Goal: Communication & Community: Answer question/provide support

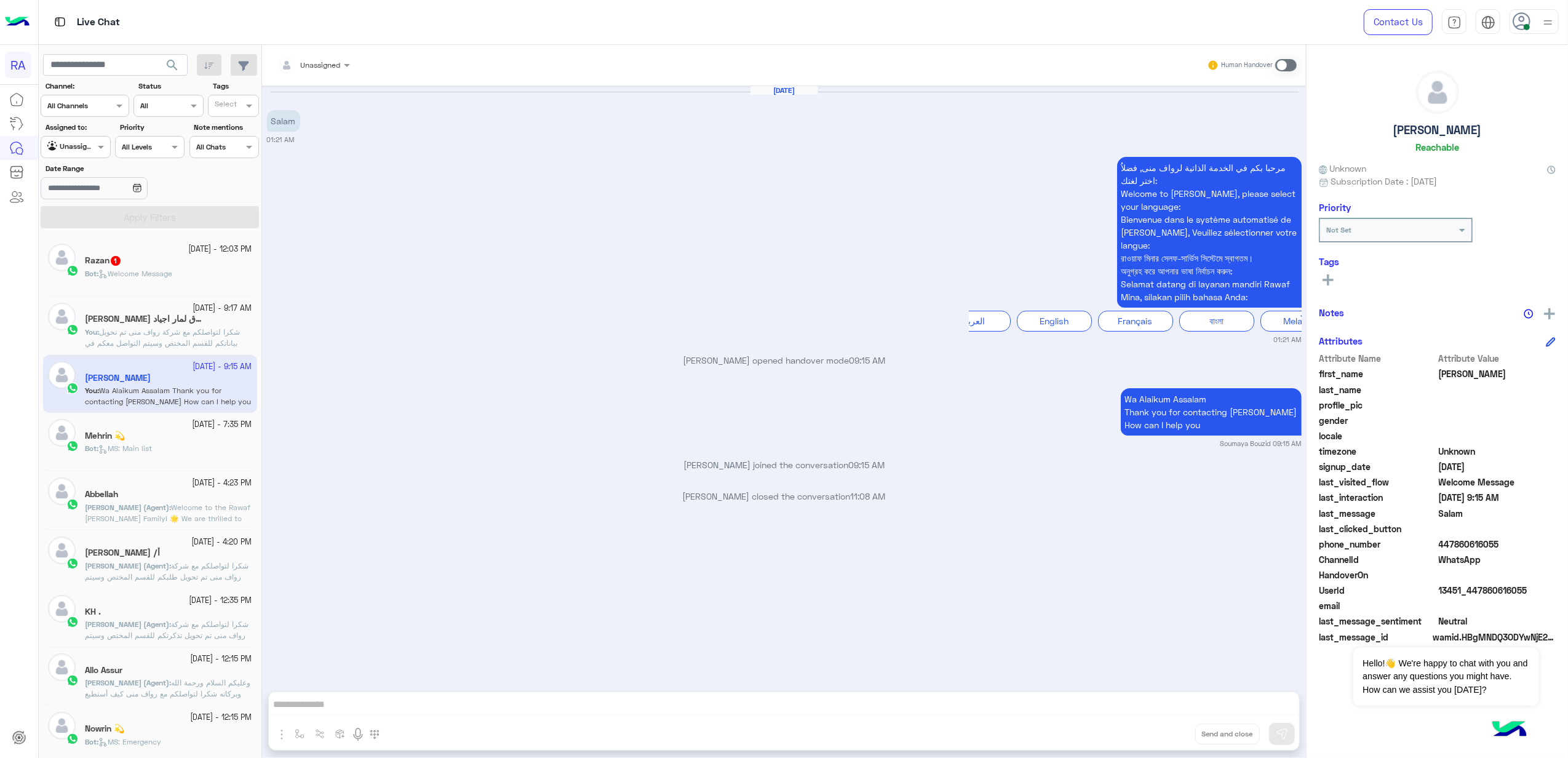
click at [139, 288] on div "Bot : Welcome Message" at bounding box center [168, 279] width 167 height 22
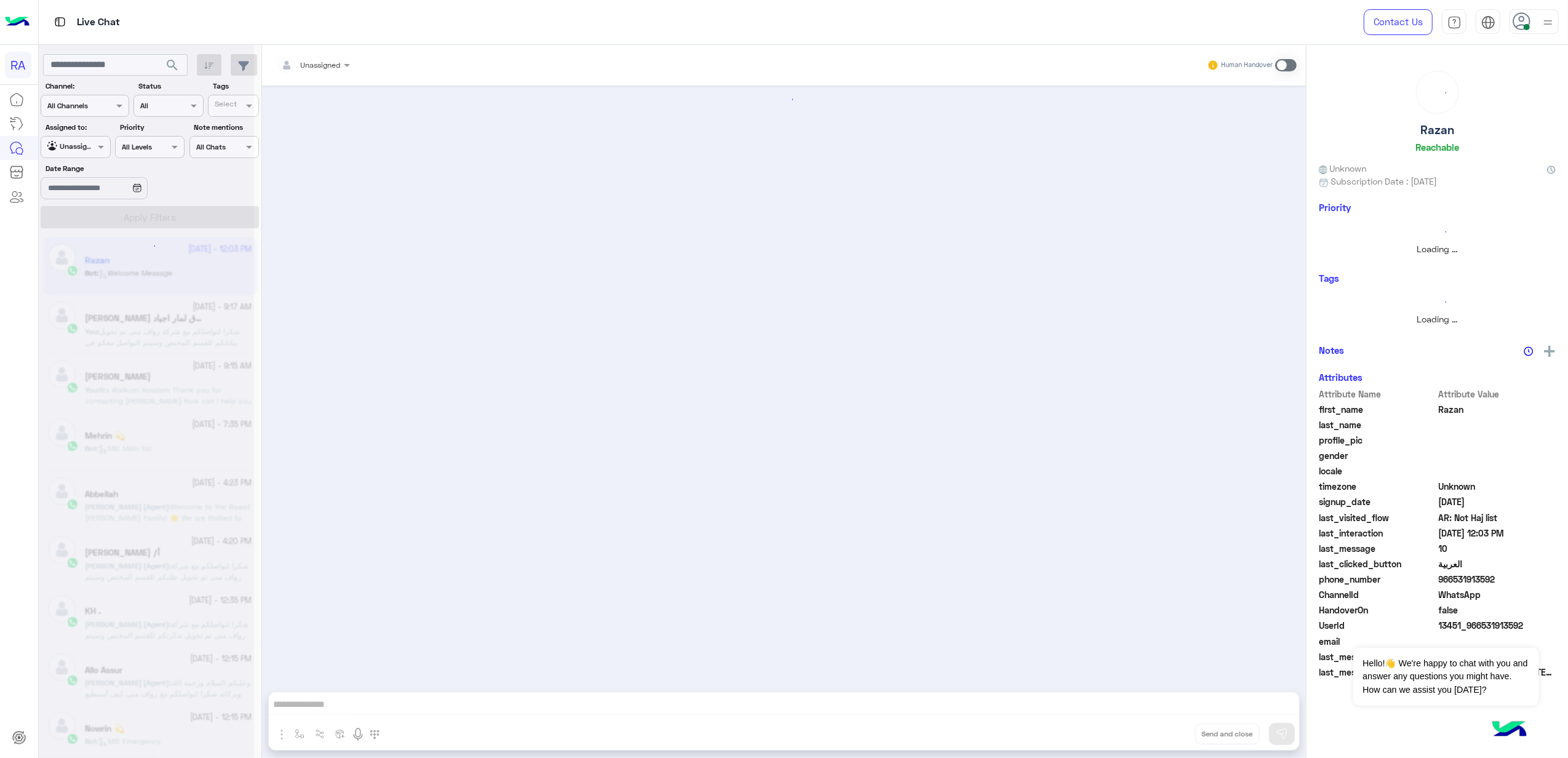
scroll to position [1620, 0]
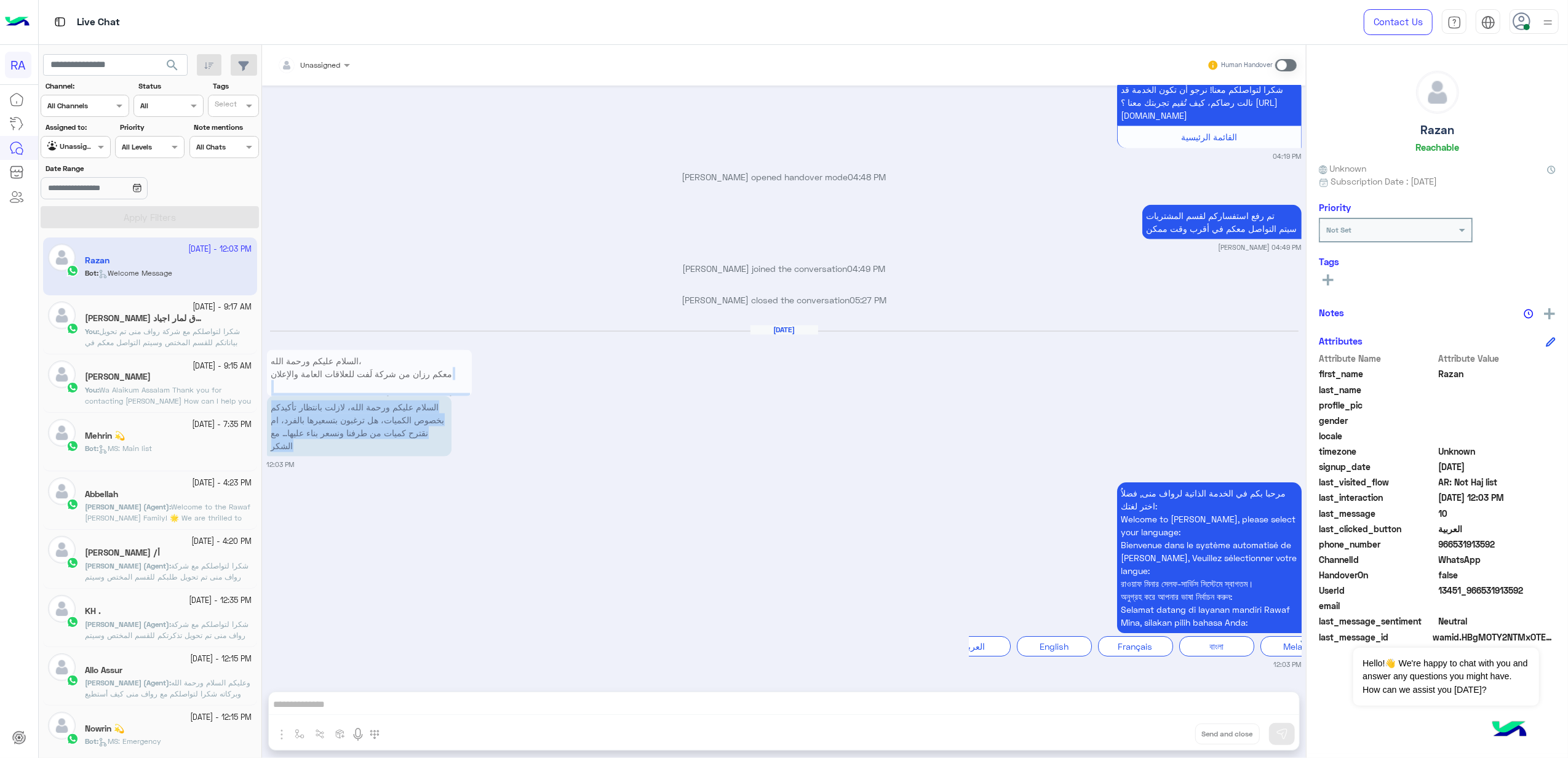
drag, startPoint x: 295, startPoint y: 449, endPoint x: 480, endPoint y: 382, distance: 196.8
click at [480, 382] on div "Sep 24, 2025 السلام عليكم ورحمة الله، معكم رزان من شركة لَفت للعلاقات العامة وا…" at bounding box center [784, 397] width 1034 height 144
copy div "استفسر بخصوص المناقصة رقم (RMC25092101 (RFQ لانتاج محتوى إعلامي احترافي وتغطية …"
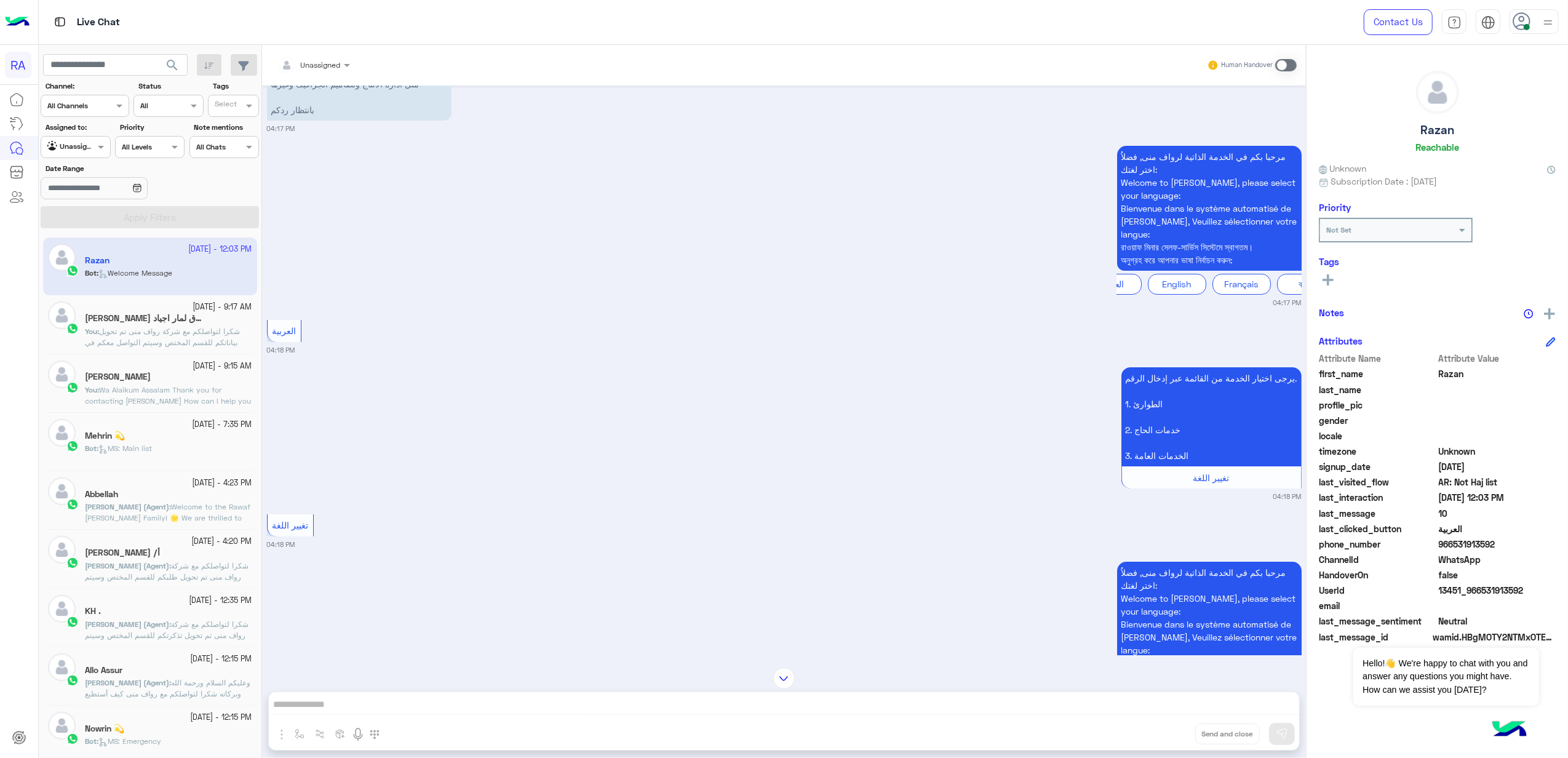
scroll to position [0, 0]
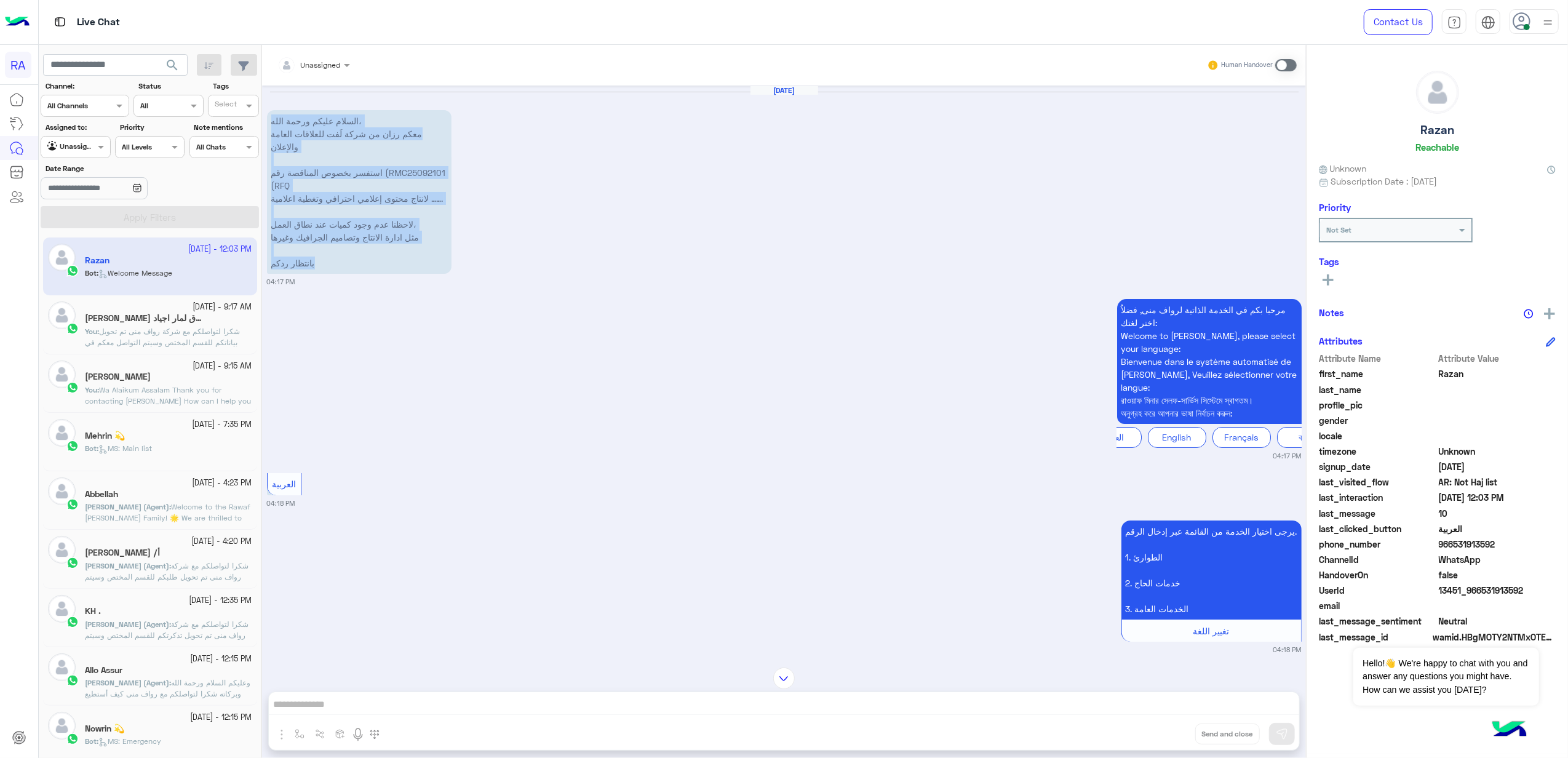
drag, startPoint x: 323, startPoint y: 277, endPoint x: 266, endPoint y: 120, distance: 167.0
click at [267, 120] on p "السلام عليكم ورحمة الله، معكم رزان من شركة لَفت للعلاقات العامة والإعلان استفسر…" at bounding box center [359, 192] width 185 height 164
copy p "السلام عليكم ورحمة الله، معكم رزان من شركة لَفت للعلاقات العامة والإعلان استفسر…"
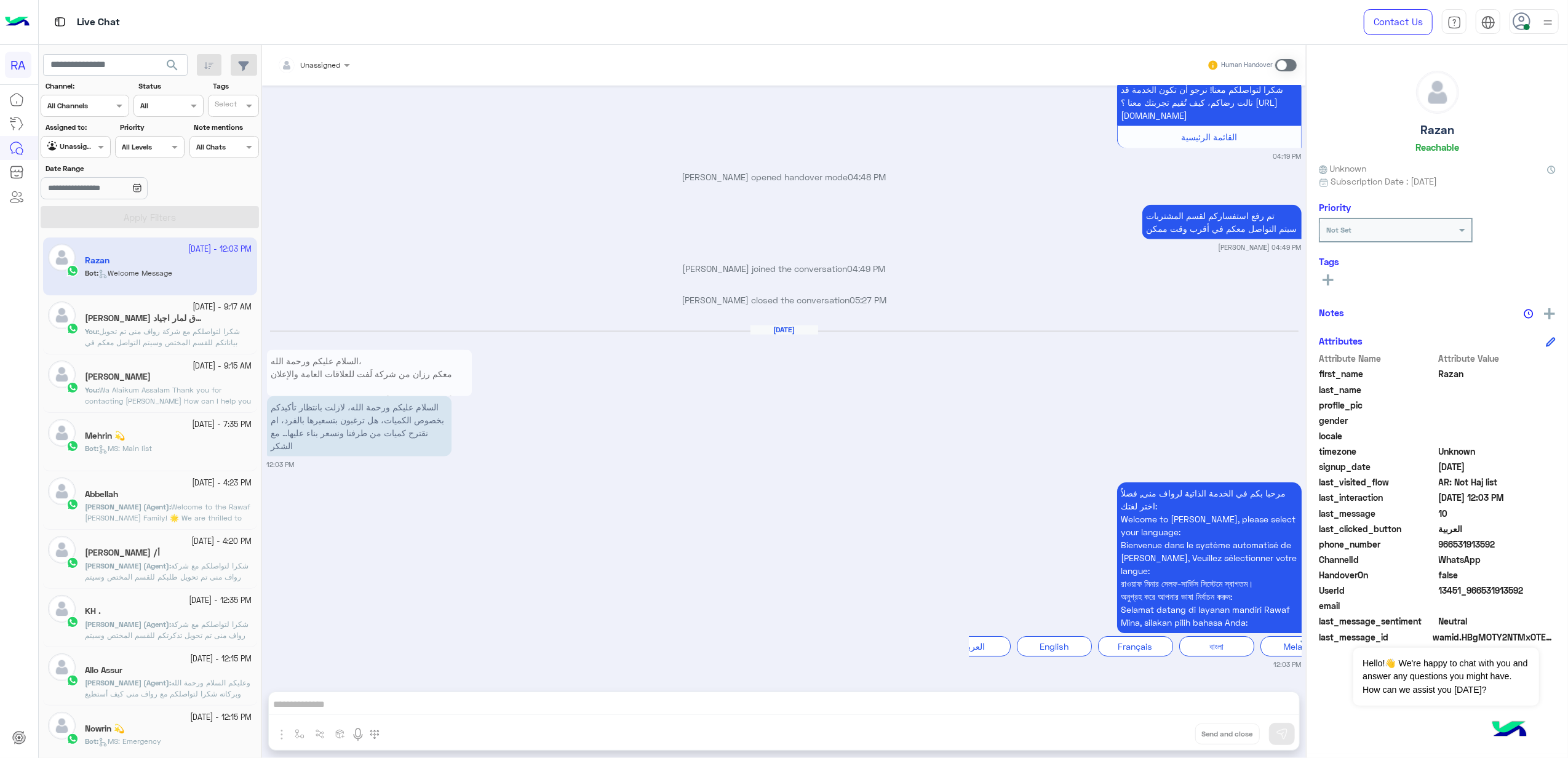
scroll to position [1620, 0]
click at [340, 67] on span "Unassigned" at bounding box center [320, 65] width 40 height 9
click at [549, 247] on small "Reem Eskander 04:49 PM" at bounding box center [784, 247] width 1034 height 10
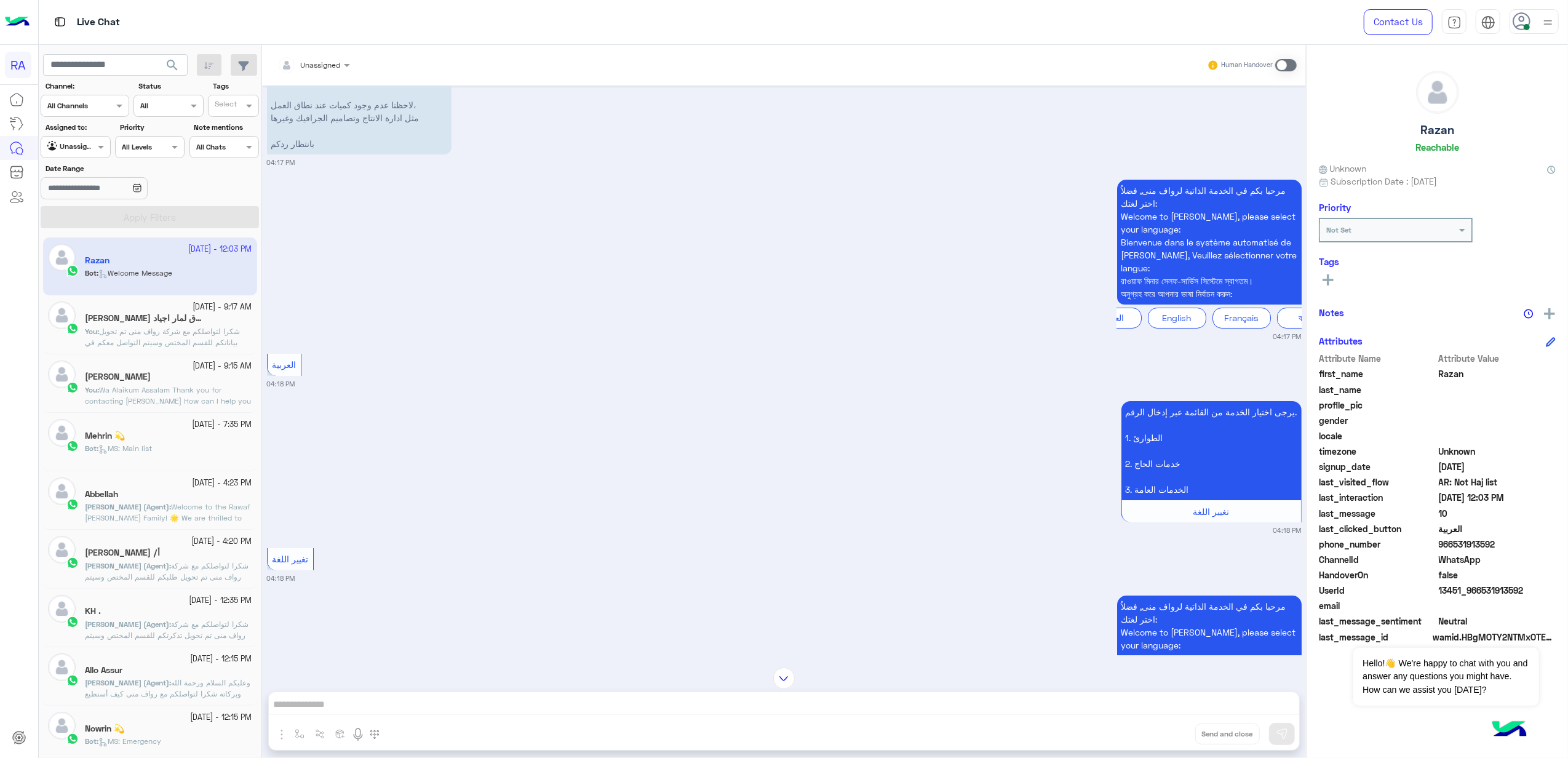
scroll to position [0, 0]
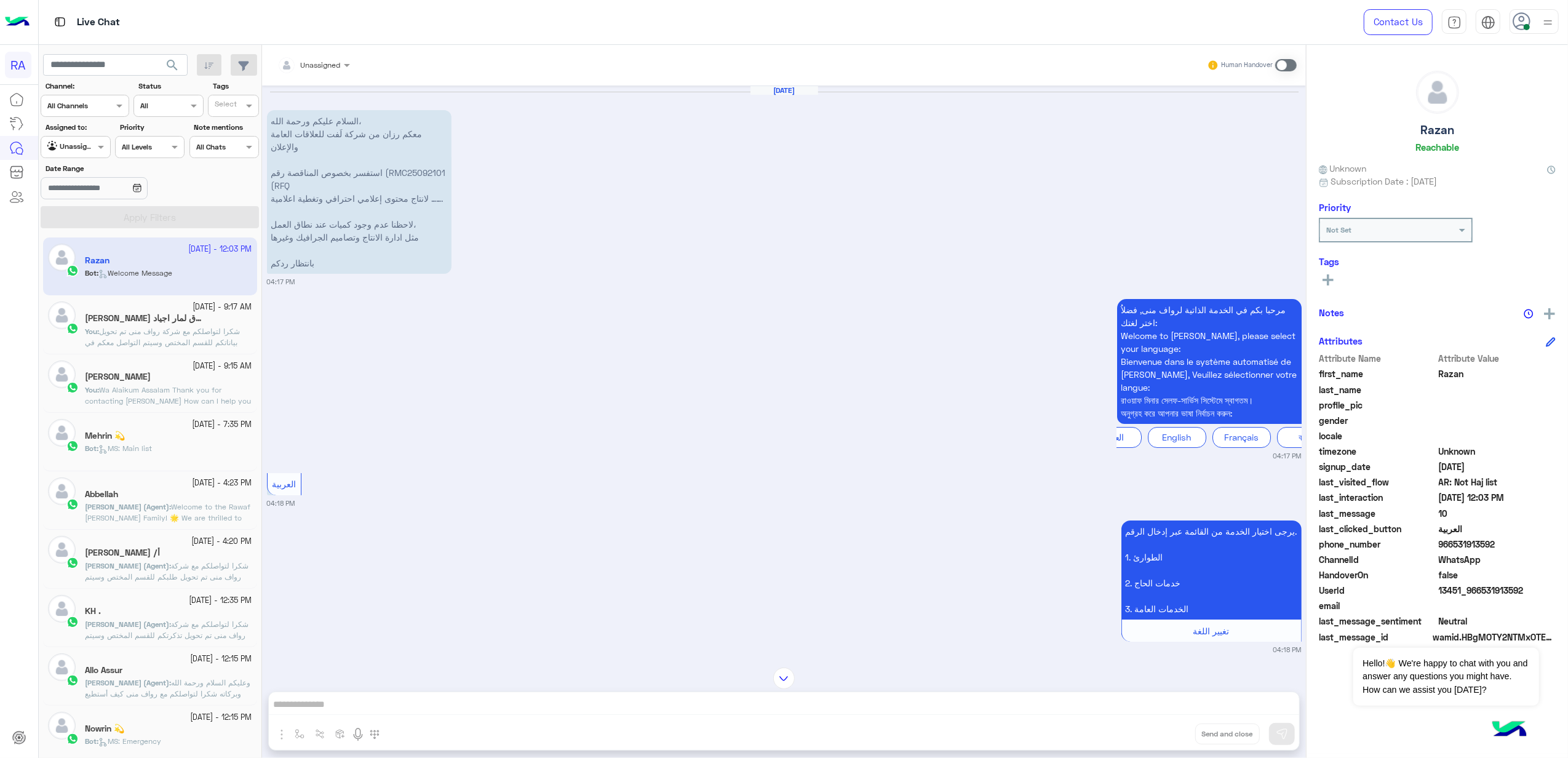
click at [1490, 550] on span "966531913592" at bounding box center [1498, 545] width 117 height 13
click at [1486, 545] on span "966531913592" at bounding box center [1498, 545] width 117 height 13
copy span "966531913592"
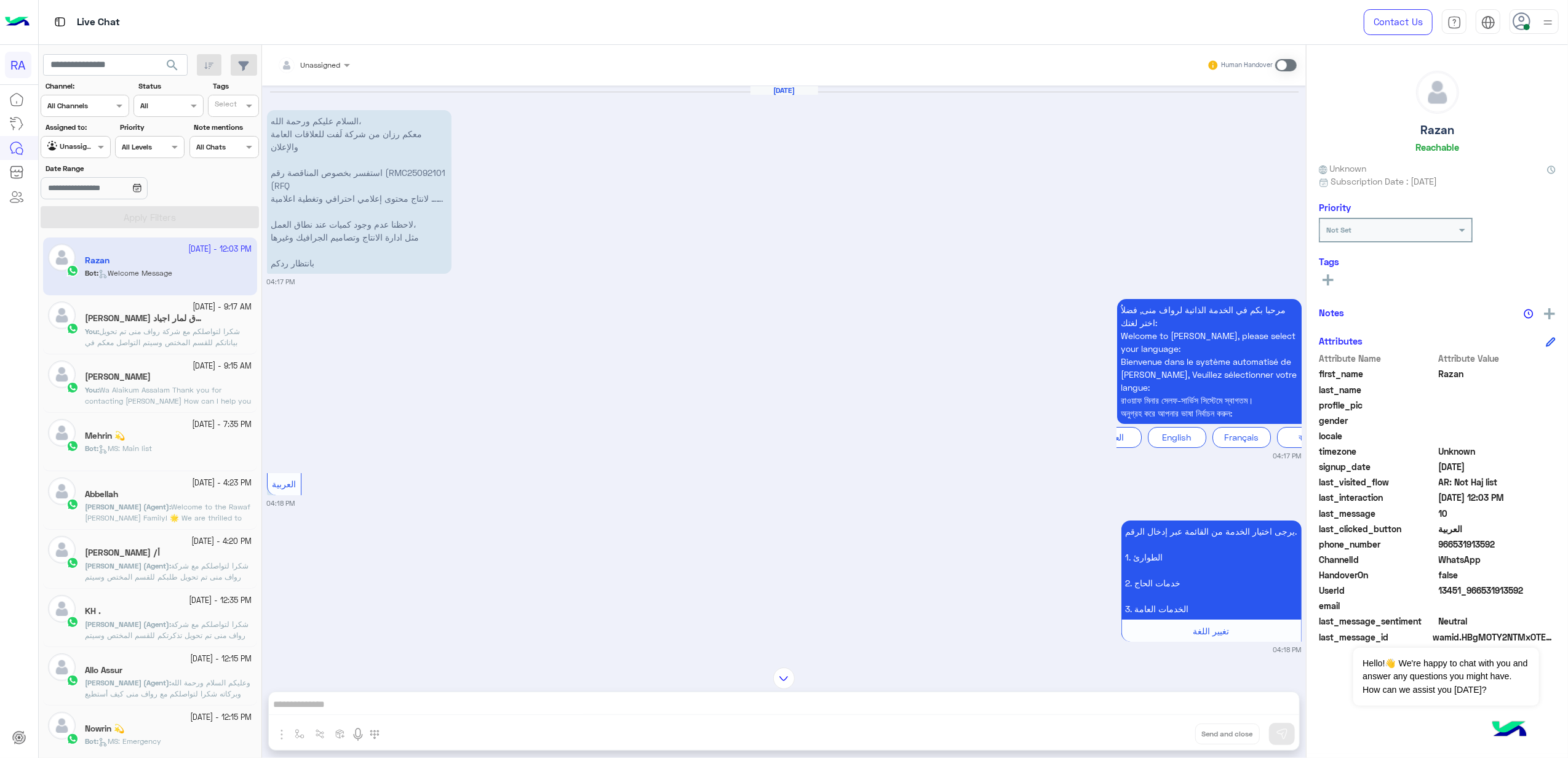
click at [308, 164] on p "السلام عليكم ورحمة الله، معكم رزان من شركة لَفت للعلاقات العامة والإعلان استفسر…" at bounding box center [359, 192] width 185 height 164
click at [309, 176] on p "السلام عليكم ورحمة الله، معكم رزان من شركة لَفت للعلاقات العامة والإعلان استفسر…" at bounding box center [359, 192] width 185 height 164
drag, startPoint x: 309, startPoint y: 176, endPoint x: 350, endPoint y: 214, distance: 55.9
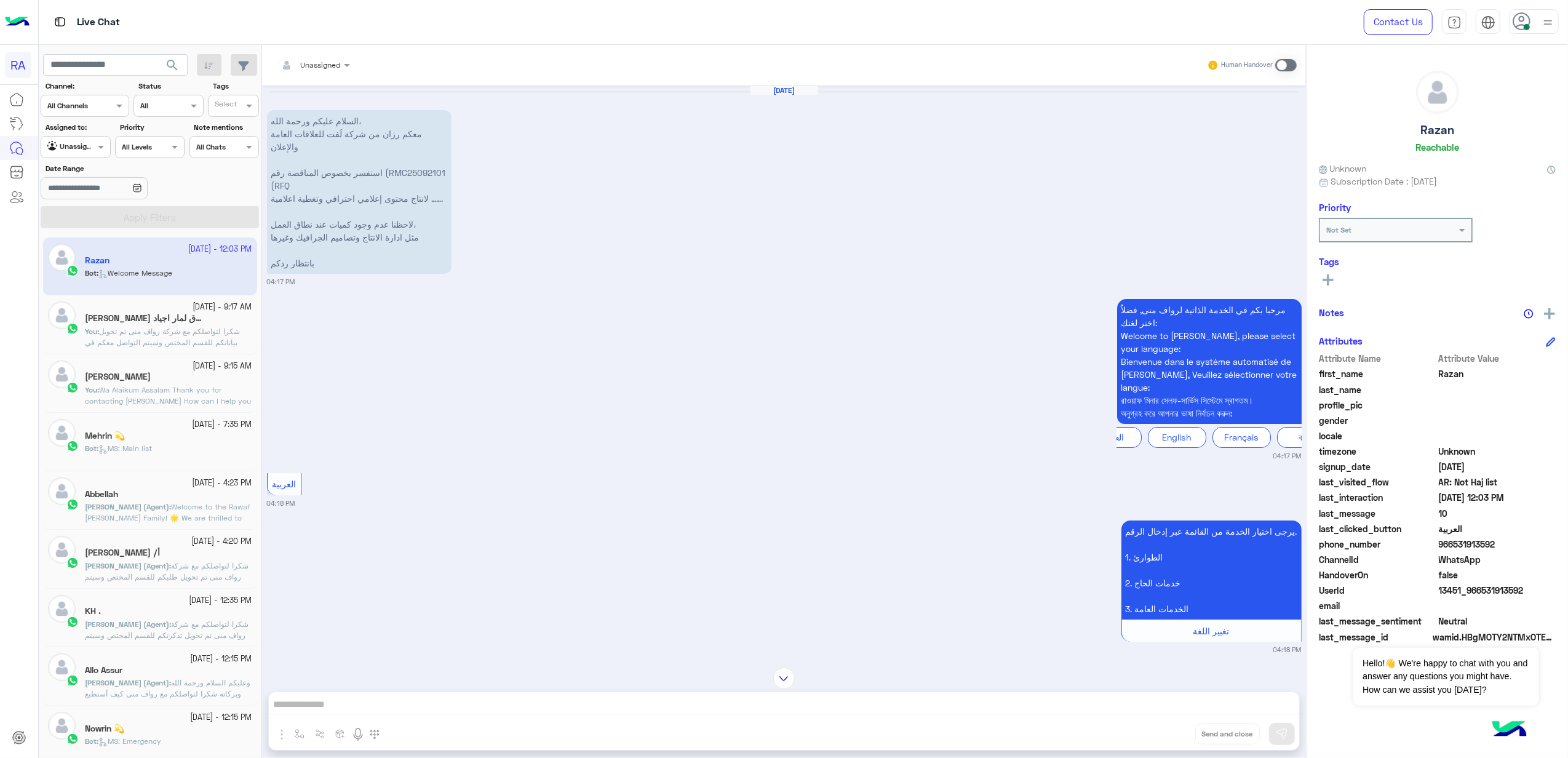
click at [350, 214] on p "السلام عليكم ورحمة الله، معكم رزان من شركة لَفت للعلاقات العامة والإعلان استفسر…" at bounding box center [359, 192] width 185 height 164
drag, startPoint x: 434, startPoint y: 198, endPoint x: 339, endPoint y: 153, distance: 105.1
click at [339, 153] on p "السلام عليكم ورحمة الله، معكم رزان من شركة لَفت للعلاقات العامة والإعلان استفسر…" at bounding box center [359, 192] width 185 height 164
copy p "استفسر بخصوص المناقصة رقم (RMC25092101 (RFQ لانتاج محتوى إعلامي احترافي وتغطية …"
click at [534, 410] on div "مرحبا بكم في الخدمة الذاتية لرواف منى, فضلاُ اختر لغتك: Welcome to Rawaf Mina, …" at bounding box center [784, 378] width 1034 height 165
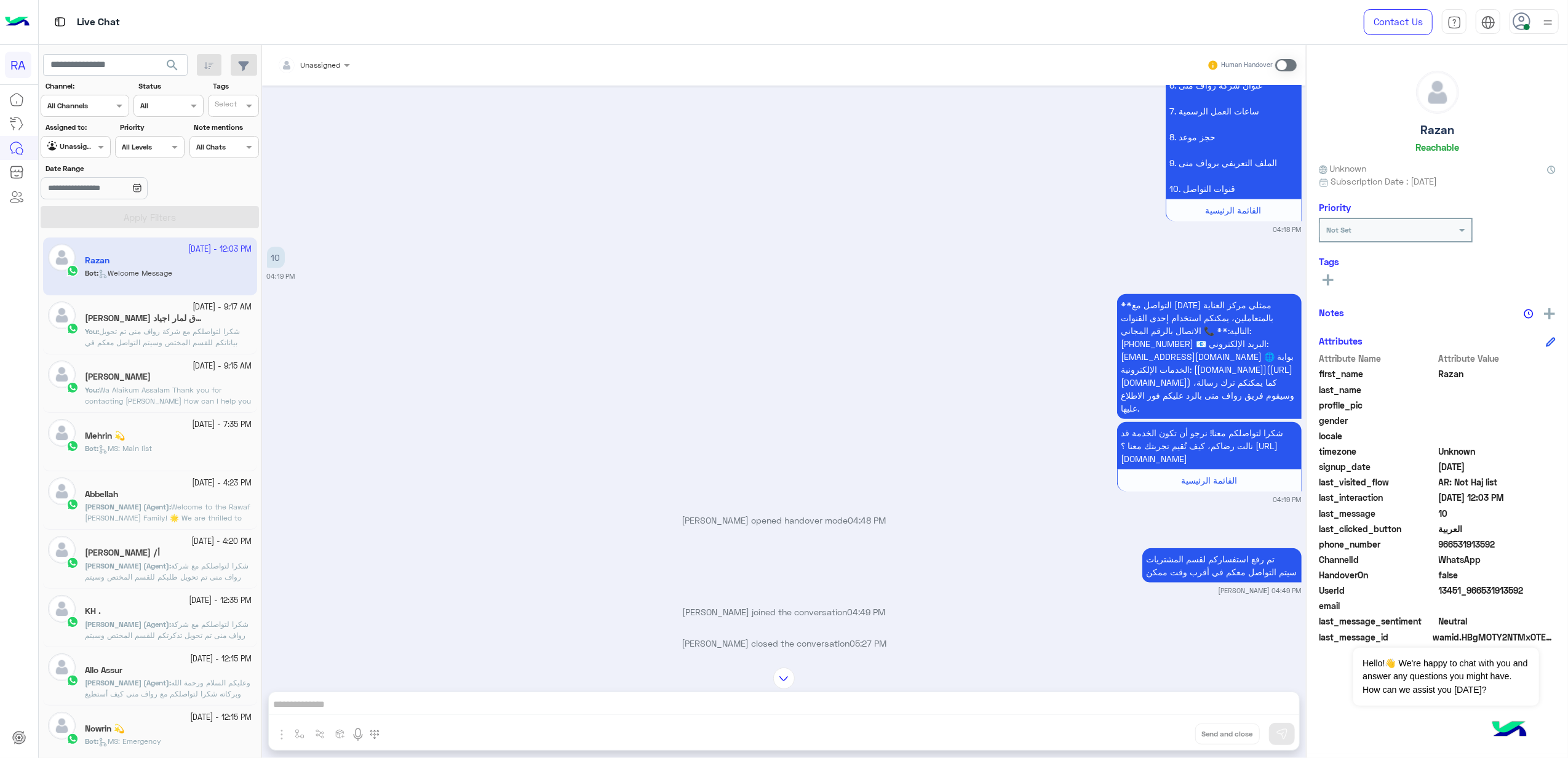
scroll to position [1620, 0]
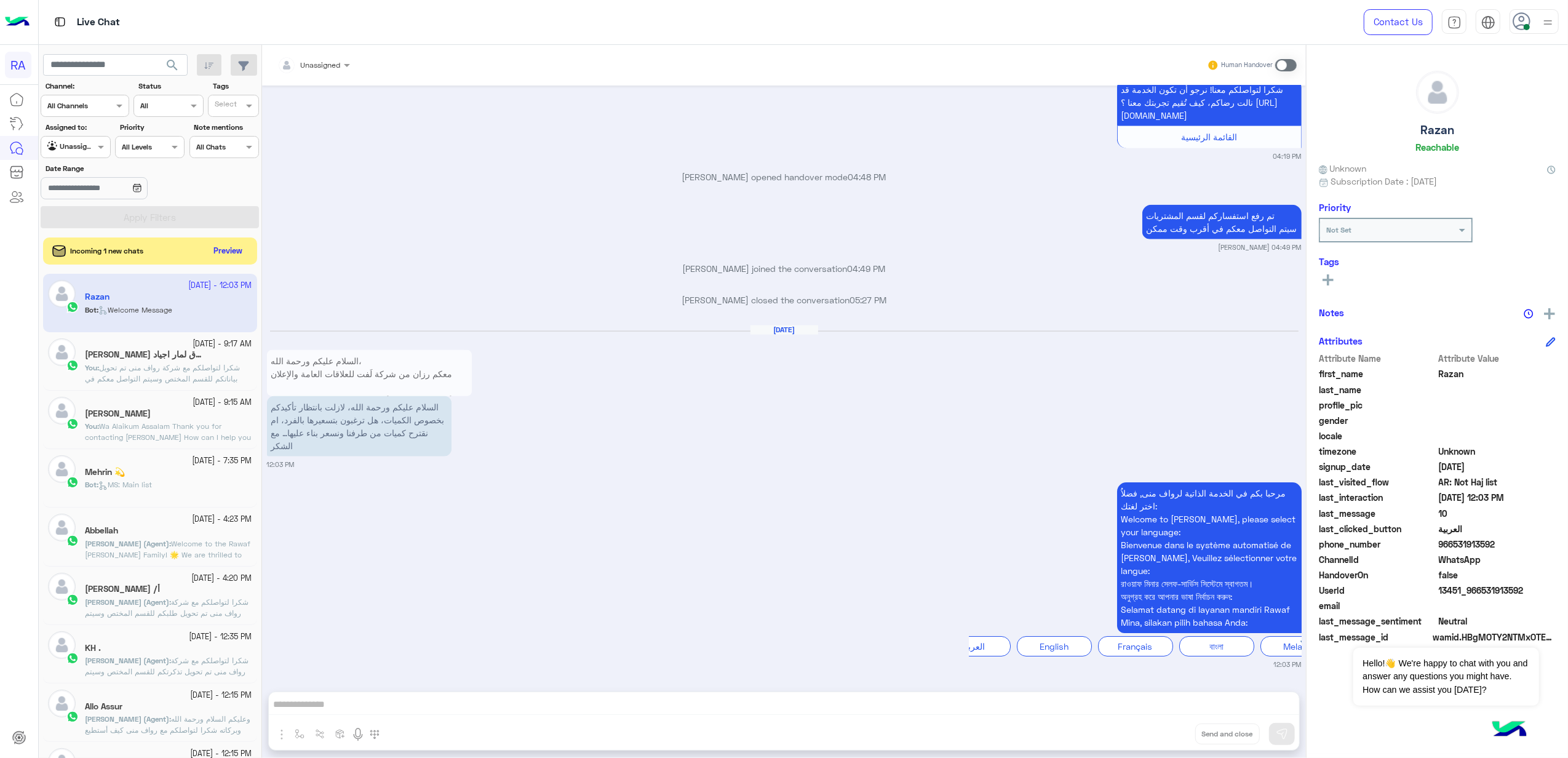
click at [87, 251] on span "Incoming 1 new chats" at bounding box center [107, 251] width 73 height 11
click at [220, 247] on button "Preview" at bounding box center [228, 250] width 38 height 17
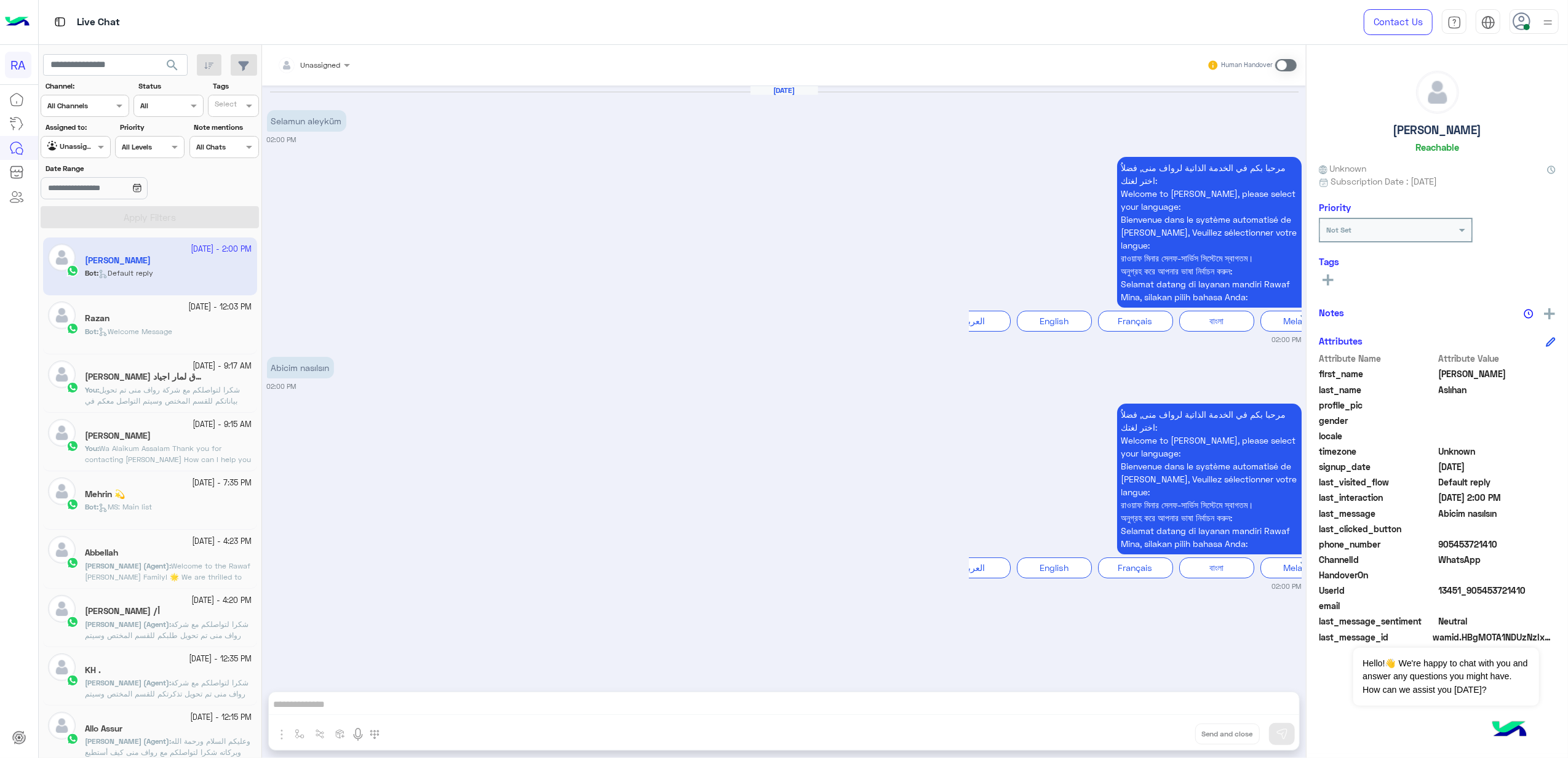
click at [391, 406] on div "مرحبا بكم في الخدمة الذاتية لرواف منى, فضلاُ اختر لغتك: Welcome to Rawaf Mina, …" at bounding box center [784, 495] width 1034 height 191
click at [328, 123] on p "Selamun aleyküm" at bounding box center [306, 121] width 79 height 22
drag, startPoint x: 650, startPoint y: 699, endPoint x: 551, endPoint y: 598, distance: 141.4
click at [648, 699] on div "Unassigned Human Handover Sep 24, 2025 Selamun aleyküm 02:00 PM مرحبا بكم في ال…" at bounding box center [784, 404] width 1044 height 718
click at [1285, 67] on span at bounding box center [1286, 65] width 22 height 12
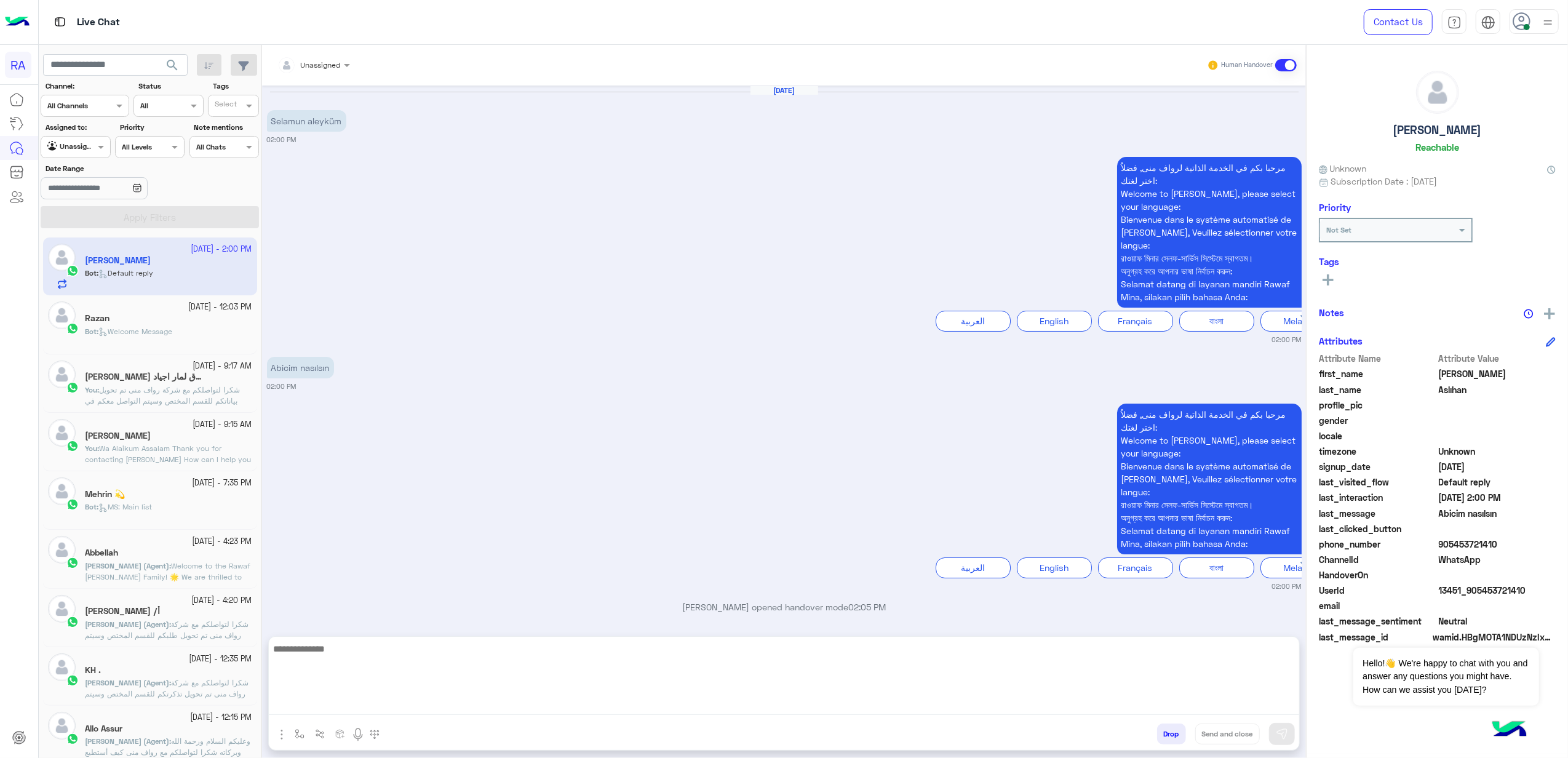
click at [450, 705] on textarea at bounding box center [784, 678] width 1030 height 74
paste textarea "**********"
click at [414, 654] on textarea "**********" at bounding box center [784, 678] width 1030 height 74
drag, startPoint x: 414, startPoint y: 653, endPoint x: -4, endPoint y: 594, distance: 422.1
click at [0, 594] on html "RA Live Chat Contact Us Help Center عربي English search Channel: Channel All Ch…" at bounding box center [784, 379] width 1568 height 758
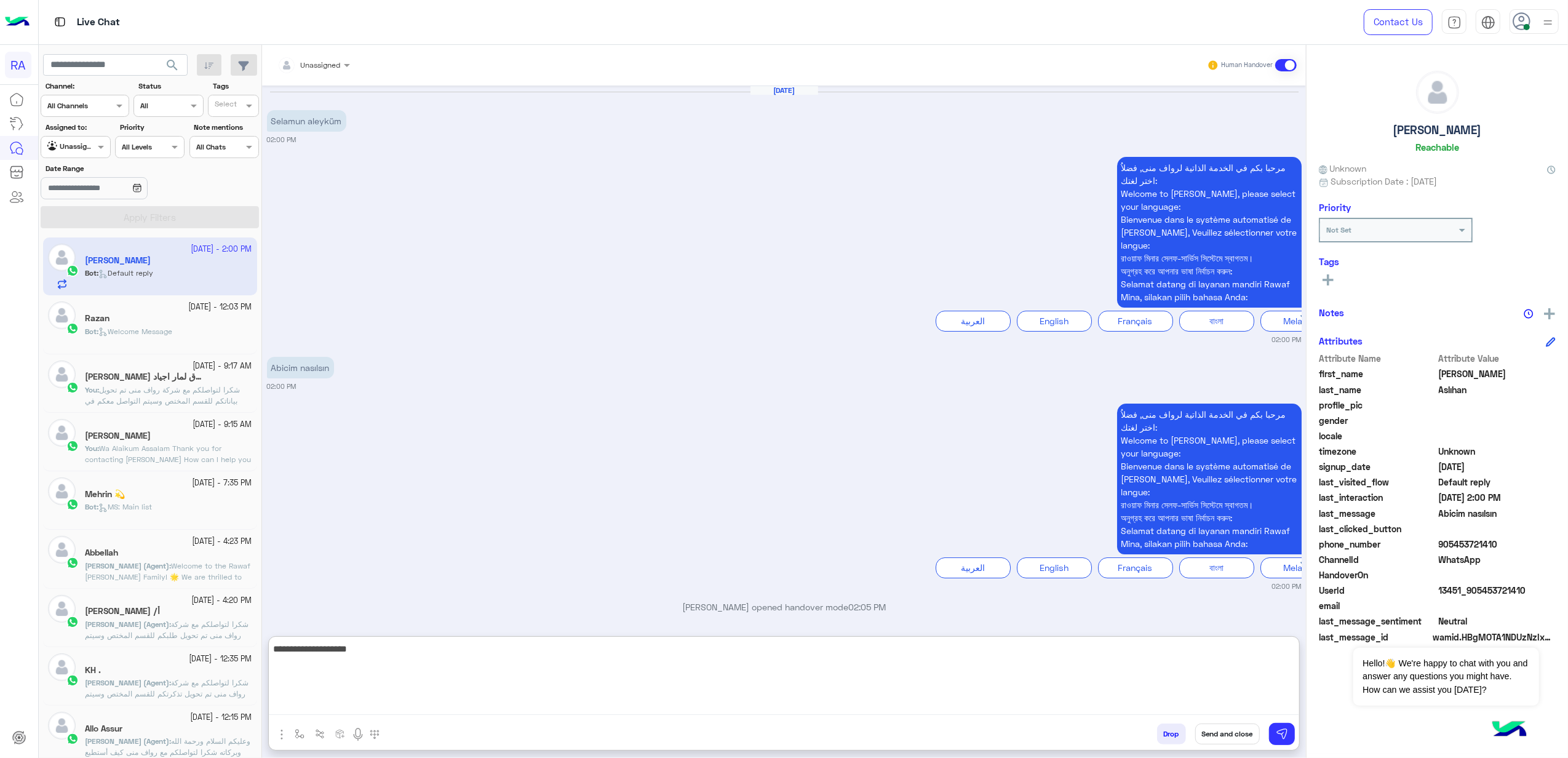
click at [391, 641] on textarea "**********" at bounding box center [784, 678] width 1030 height 74
paste textarea "**********"
drag, startPoint x: 376, startPoint y: 659, endPoint x: 157, endPoint y: 657, distance: 219.0
click at [157, 657] on mat-drawer-container "search Channel: Channel All Channels Status Channel All Tags Select Assigned to…" at bounding box center [803, 404] width 1530 height 718
type textarea "**********"
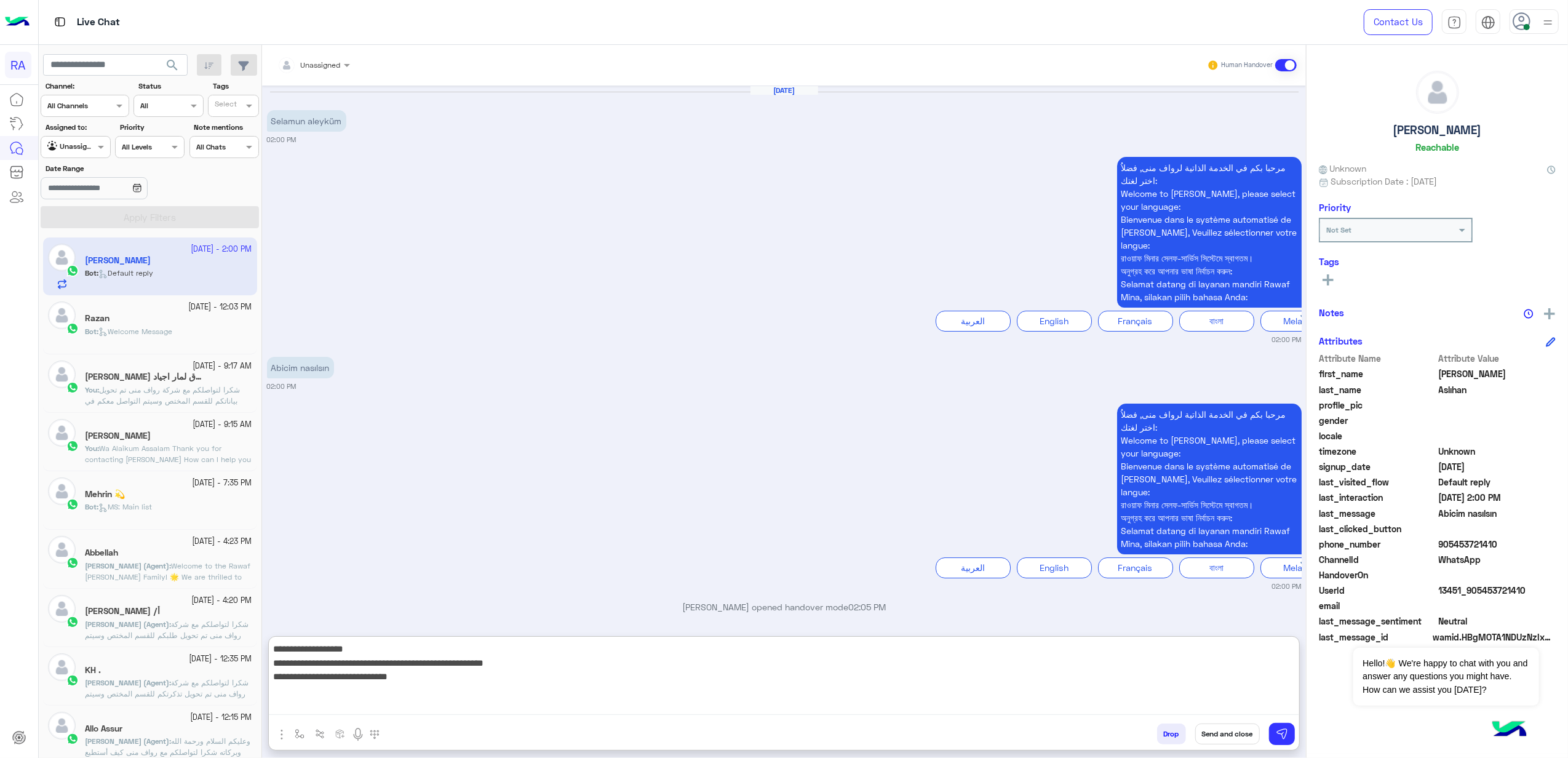
click at [416, 688] on textarea "**********" at bounding box center [784, 678] width 1030 height 74
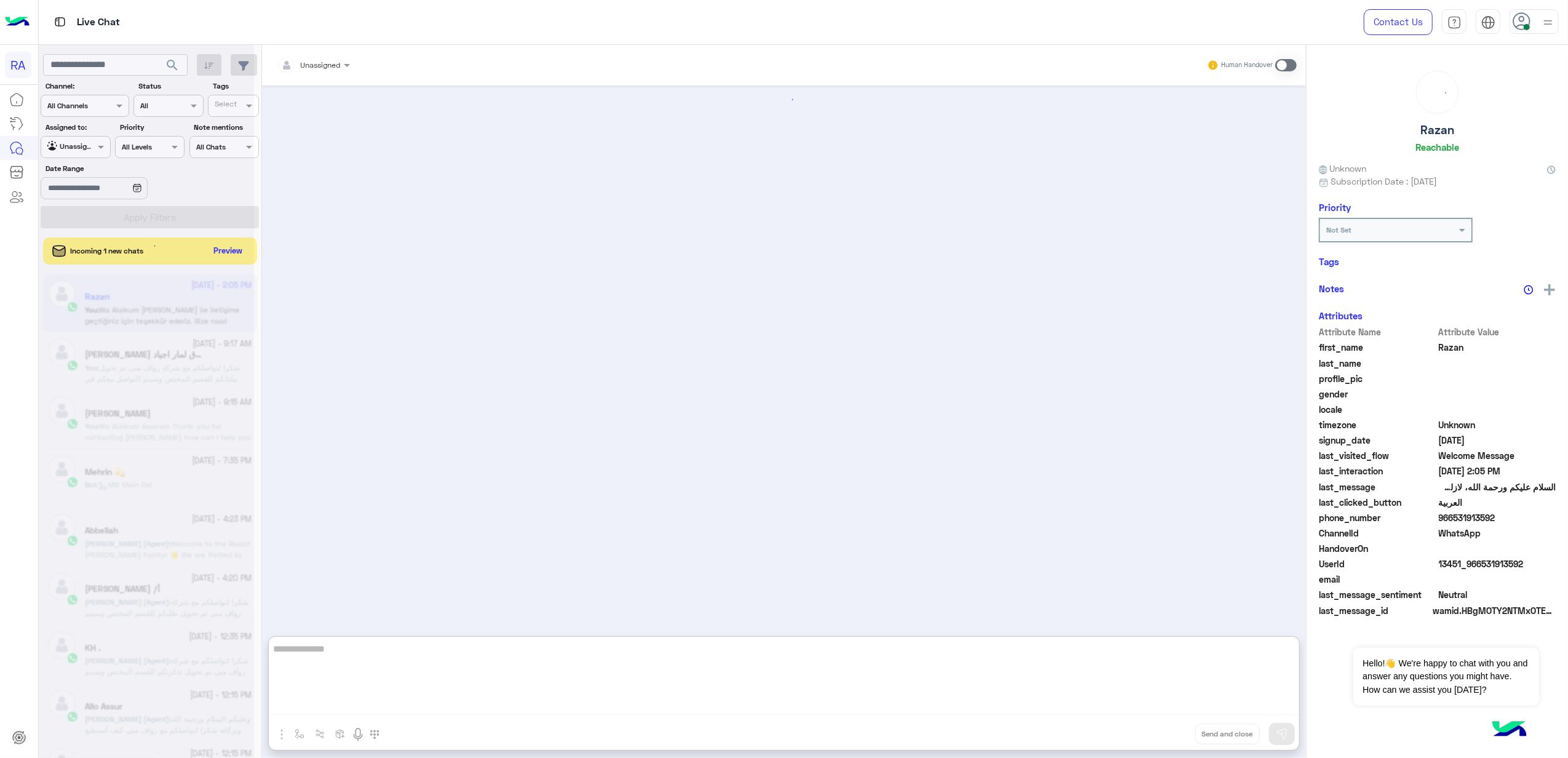
scroll to position [1677, 0]
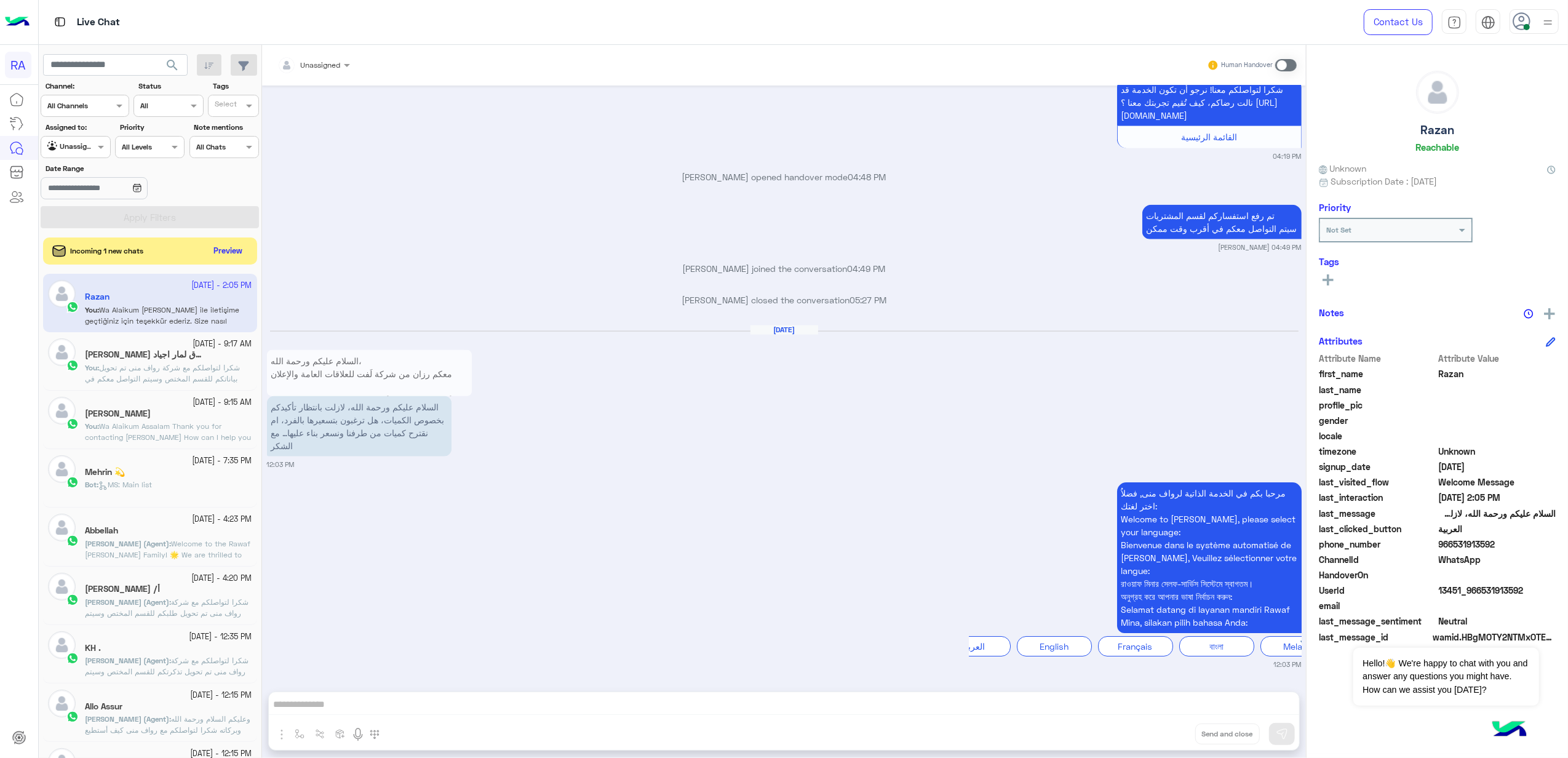
click at [1287, 62] on span at bounding box center [1286, 65] width 22 height 12
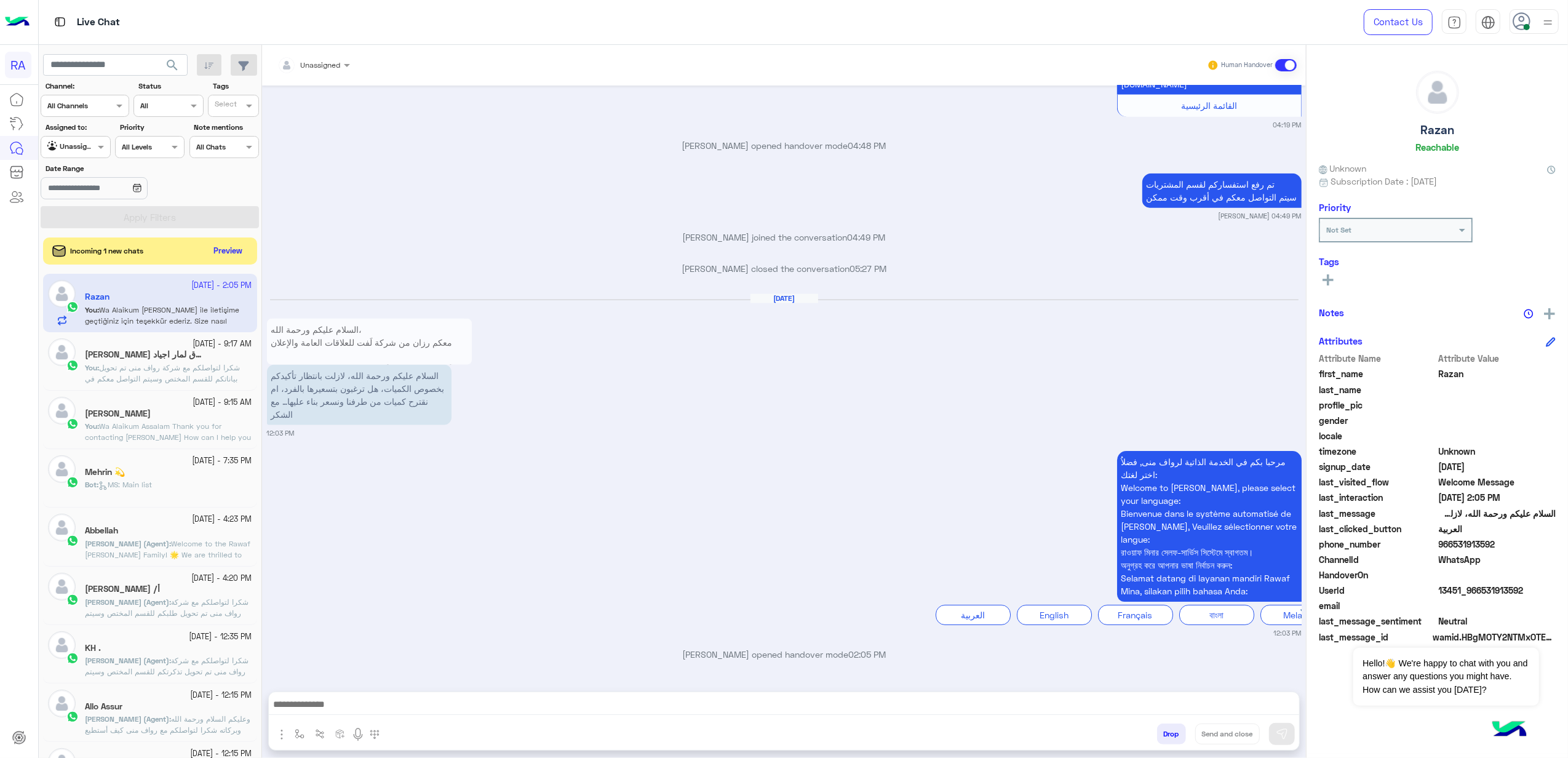
drag, startPoint x: 481, startPoint y: 413, endPoint x: 573, endPoint y: 507, distance: 131.5
click at [481, 413] on img at bounding box center [486, 418] width 14 height 15
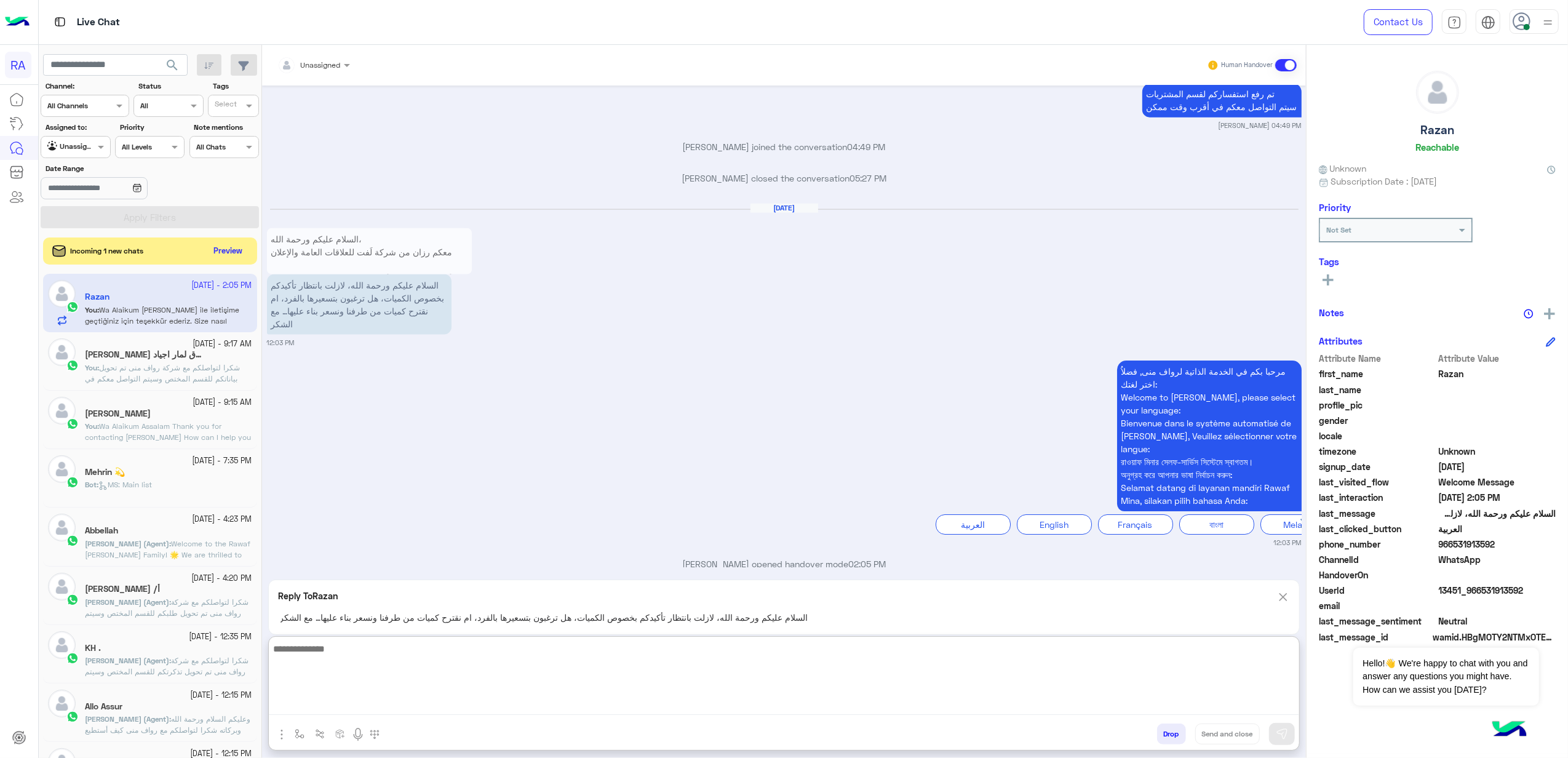
click at [596, 702] on textarea at bounding box center [784, 678] width 1030 height 74
type textarea "**********"
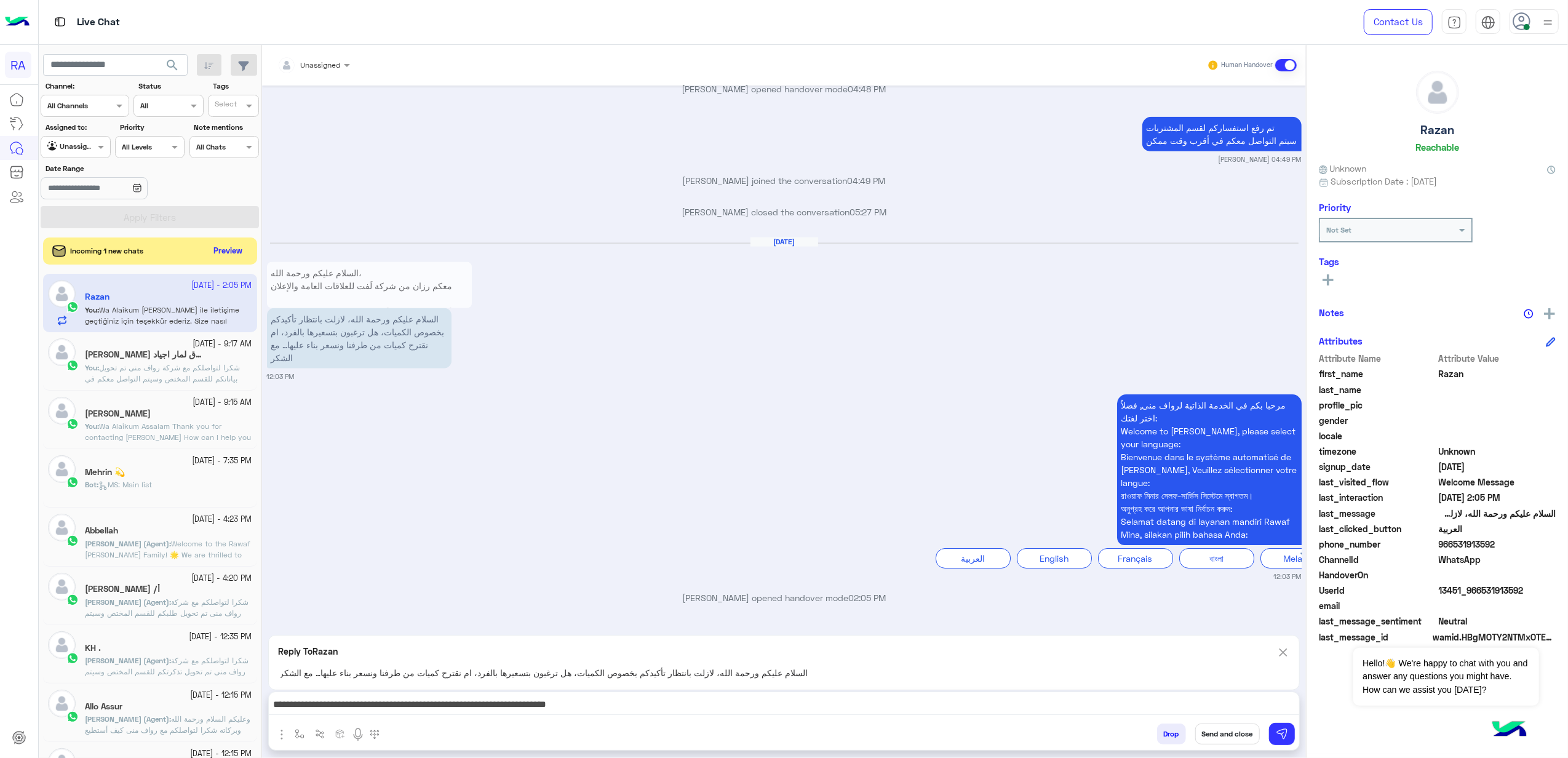
click at [1239, 736] on button "Send and close" at bounding box center [1227, 734] width 65 height 21
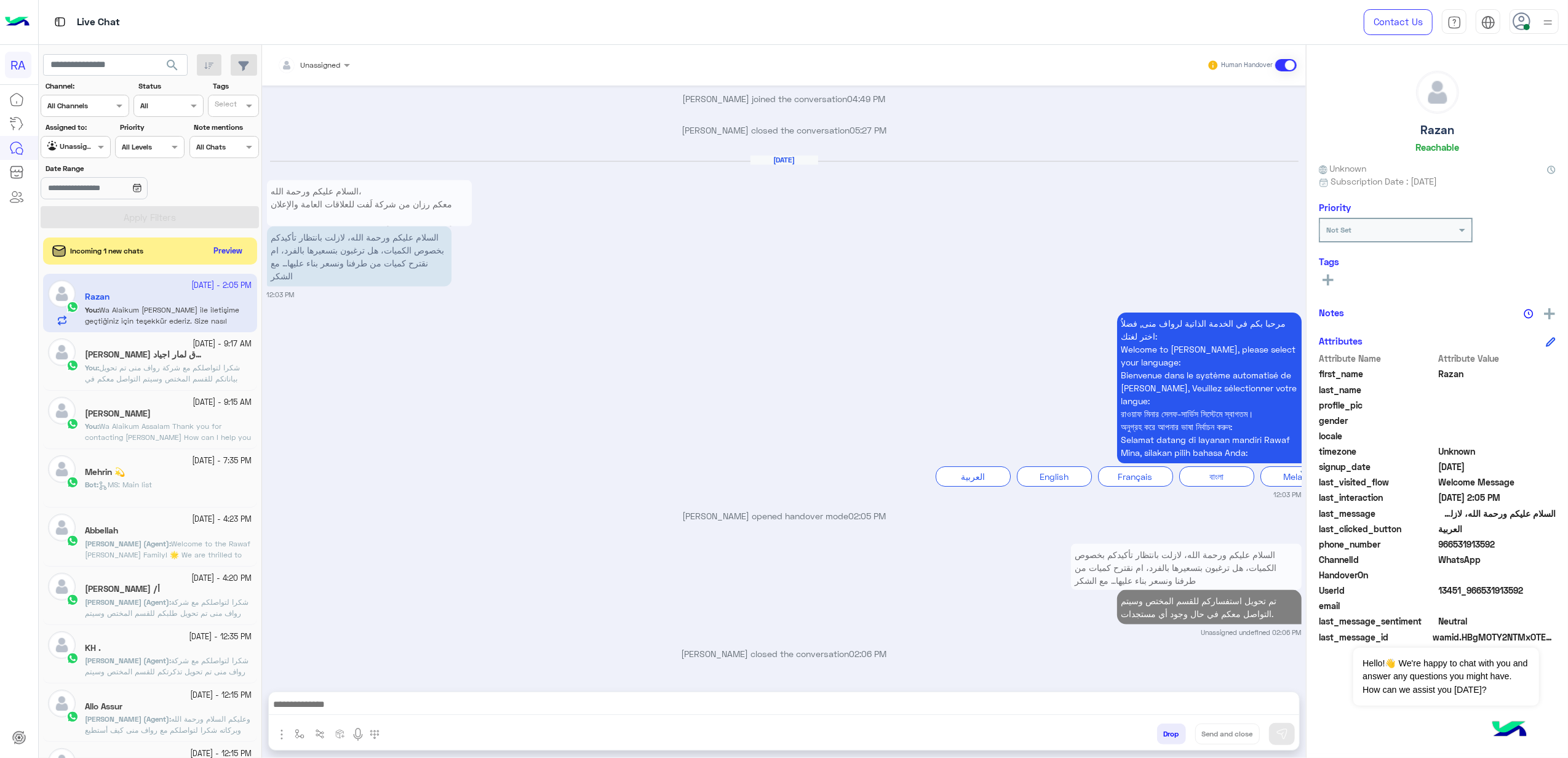
scroll to position [1791, 0]
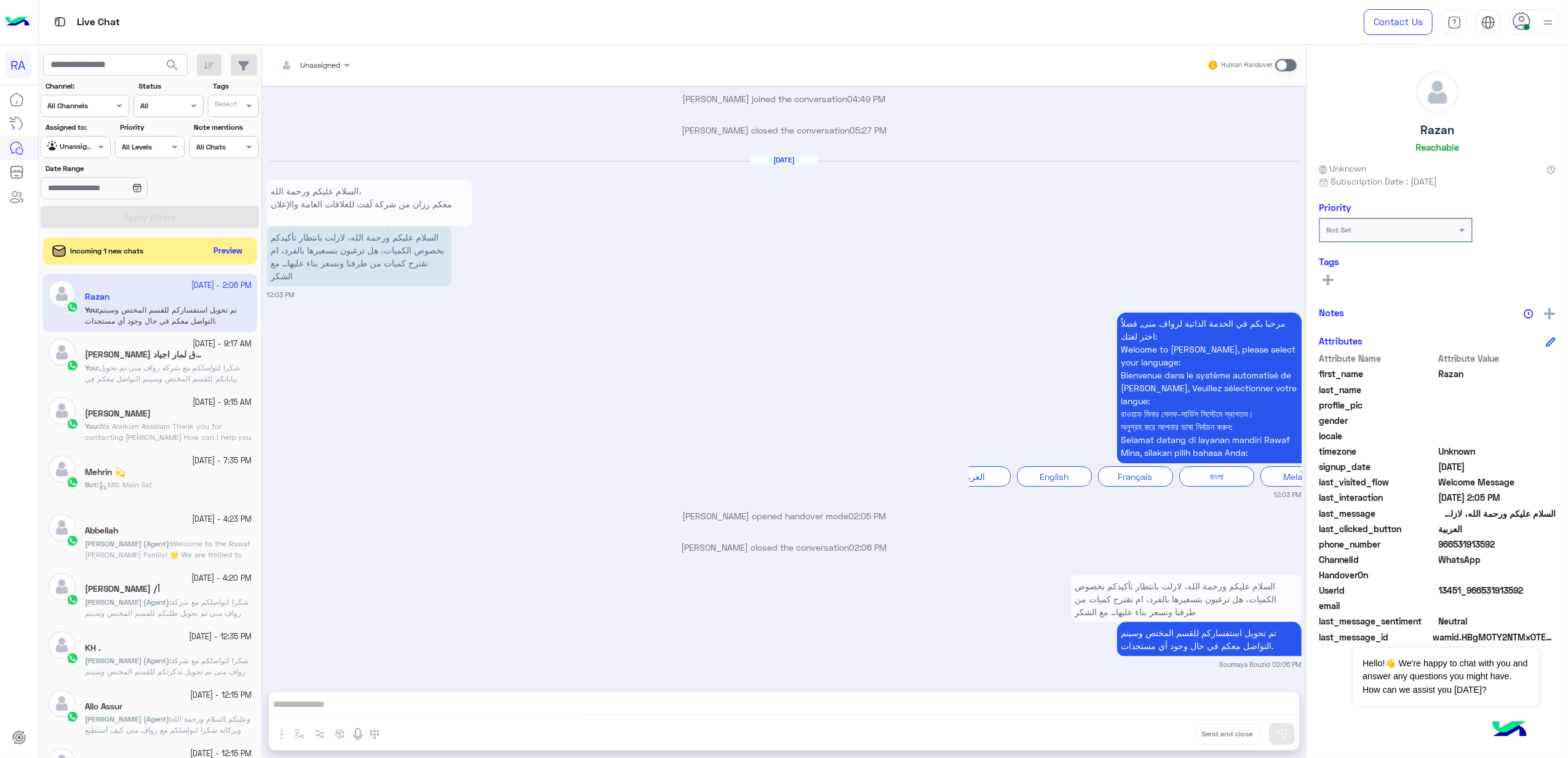
click at [70, 150] on input "text" at bounding box center [61, 145] width 28 height 11
click at [79, 221] on b "Your Inbox" at bounding box center [80, 218] width 43 height 10
click at [80, 200] on app-date-range-input at bounding box center [112, 189] width 144 height 25
click at [85, 219] on button "Apply Filters" at bounding box center [149, 217] width 218 height 22
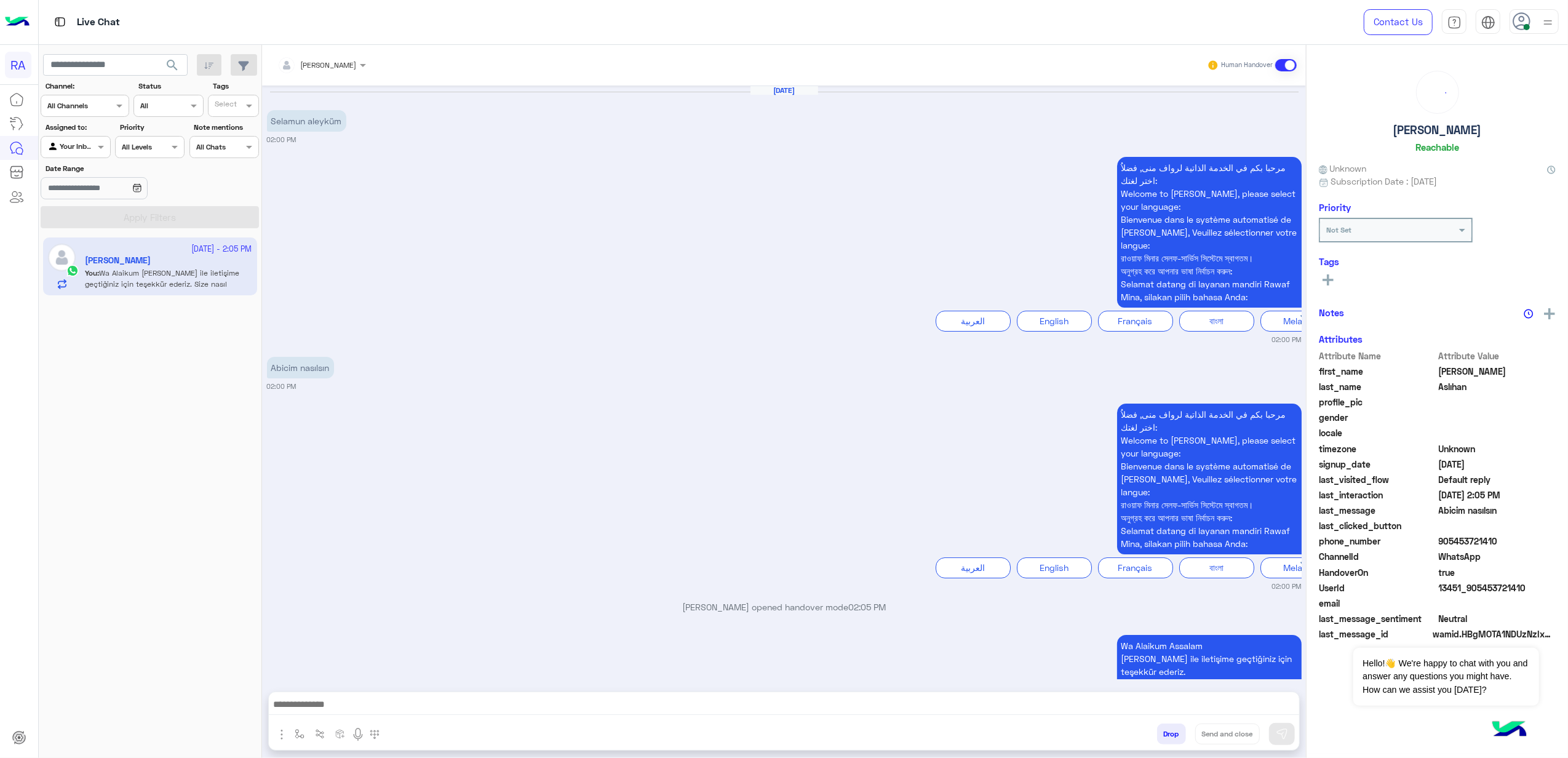
scroll to position [80, 0]
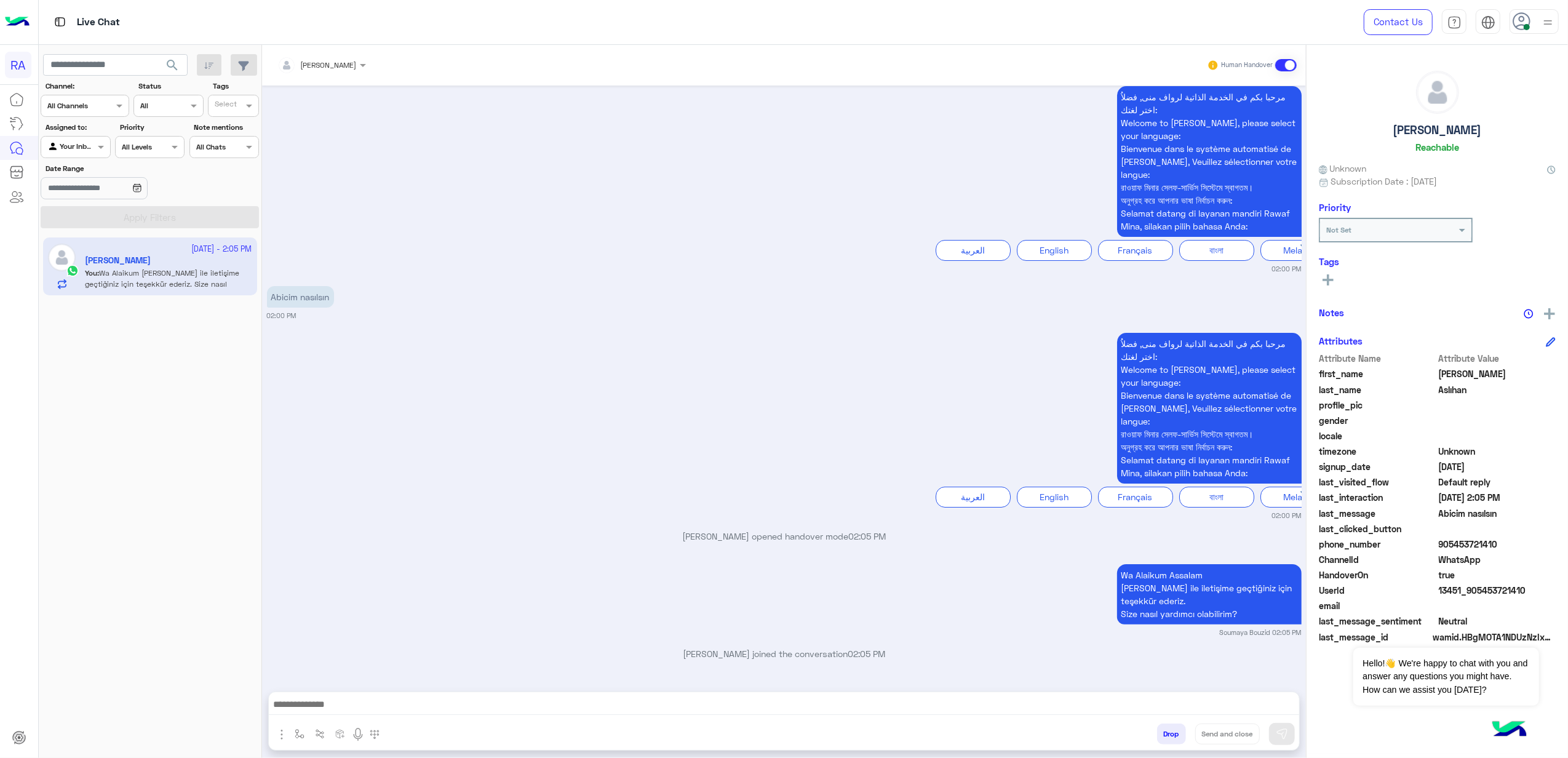
click at [225, 266] on app-inbox-user "24 September - 2:05 PM Ahmet Aslıhan You : Wa Alaikum Assalam Rawaf Mina ile il…" at bounding box center [149, 267] width 214 height 58
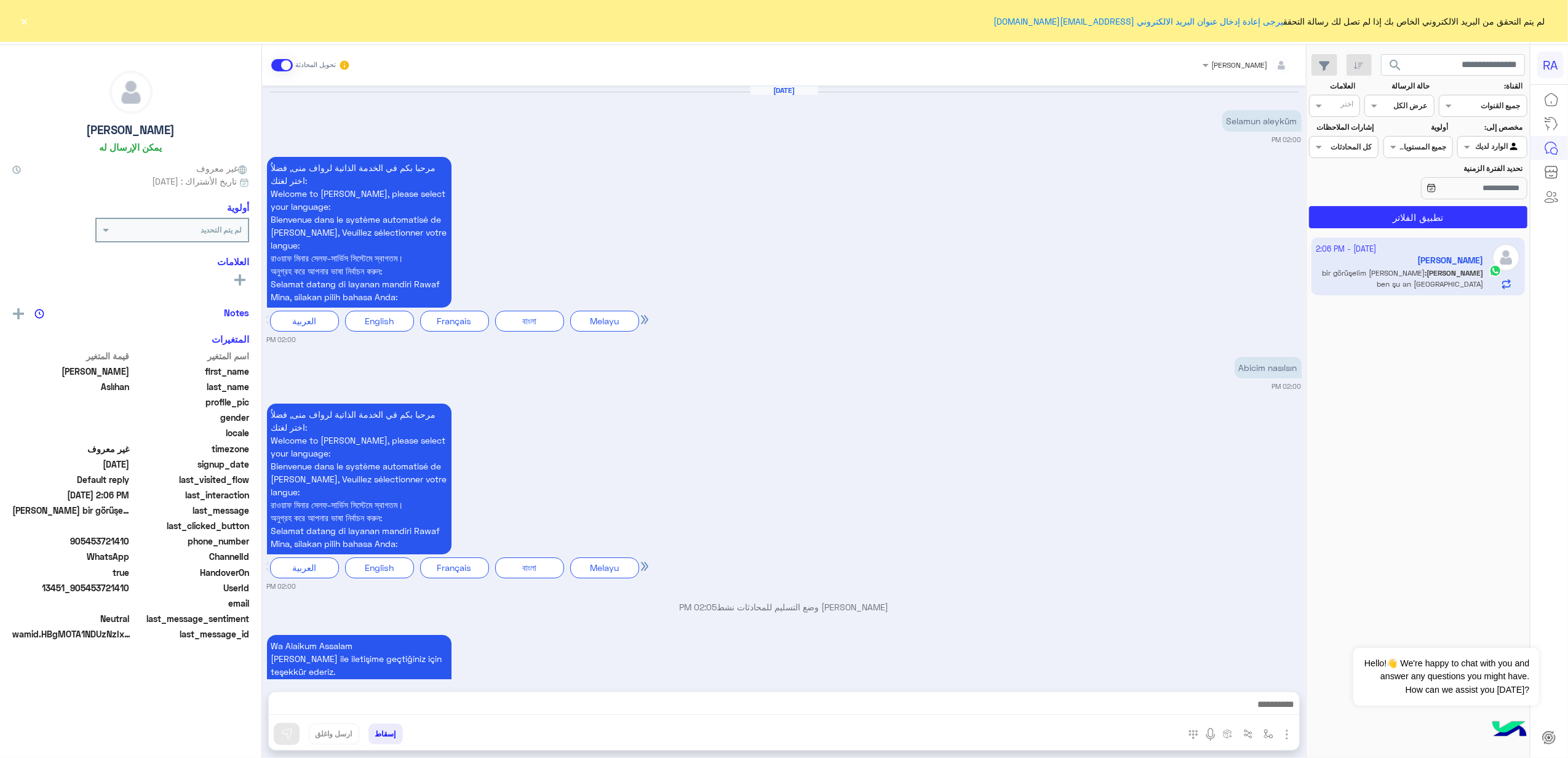
scroll to position [140, 0]
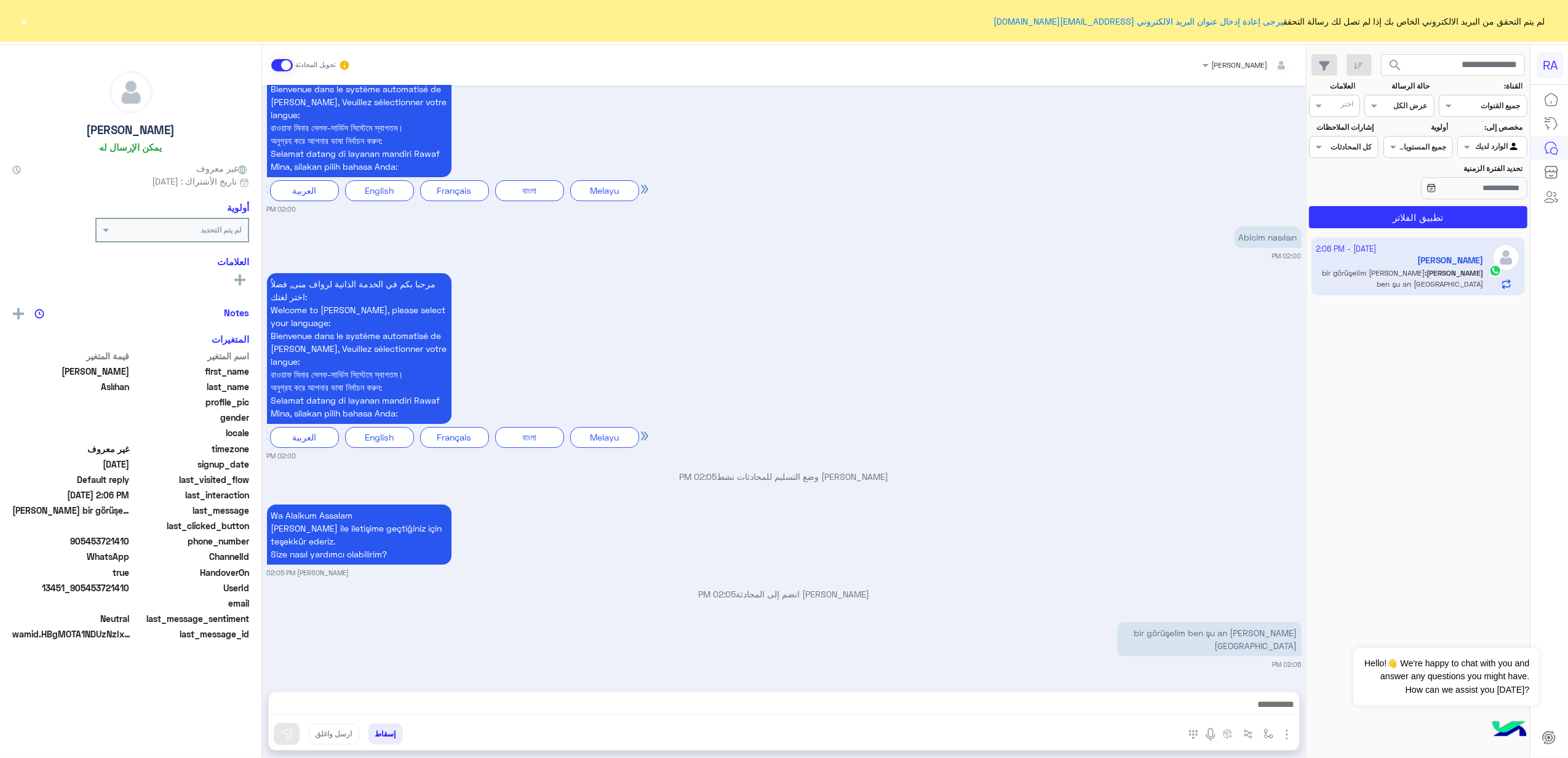
click at [21, 18] on button "×" at bounding box center [24, 20] width 12 height 12
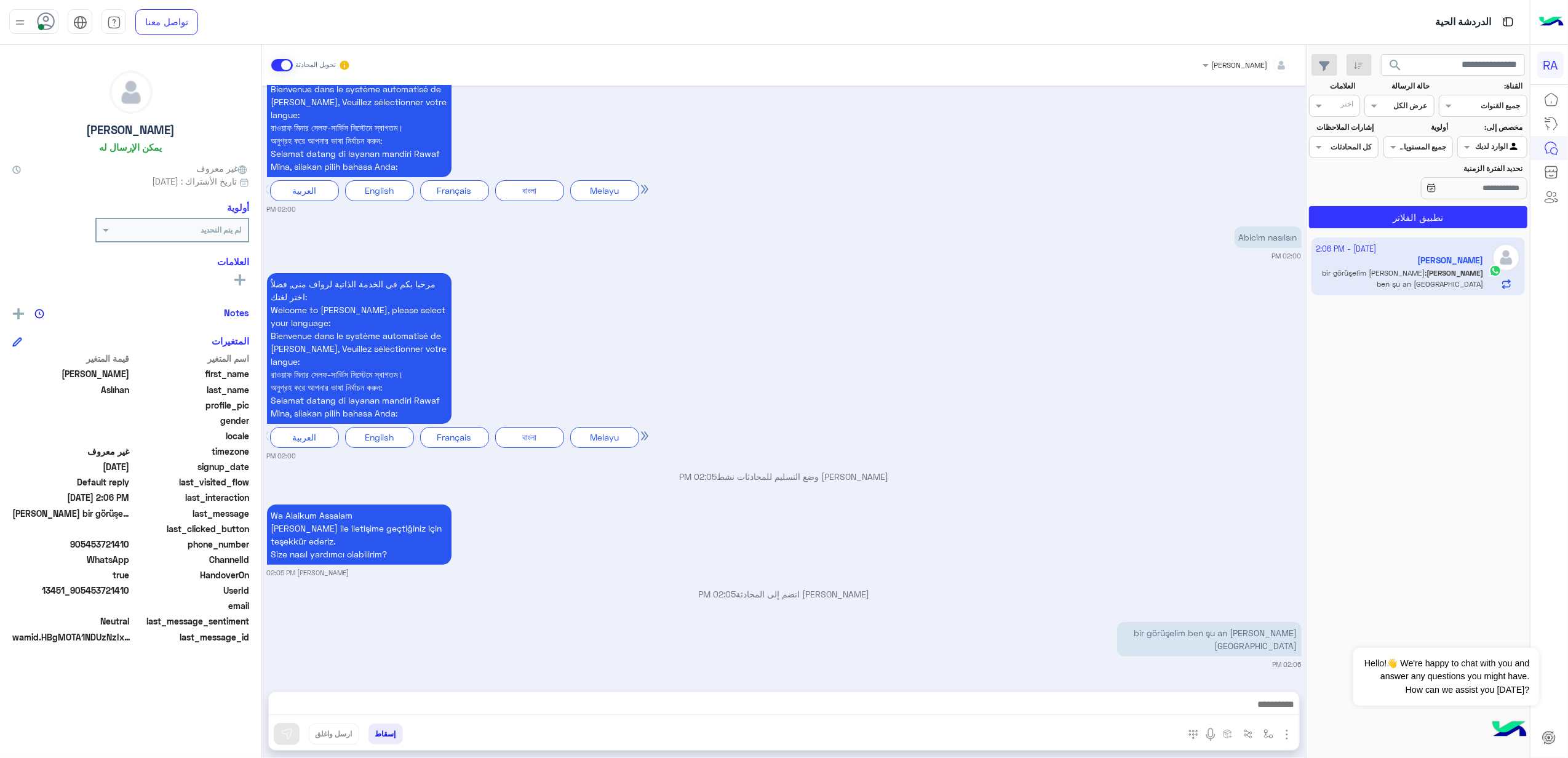
click at [818, 695] on div at bounding box center [784, 708] width 1030 height 30
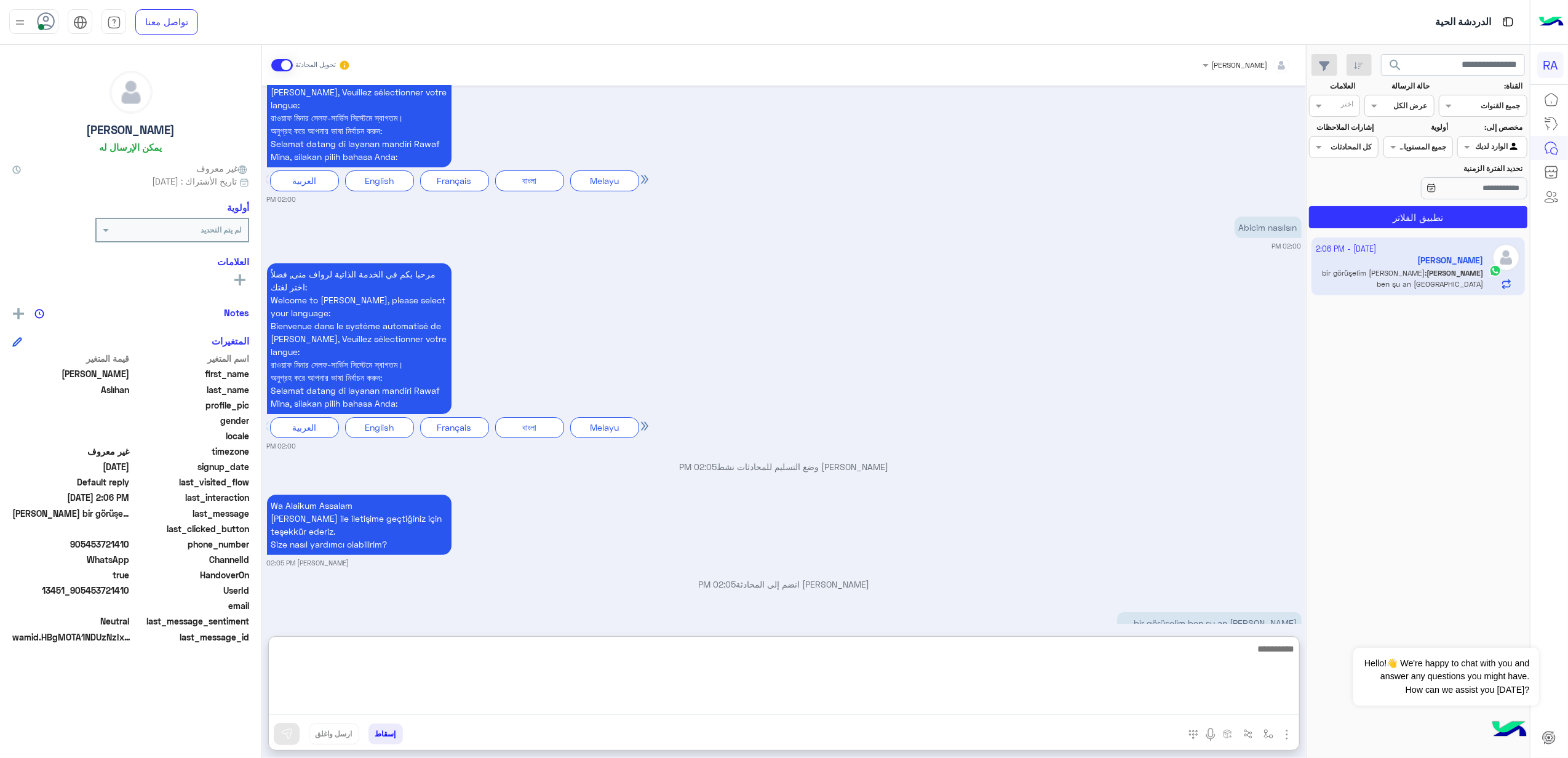
click at [781, 702] on textarea at bounding box center [784, 678] width 1030 height 74
paste textarea "**********"
drag, startPoint x: 1147, startPoint y: 646, endPoint x: 1091, endPoint y: 635, distance: 57.1
click at [1091, 637] on div "**********" at bounding box center [784, 680] width 1030 height 86
type textarea "**********"
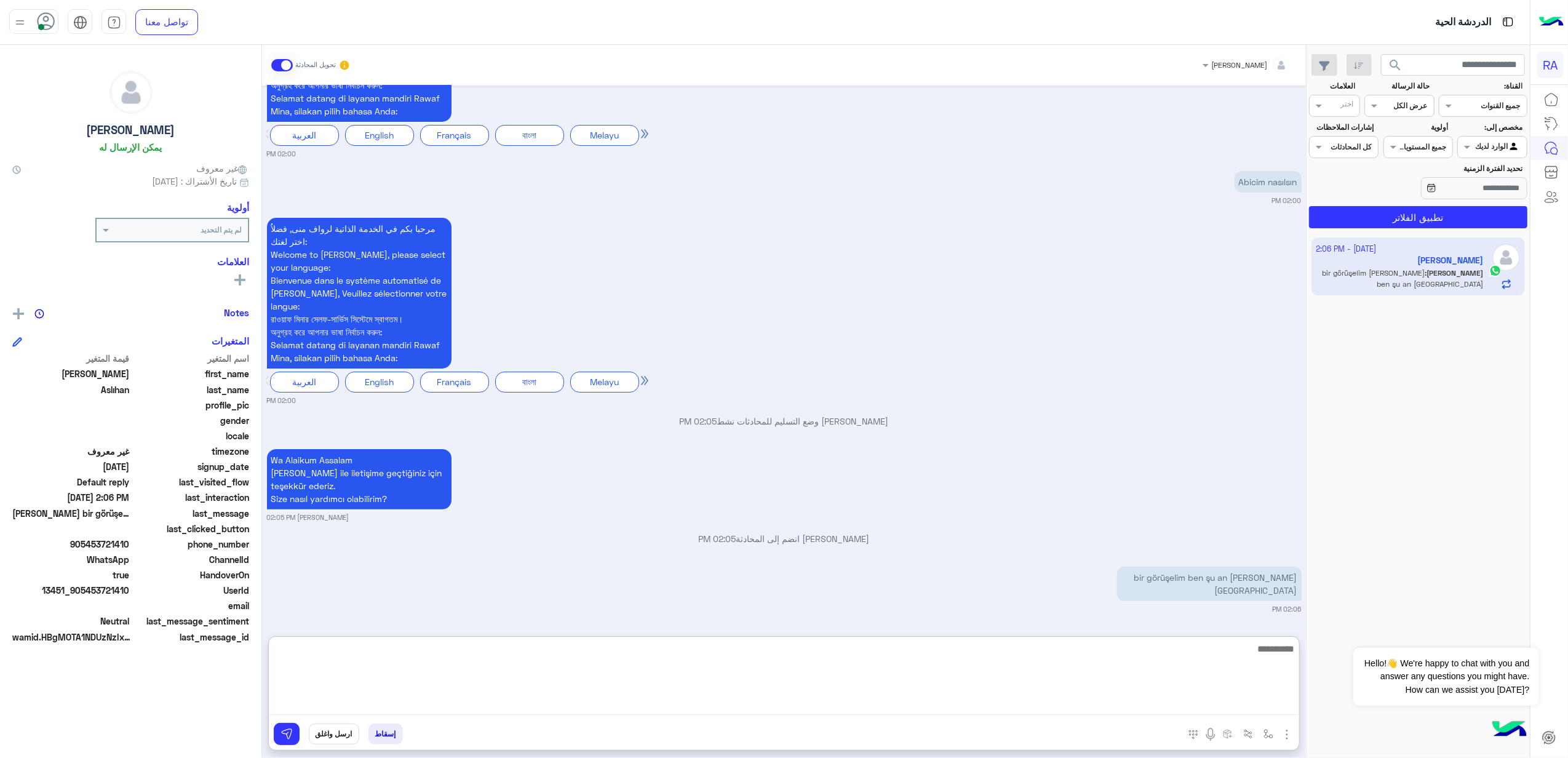
scroll to position [242, 0]
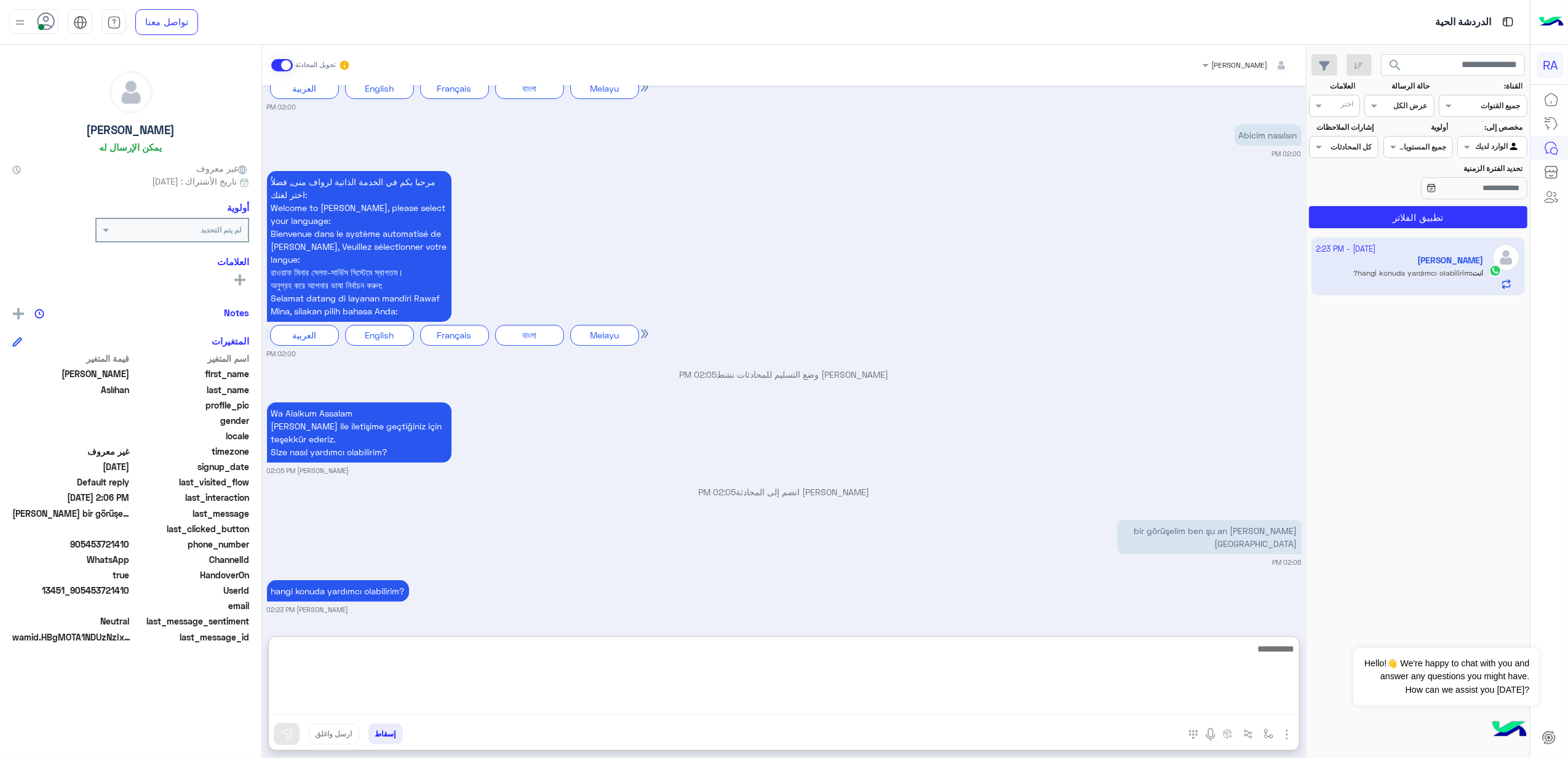
click at [902, 675] on textarea at bounding box center [784, 678] width 1030 height 74
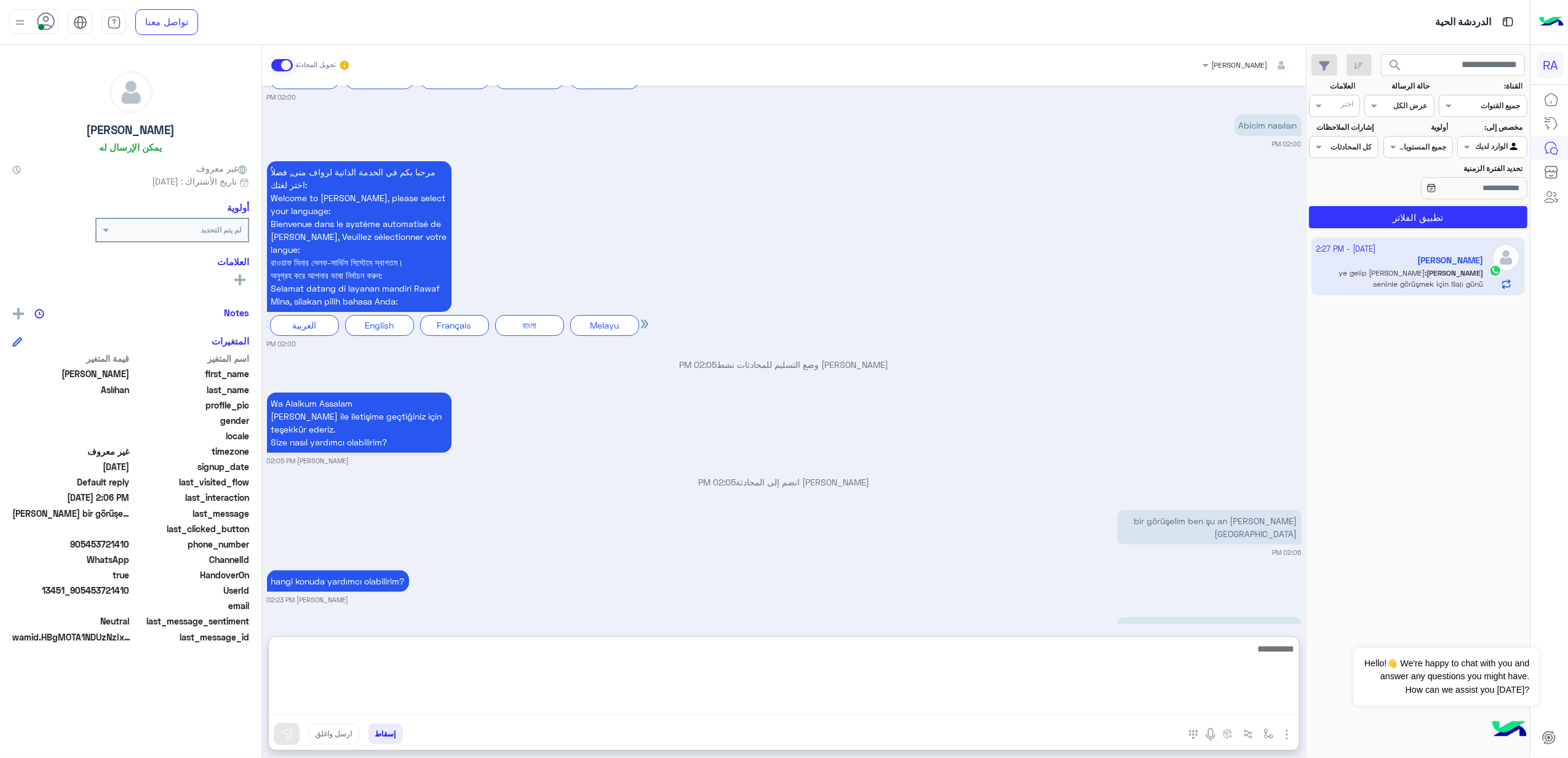
scroll to position [363, 0]
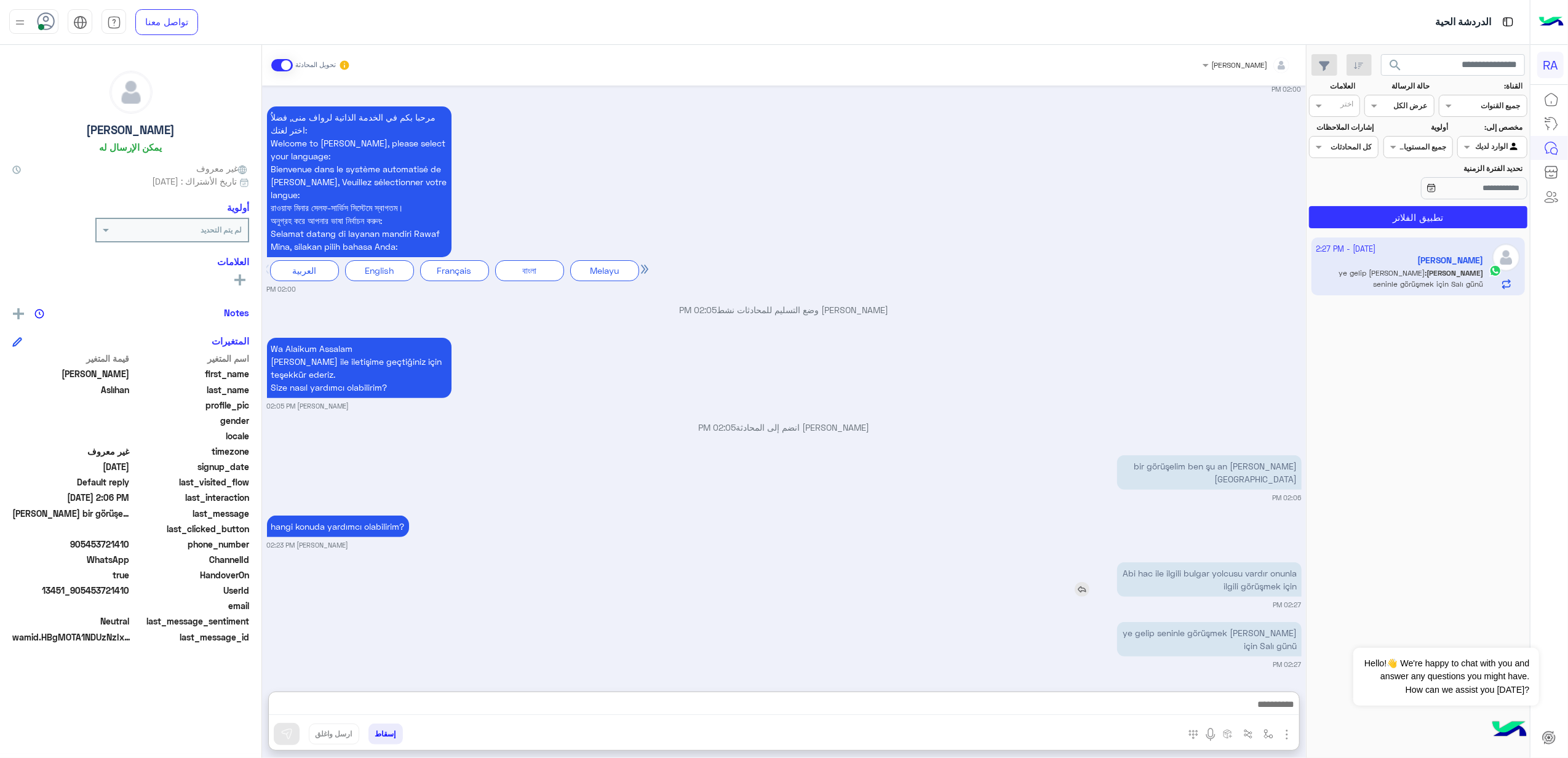
click at [1211, 563] on p "Abi hac ile ilgili bulgar yolcusu vardır onunla ilgili görüşmek için" at bounding box center [1209, 580] width 185 height 35
click at [1211, 519] on div "hangi konuda yardımcı olabilirim? [PERSON_NAME] 02:23 PM" at bounding box center [784, 532] width 1034 height 38
drag, startPoint x: 1211, startPoint y: 519, endPoint x: 1209, endPoint y: 581, distance: 62.0
click at [1209, 581] on p "Abi hac ile ilgili bulgar yolcusu vardır onunla ilgili görüşmek için" at bounding box center [1209, 580] width 185 height 35
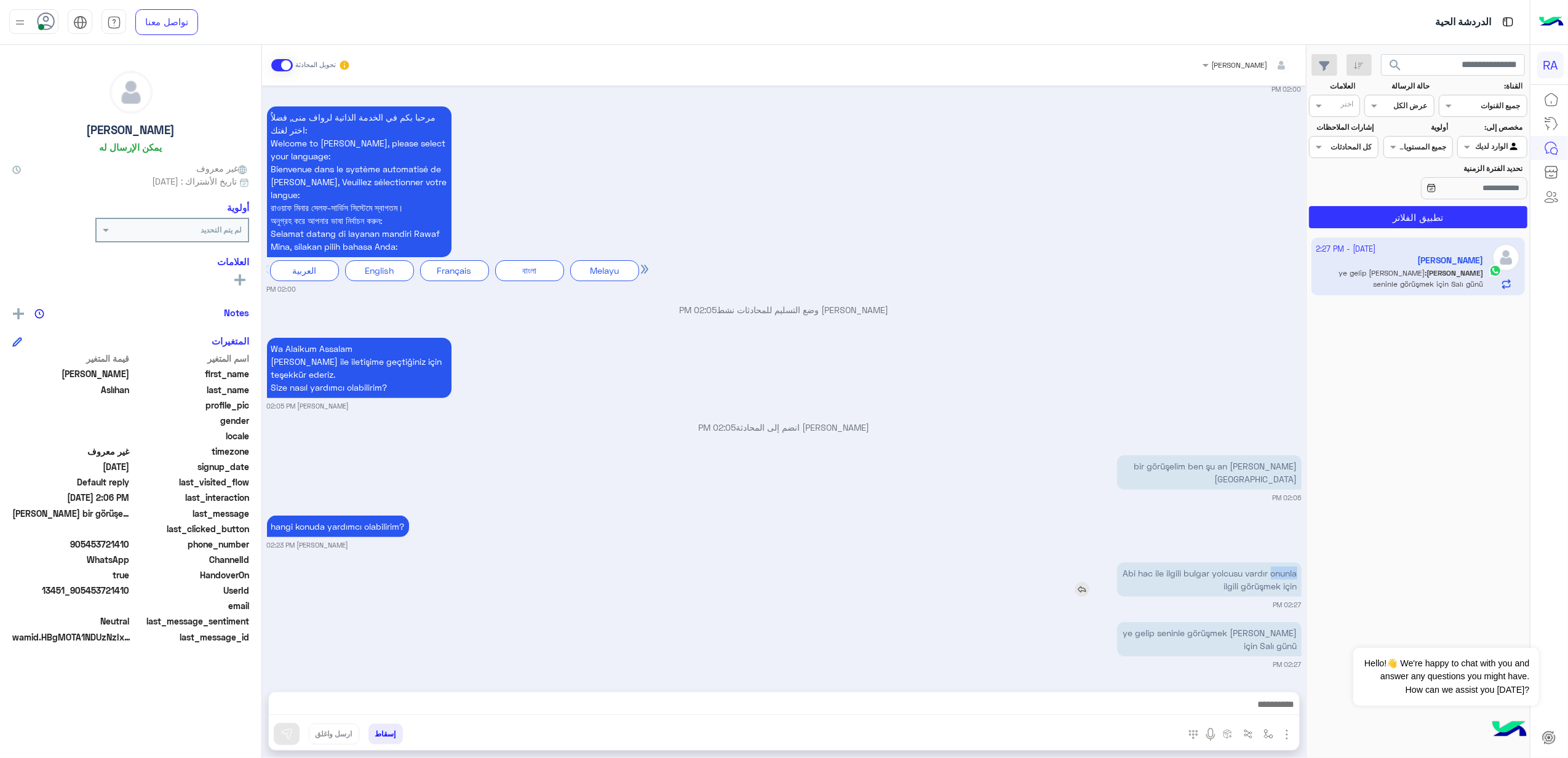
click at [1209, 581] on p "Abi hac ile ilgili bulgar yolcusu vardır onunla ilgili görüşmek için" at bounding box center [1209, 580] width 185 height 35
copy app-msgs-text
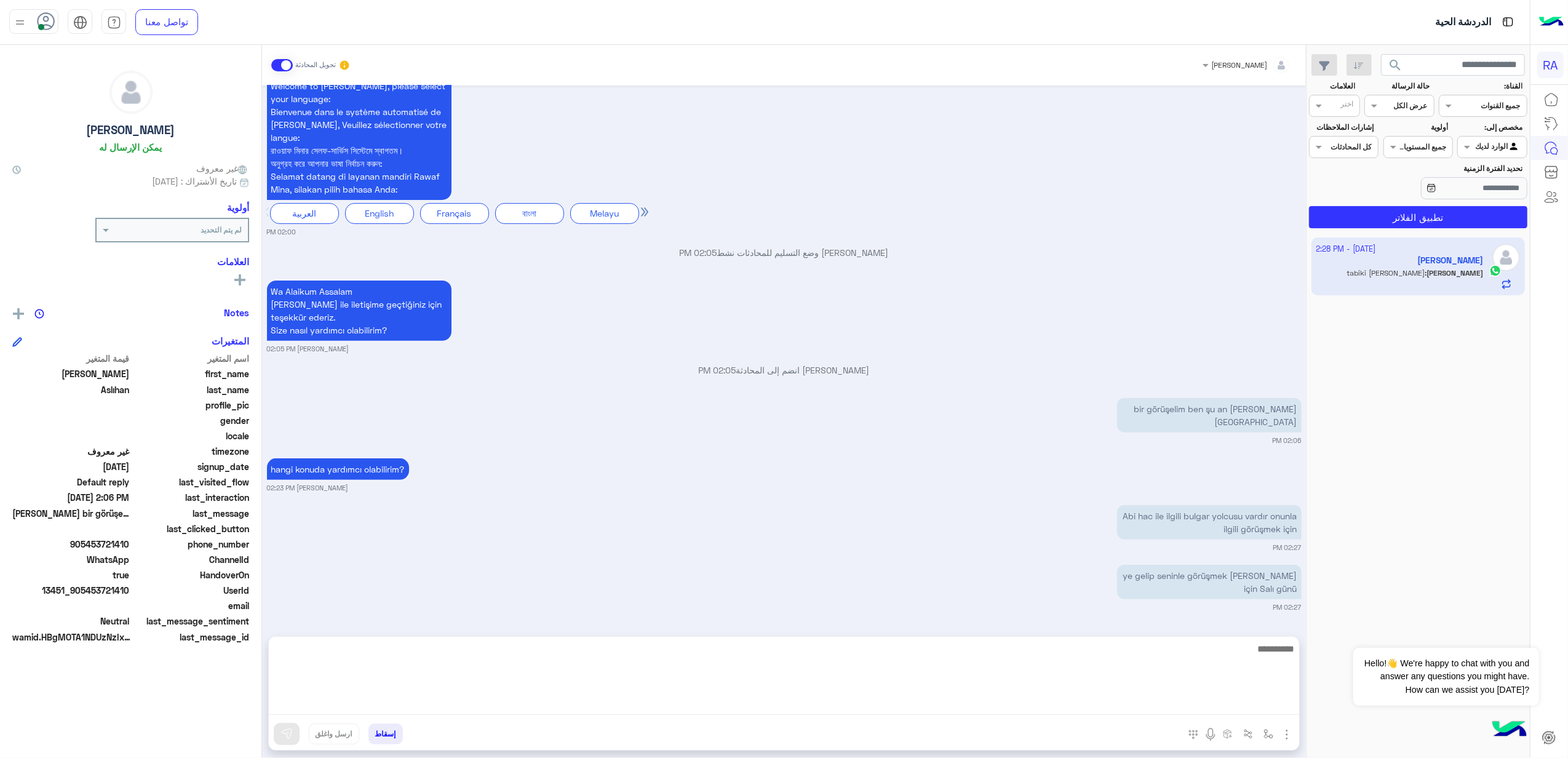
click at [921, 700] on textarea at bounding box center [784, 678] width 1030 height 74
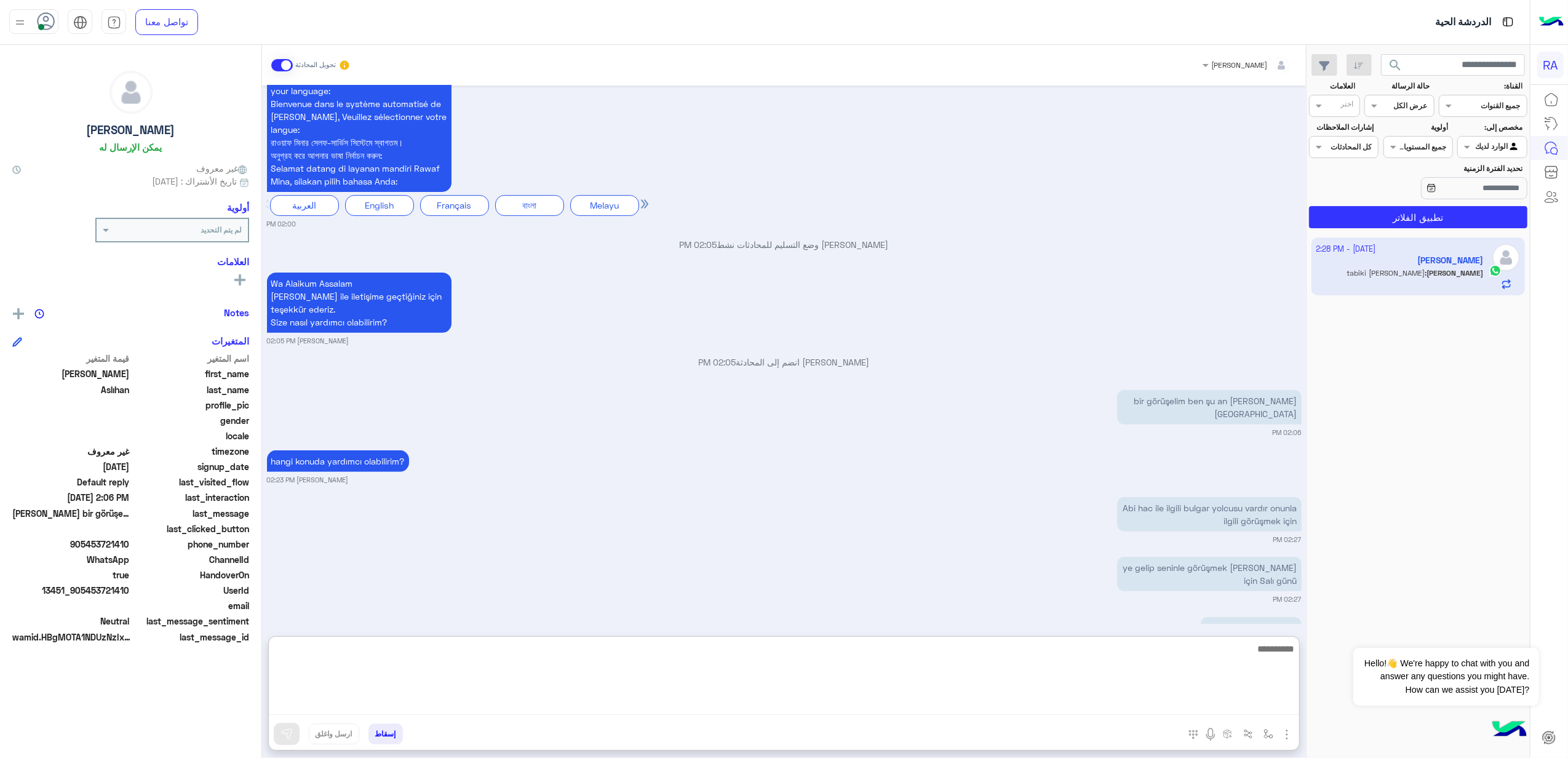
type textarea "*"
type textarea "**********"
drag, startPoint x: 1231, startPoint y: 678, endPoint x: 1331, endPoint y: 643, distance: 105.9
click at [1331, 643] on mat-drawer-container "search القناة: القناه جميع القنوات حالة الرسالة القناه عرض الكل العلامات اختر م…" at bounding box center [765, 404] width 1530 height 718
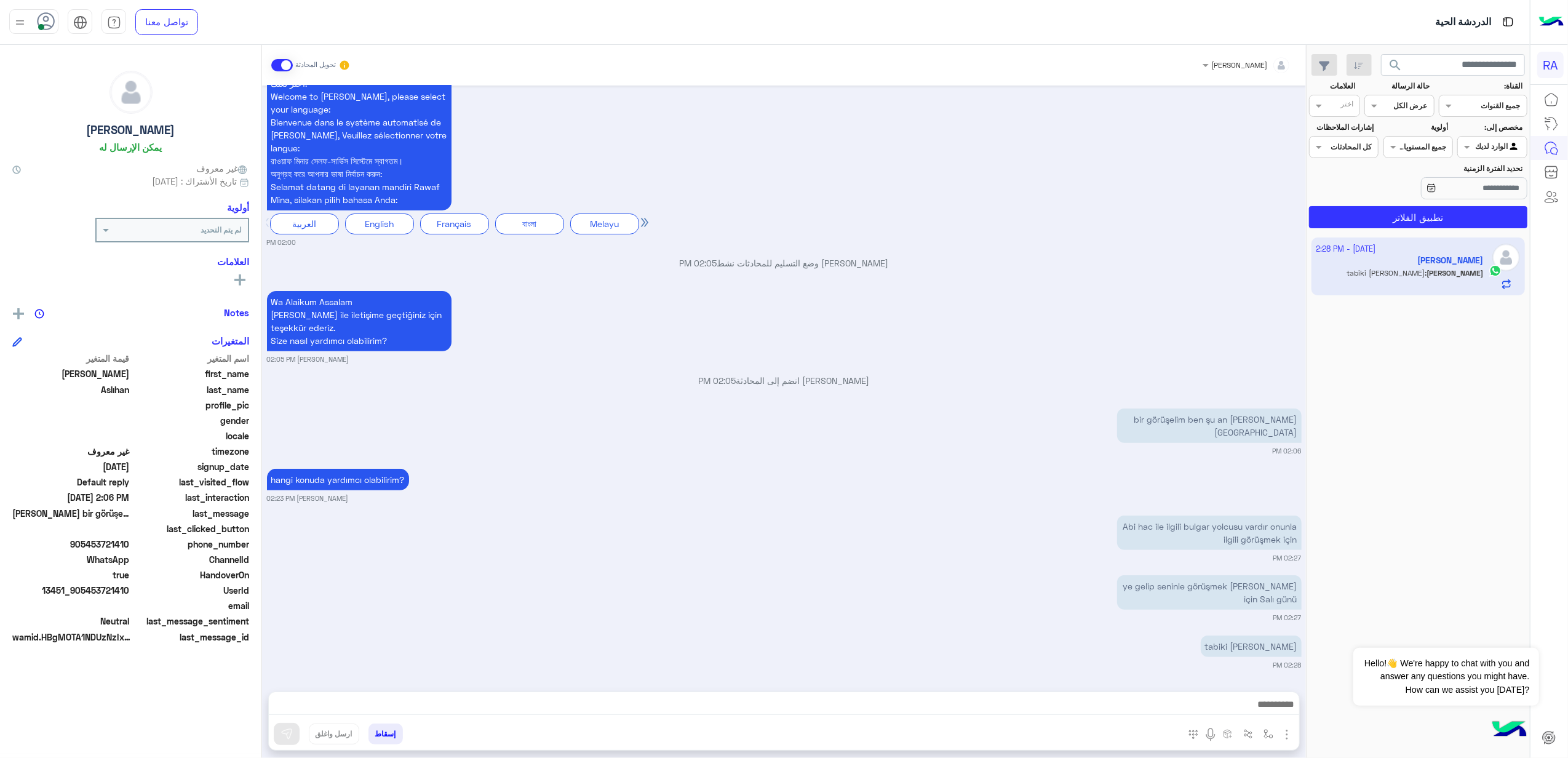
scroll to position [355, 0]
click at [884, 550] on div "Abi hac ile ilgili bulgar yolcusu vardır onunla ilgili görüşmek için 02:27 PM" at bounding box center [784, 538] width 1034 height 51
click at [1237, 535] on p "Abi hac ile ilgili bulgar yolcusu vardır onunla ilgili görüşmek için" at bounding box center [1209, 533] width 185 height 35
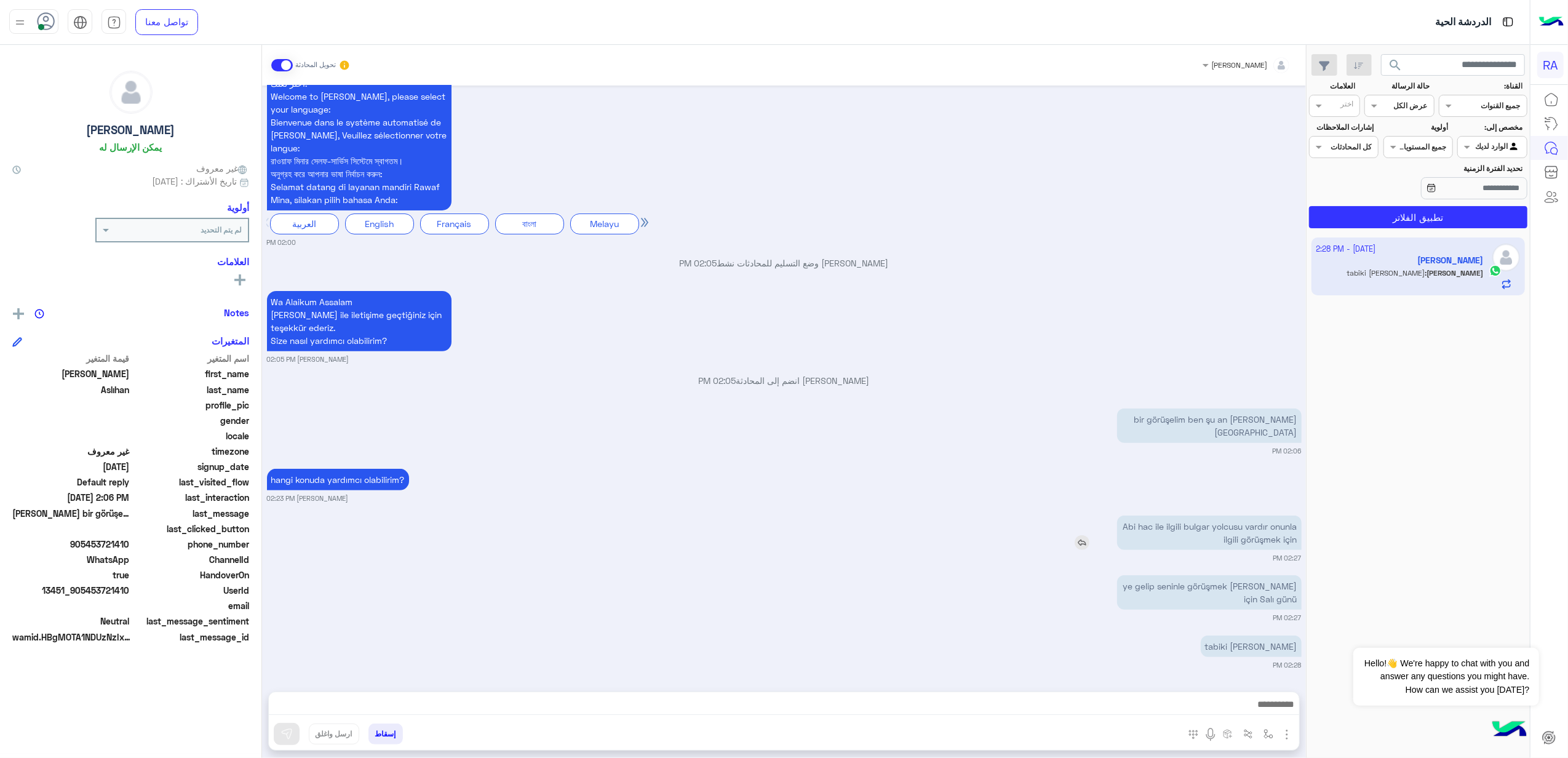
click at [1237, 535] on p "Abi hac ile ilgili bulgar yolcusu vardır onunla ilgili görüşmek için" at bounding box center [1209, 533] width 185 height 35
click at [481, 510] on div "[DATE] Selamun aleyküm 02:00 PM مرحبا بكم في الخدمة الذاتية لرواف منى, فضلاُ اخ…" at bounding box center [784, 382] width 1044 height 594
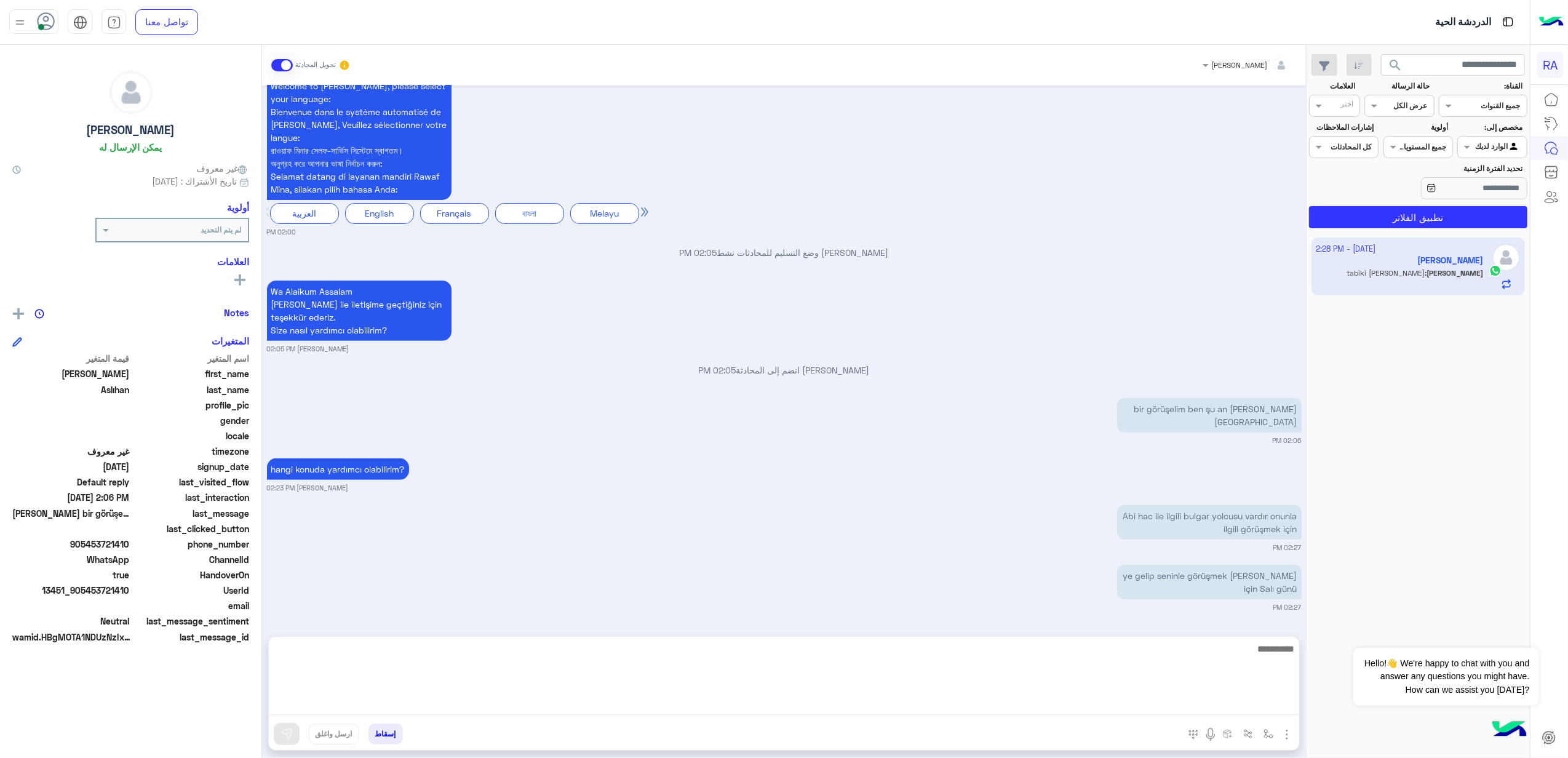
click at [1092, 710] on textarea at bounding box center [784, 678] width 1030 height 74
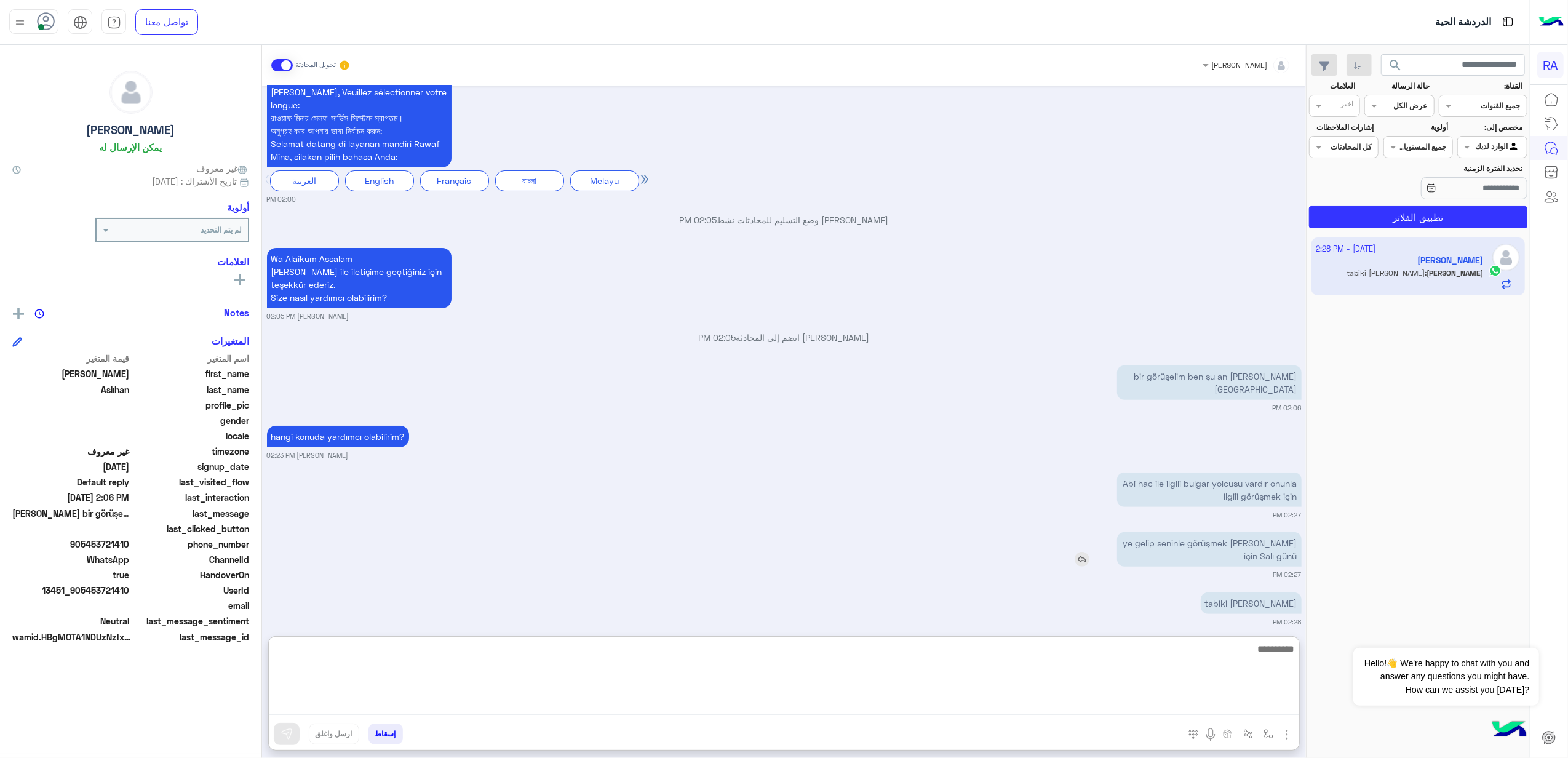
scroll to position [410, 0]
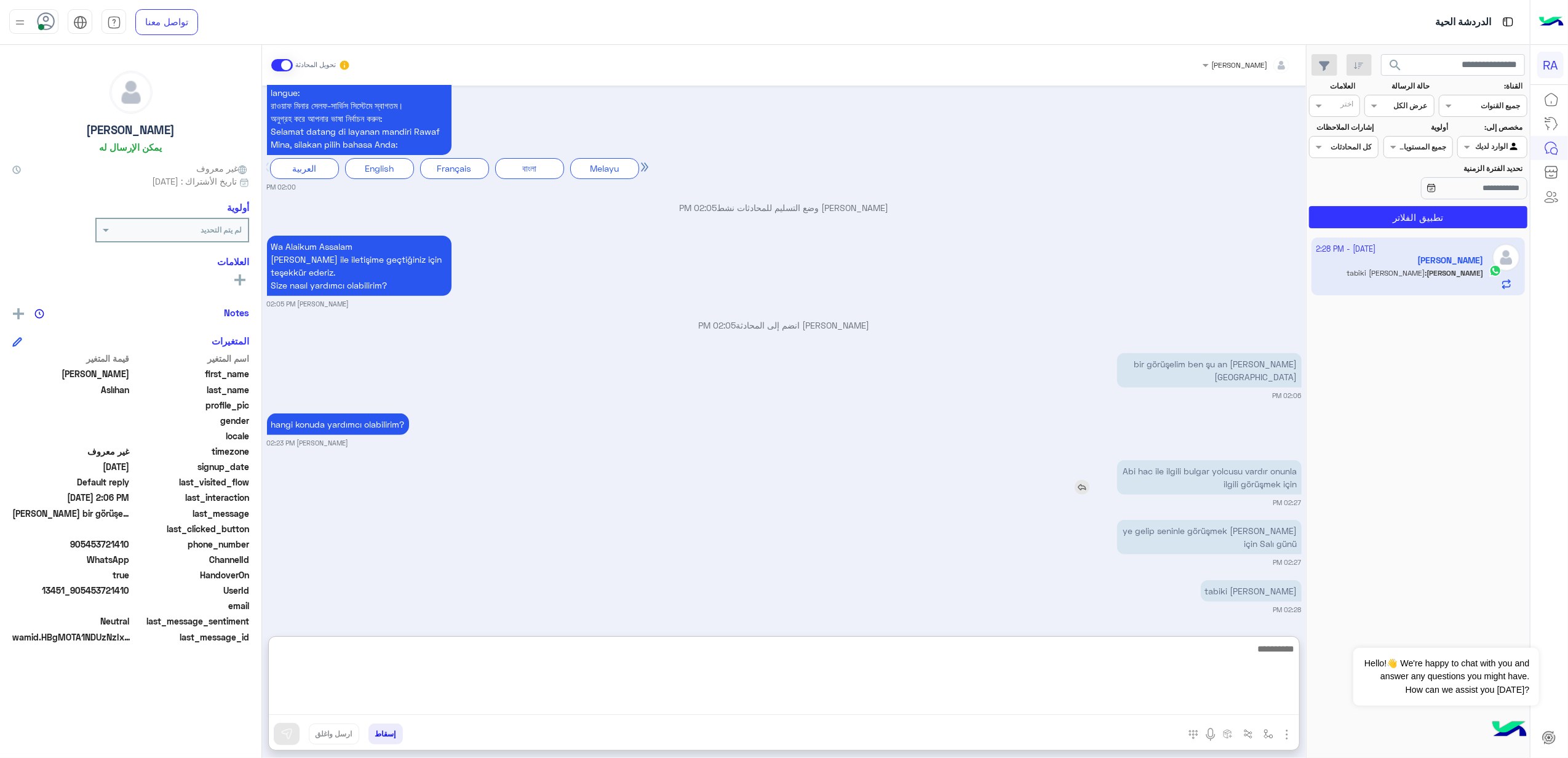
paste textarea "**********"
type textarea "**********"
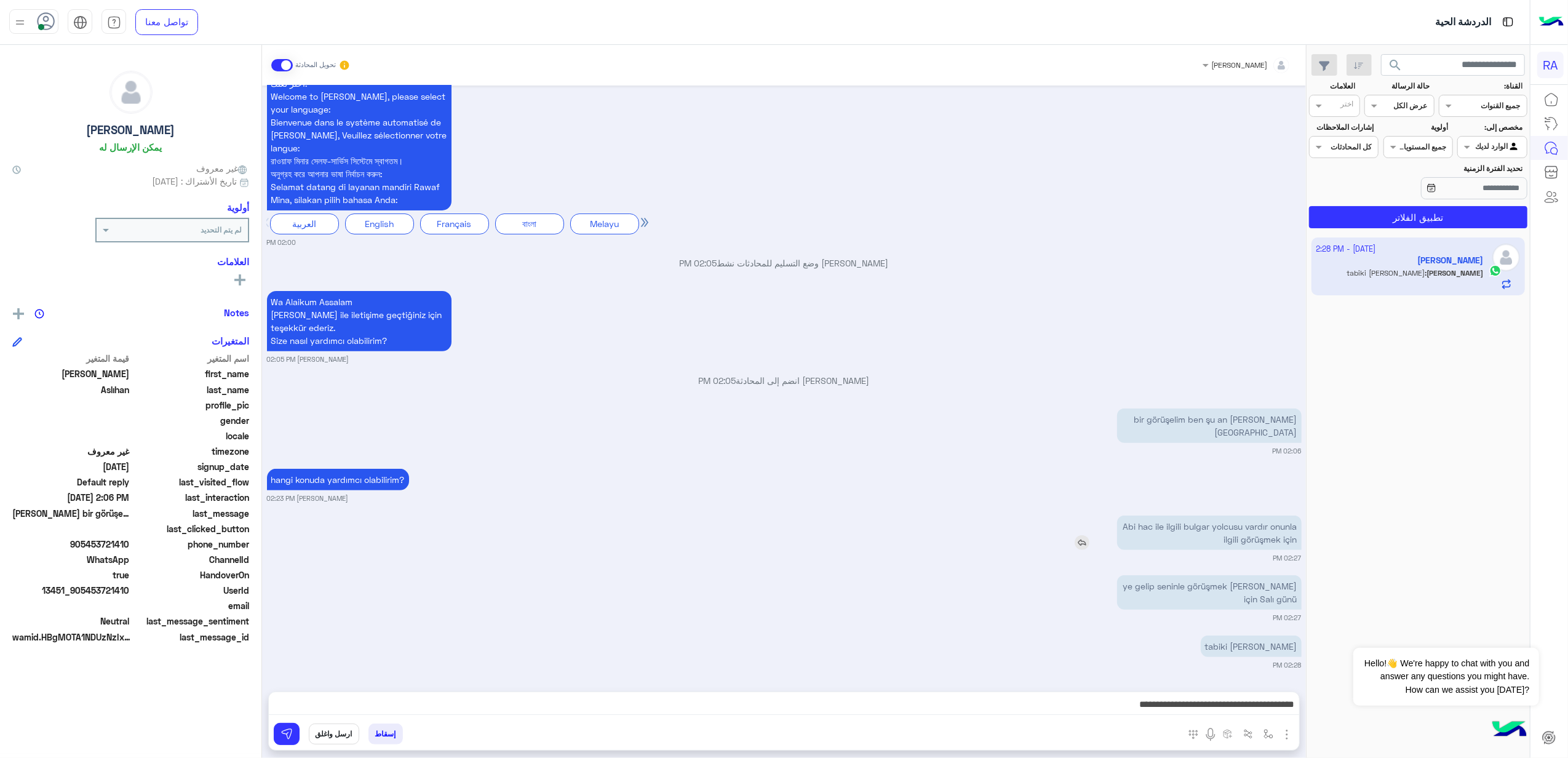
click at [1079, 516] on div "Abi hac ile ilgili bulgar yolcusu vardır onunla ilgili görüşmek için" at bounding box center [1174, 533] width 254 height 35
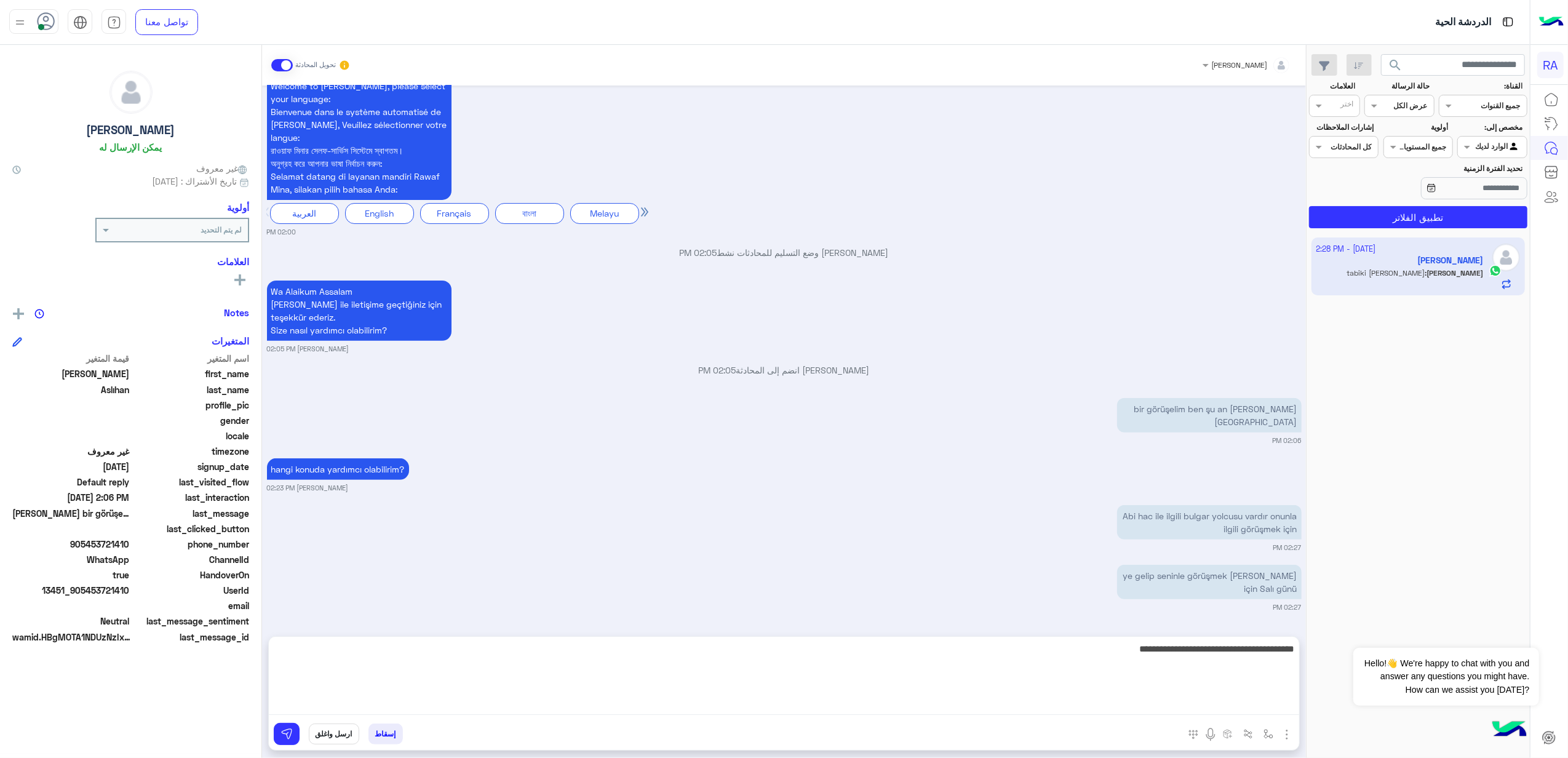
click at [1098, 700] on textarea "**********" at bounding box center [784, 678] width 1030 height 74
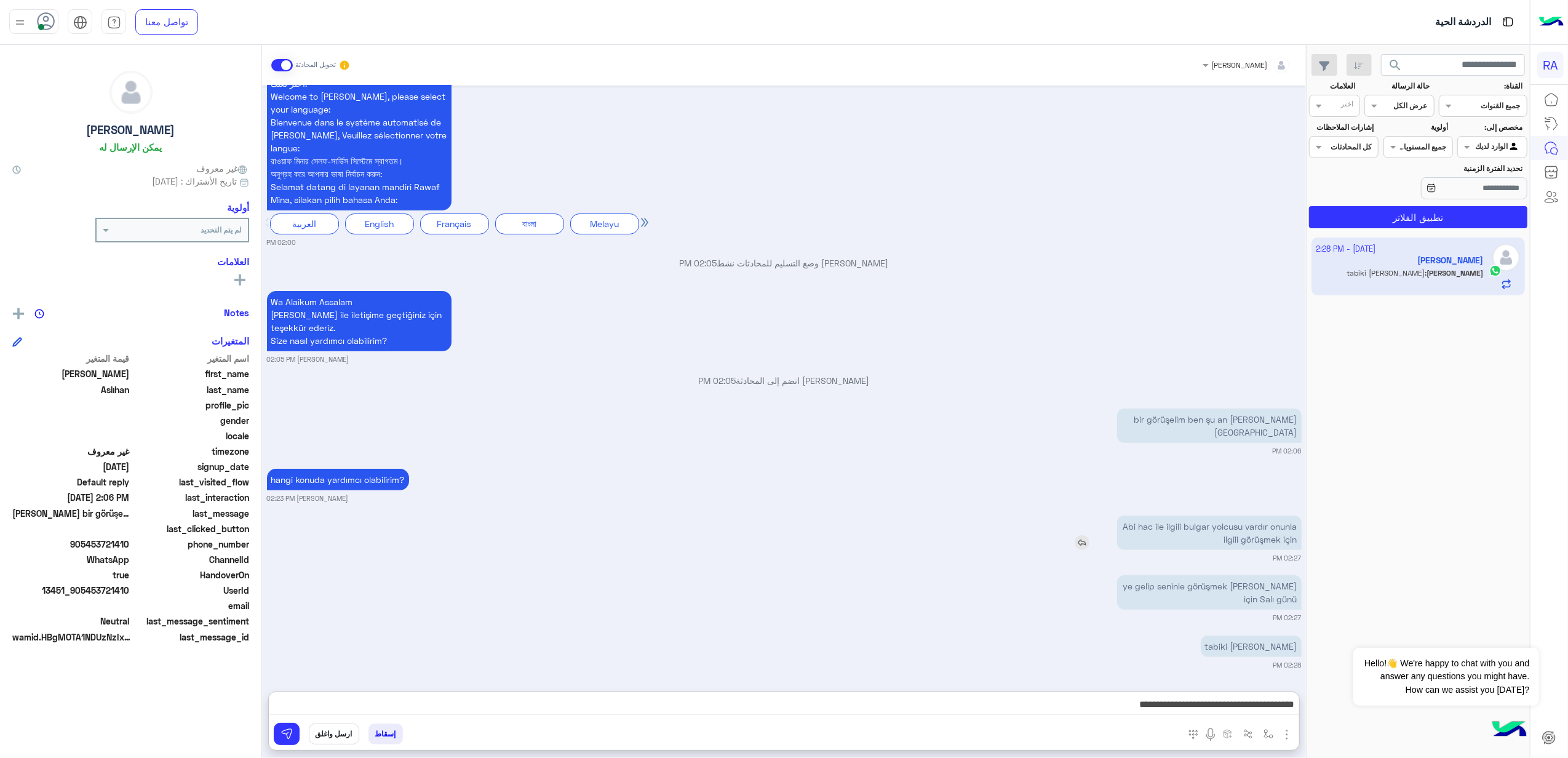
click at [1087, 516] on div "Abi hac ile ilgili bulgar yolcusu vardır onunla ilgili görüşmek için" at bounding box center [1174, 533] width 254 height 35
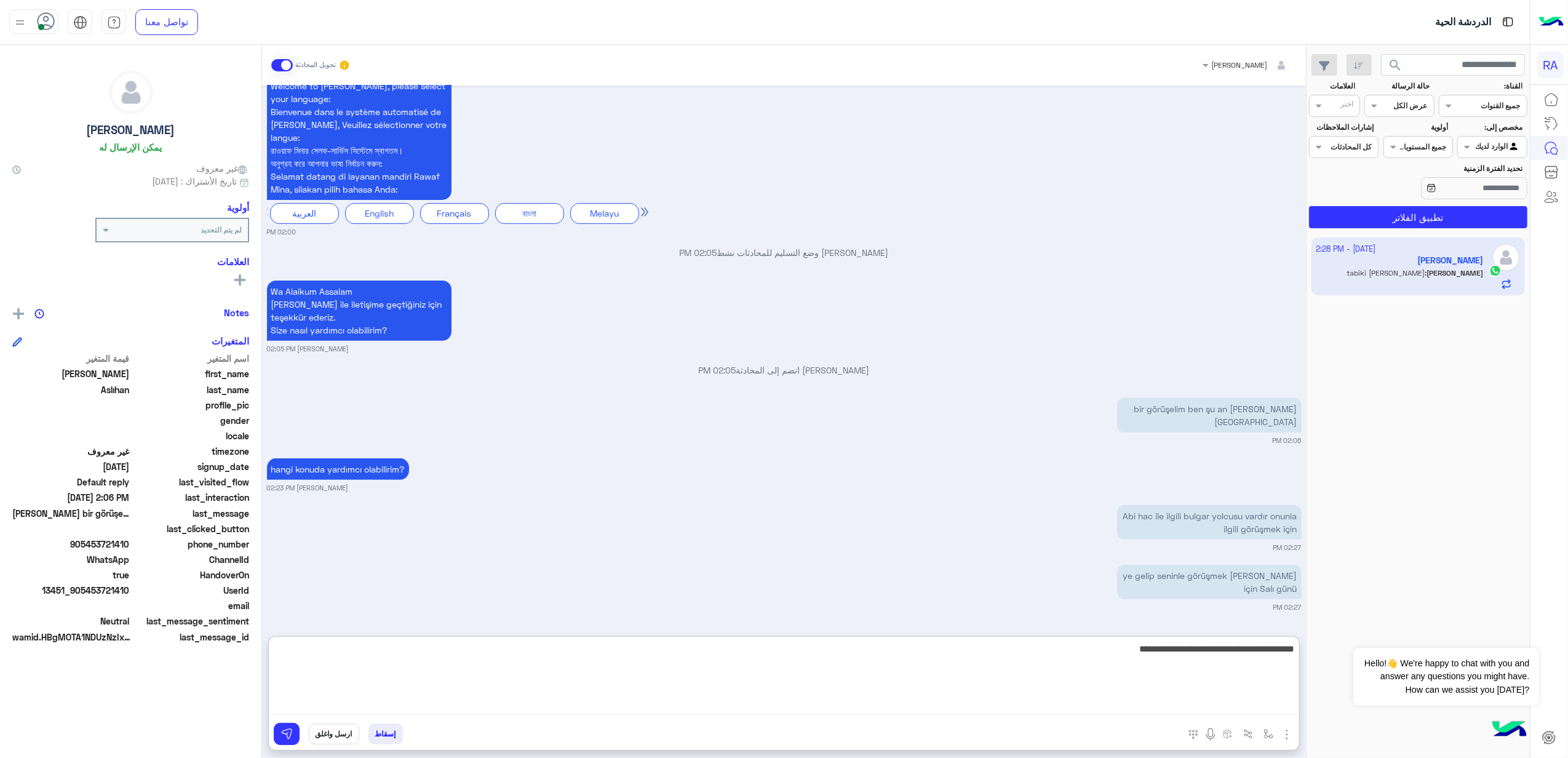
click at [1083, 699] on textarea "**********" at bounding box center [784, 678] width 1030 height 74
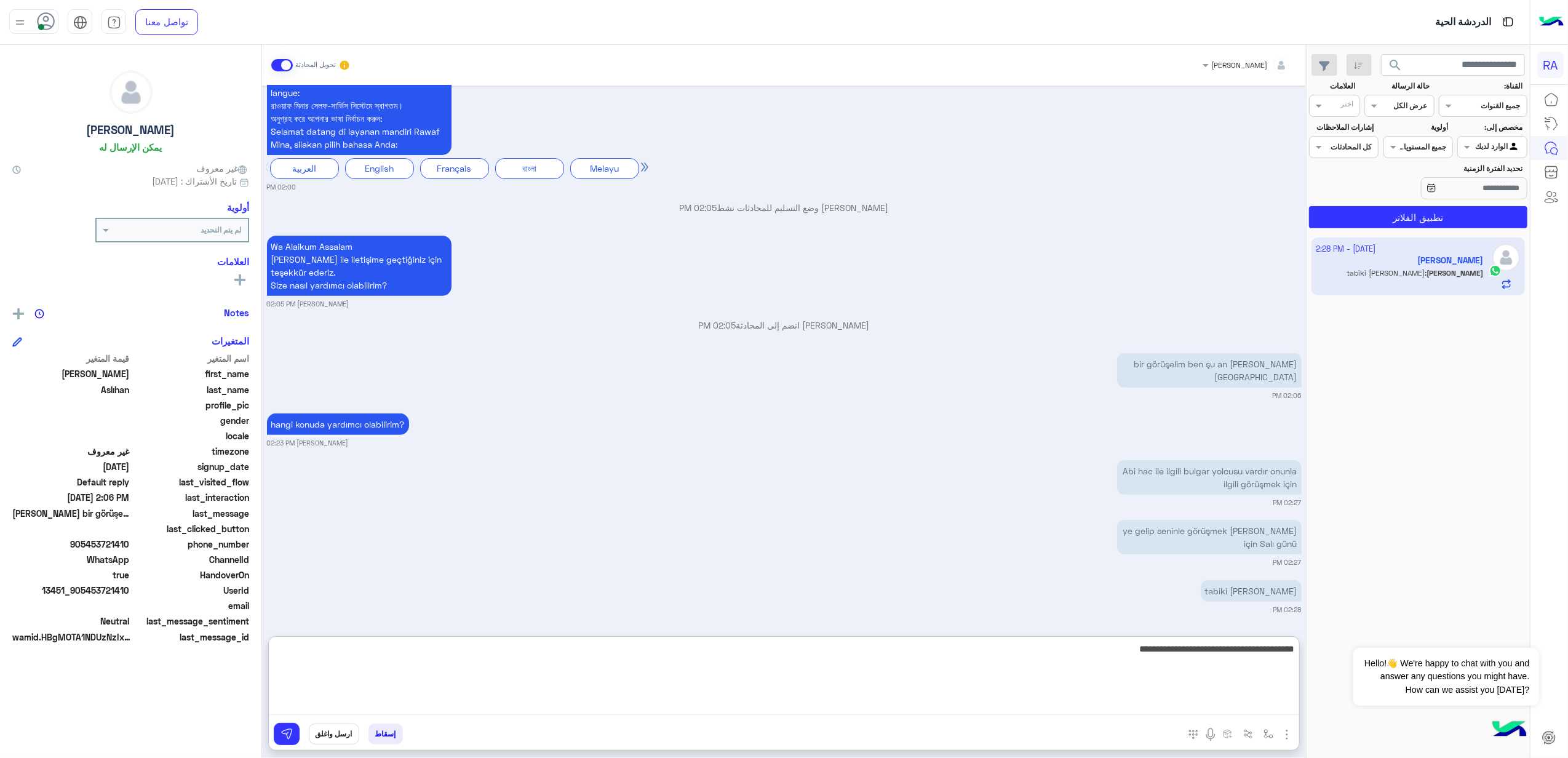
scroll to position [410, 0]
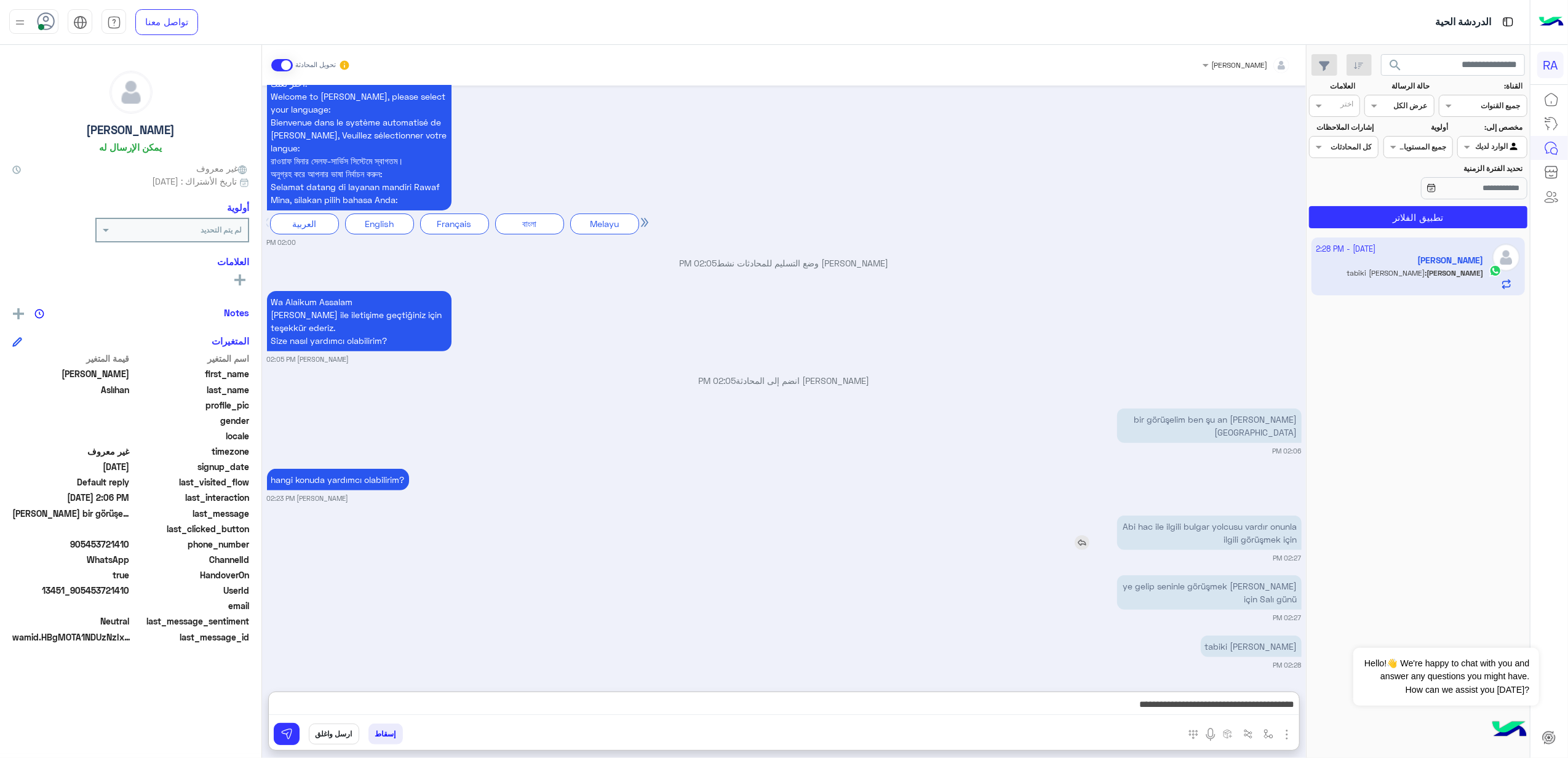
click at [1083, 516] on div "Abi hac ile ilgili bulgar yolcusu vardır onunla ilgili görüşmek için" at bounding box center [1174, 533] width 254 height 35
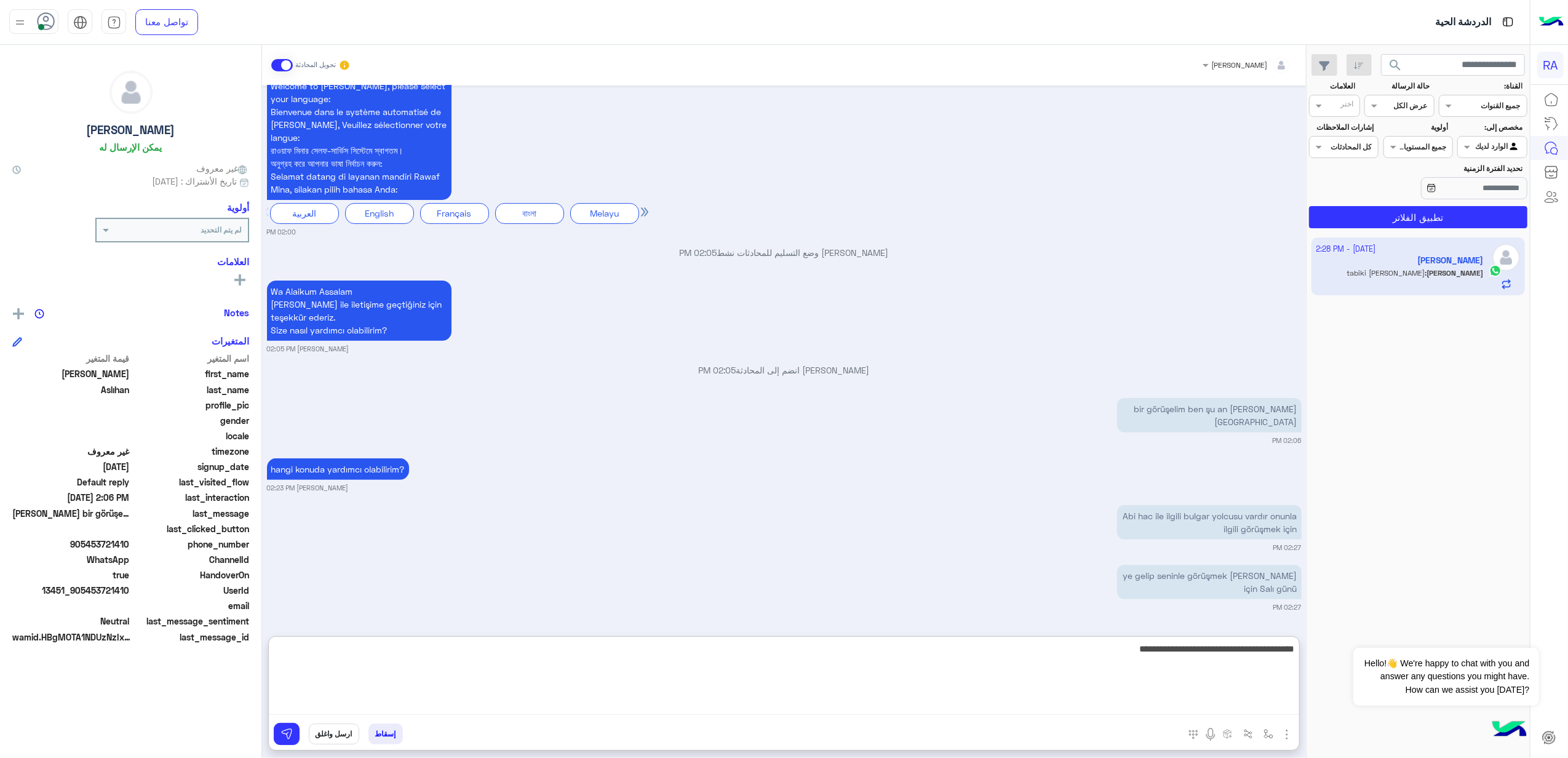
click at [1063, 707] on textarea "**********" at bounding box center [784, 678] width 1030 height 74
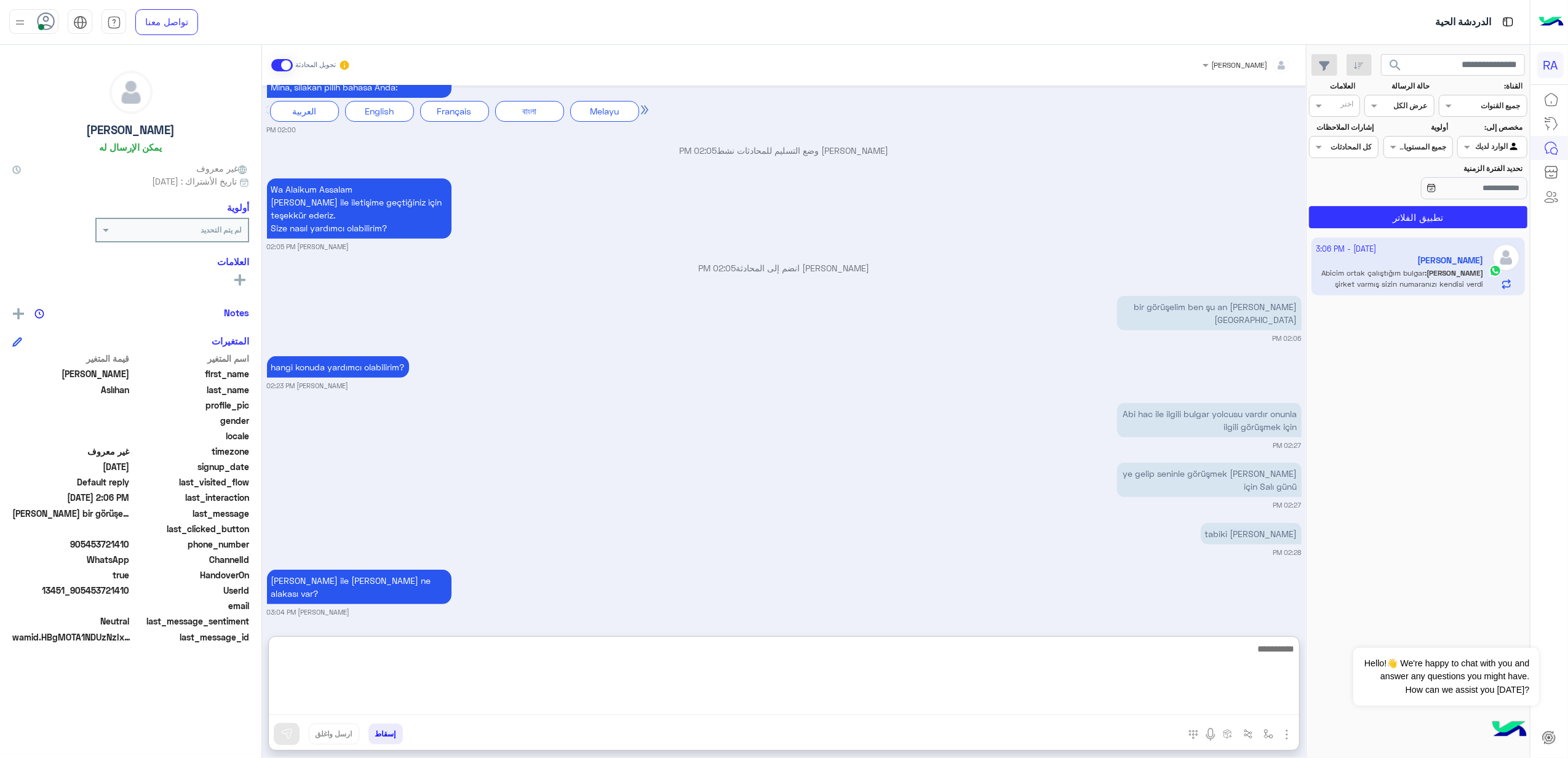
scroll to position [530, 0]
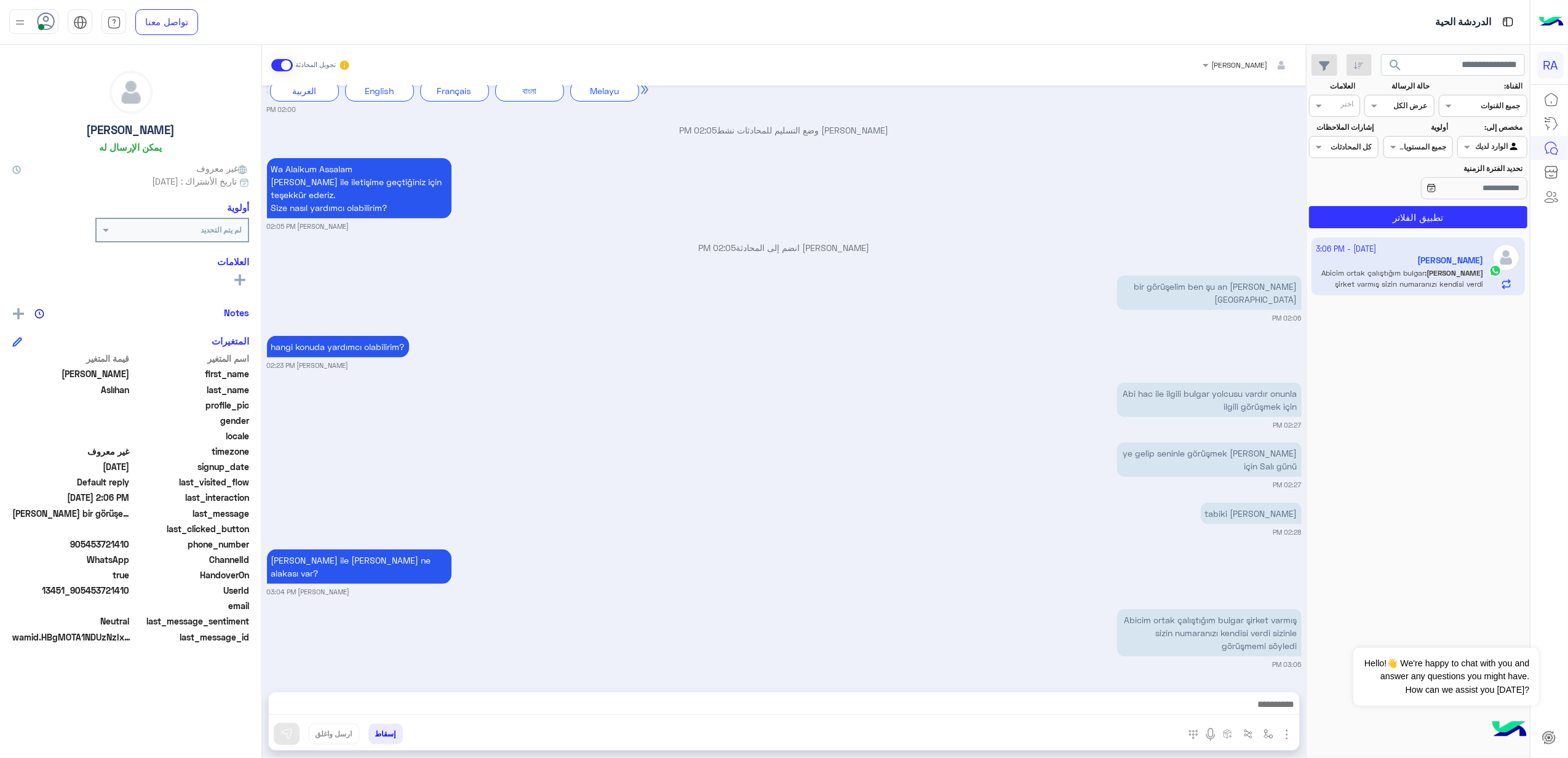
click at [623, 500] on div "Müsaitseniz tabiki 02:28 PM" at bounding box center [784, 519] width 1034 height 38
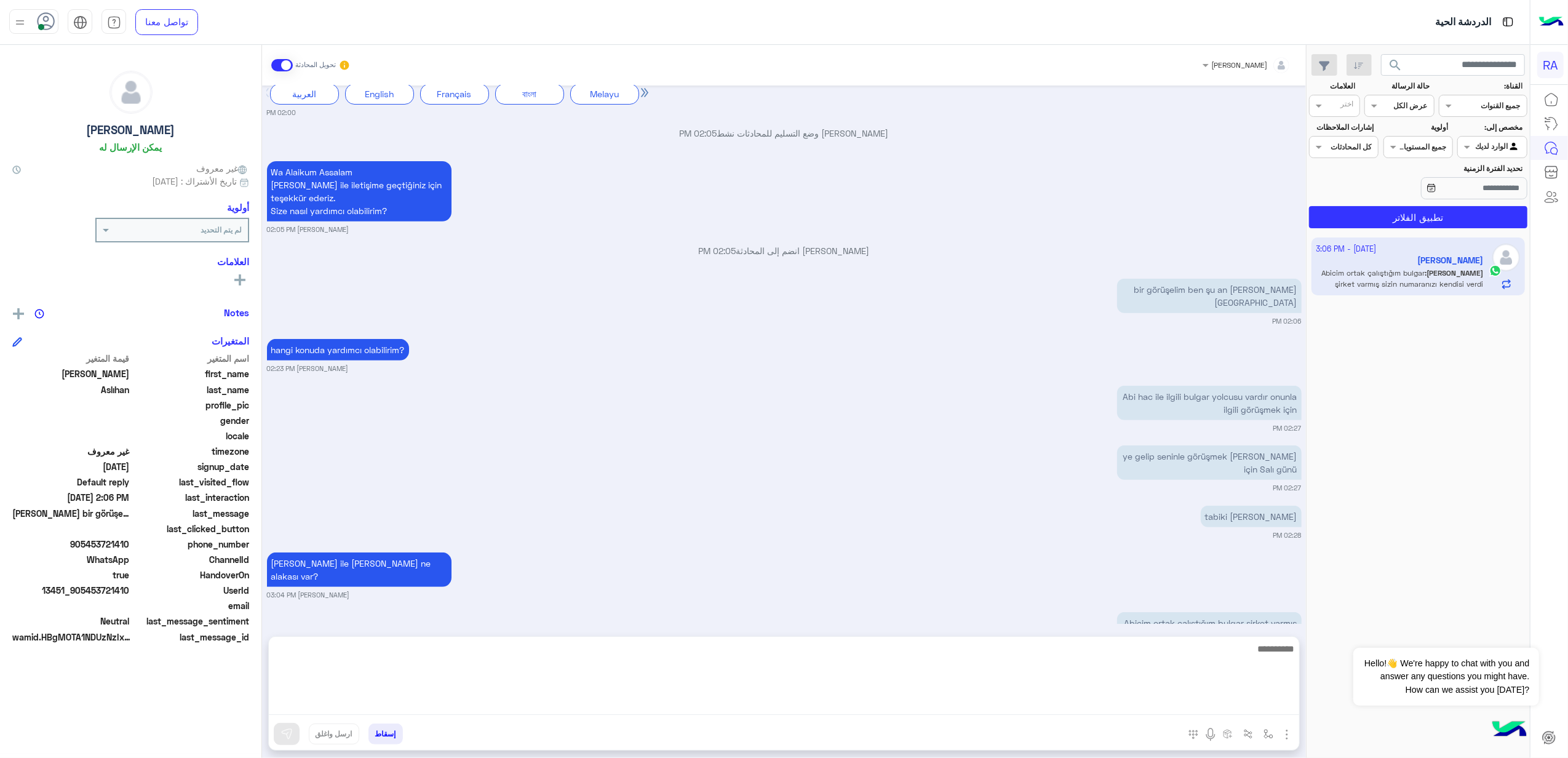
click at [1127, 701] on textarea at bounding box center [784, 678] width 1030 height 74
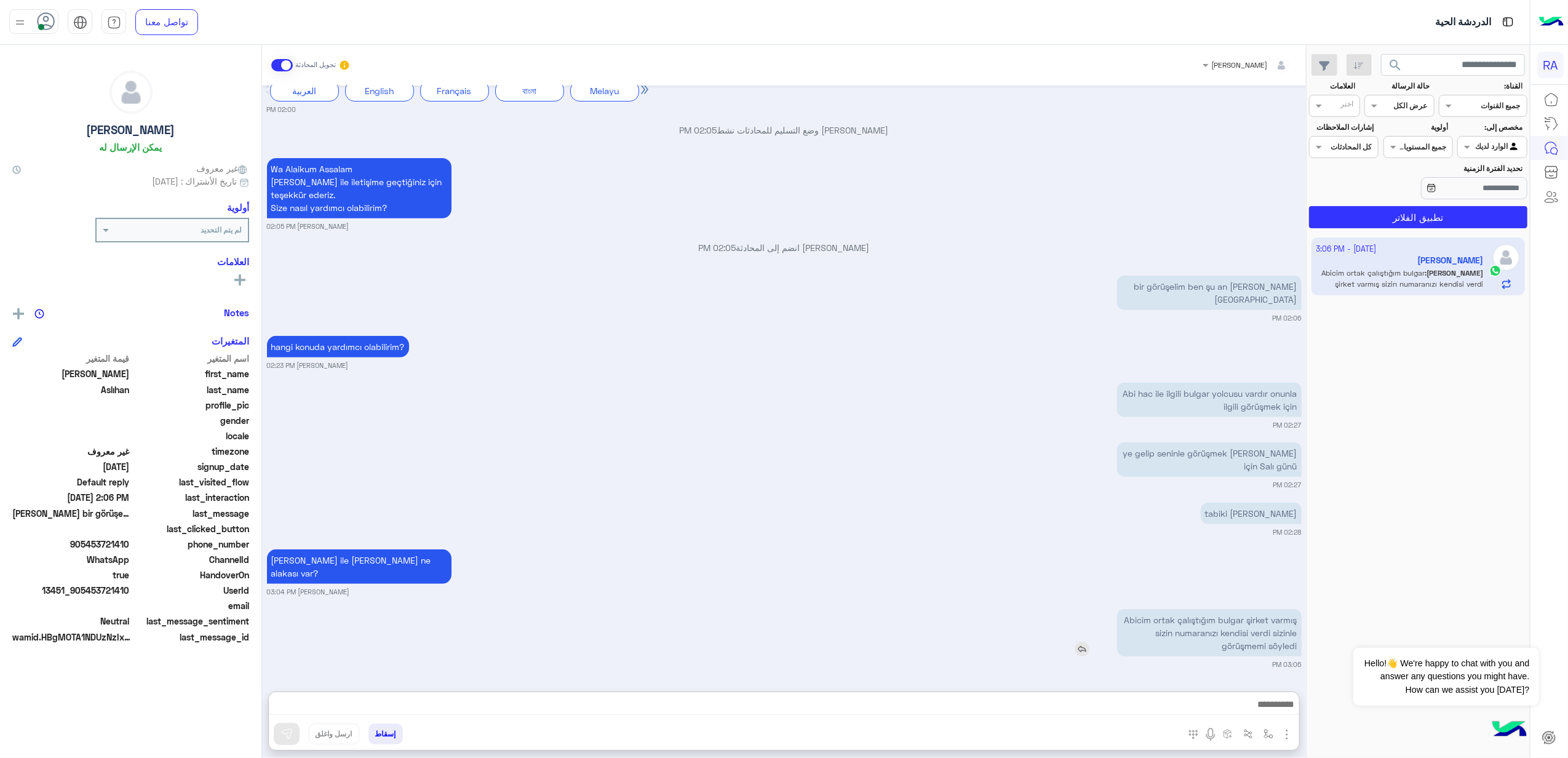
click at [1191, 609] on p "Abicim ortak çalıştığım bulgar şirket varmış sizin numaranızı kendisi verdi siz…" at bounding box center [1209, 633] width 185 height 47
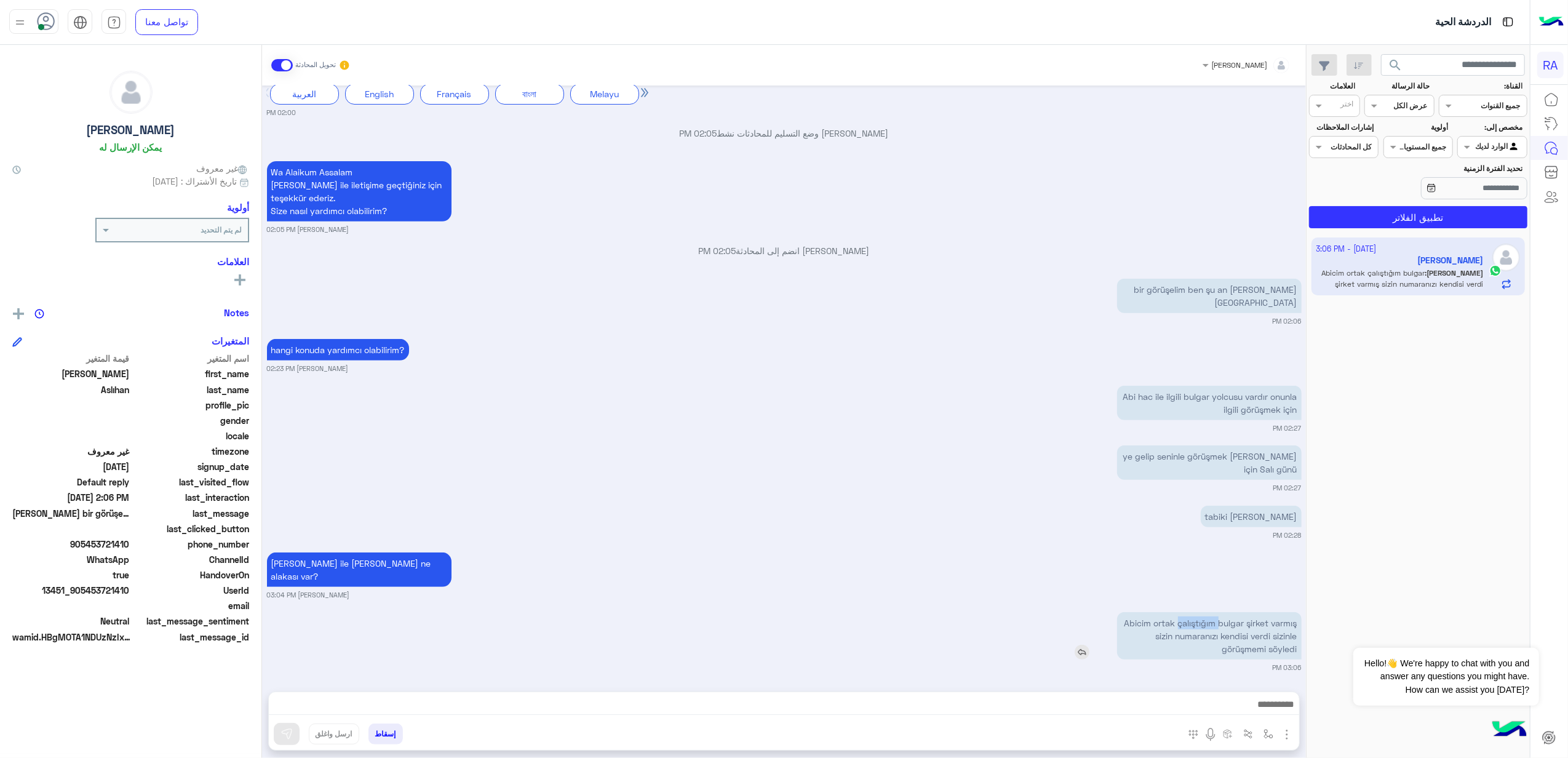
click at [1191, 581] on div "[DATE] Selamun aleyküm 02:00 PM مرحبا بكم في الخدمة الذاتية لرواف منى, فضلاُ اخ…" at bounding box center [784, 382] width 1044 height 594
click at [1191, 581] on div "[PERSON_NAME] ile [PERSON_NAME] ne alakası var? [PERSON_NAME] 03:04 PM" at bounding box center [784, 575] width 1034 height 51
drag, startPoint x: 1191, startPoint y: 581, endPoint x: 1199, endPoint y: 624, distance: 43.7
click at [1199, 624] on p "Abicim ortak çalıştığım bulgar şirket varmış sizin numaranızı kendisi verdi siz…" at bounding box center [1209, 635] width 185 height 47
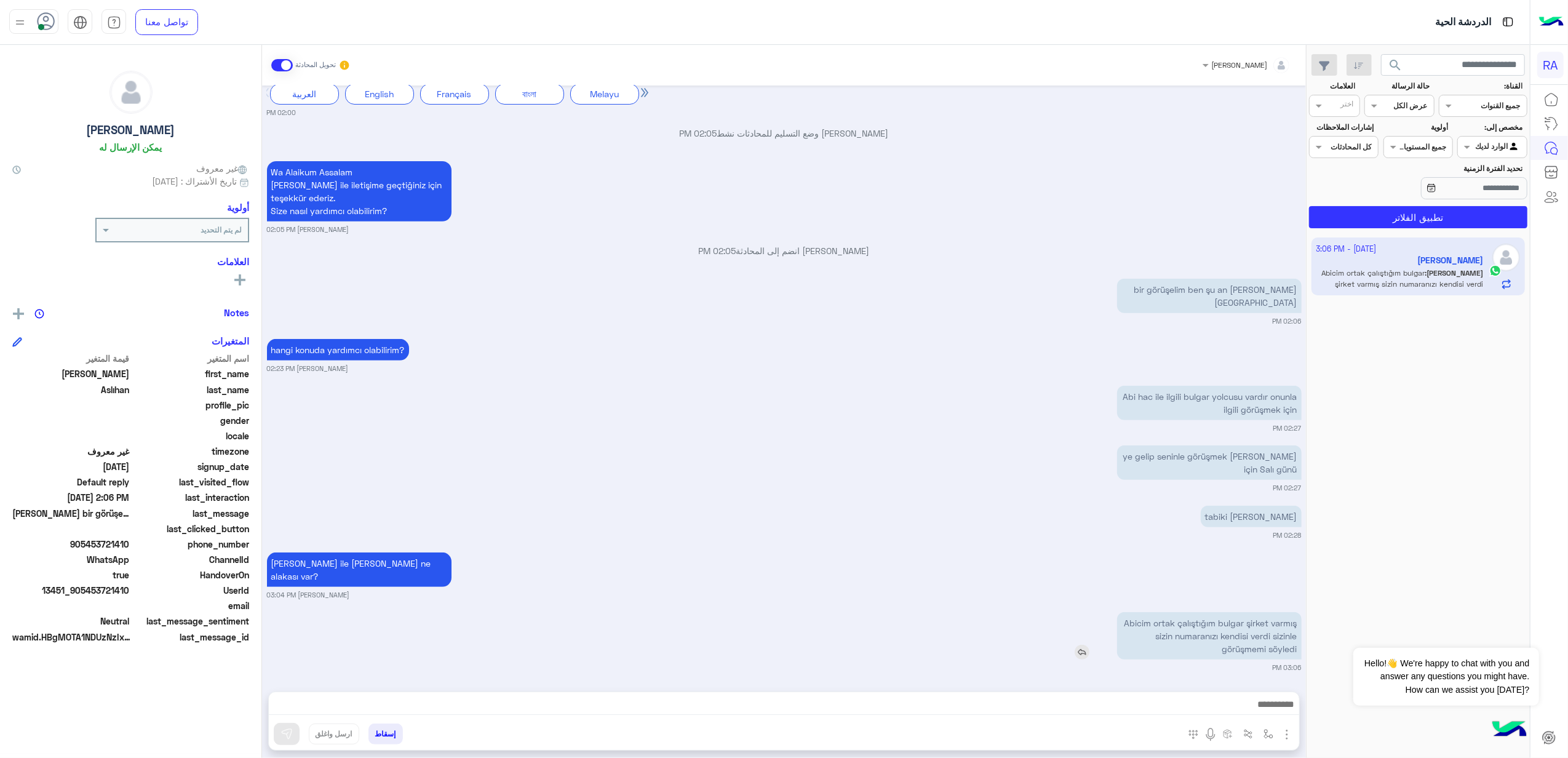
click at [1199, 624] on p "Abicim ortak çalıştığım bulgar şirket varmış sizin numaranızı kendisi verdi siz…" at bounding box center [1209, 635] width 185 height 47
click at [1270, 540] on small "02:28 PM" at bounding box center [784, 535] width 1034 height 10
drag, startPoint x: 1301, startPoint y: 654, endPoint x: 1142, endPoint y: 608, distance: 165.5
click at [1142, 612] on div "Abicim ortak çalıştığım bulgar şirket varmış sizin numaranızı kendisi verdi siz…" at bounding box center [1209, 635] width 185 height 47
drag, startPoint x: 1142, startPoint y: 608, endPoint x: 1160, endPoint y: 646, distance: 42.0
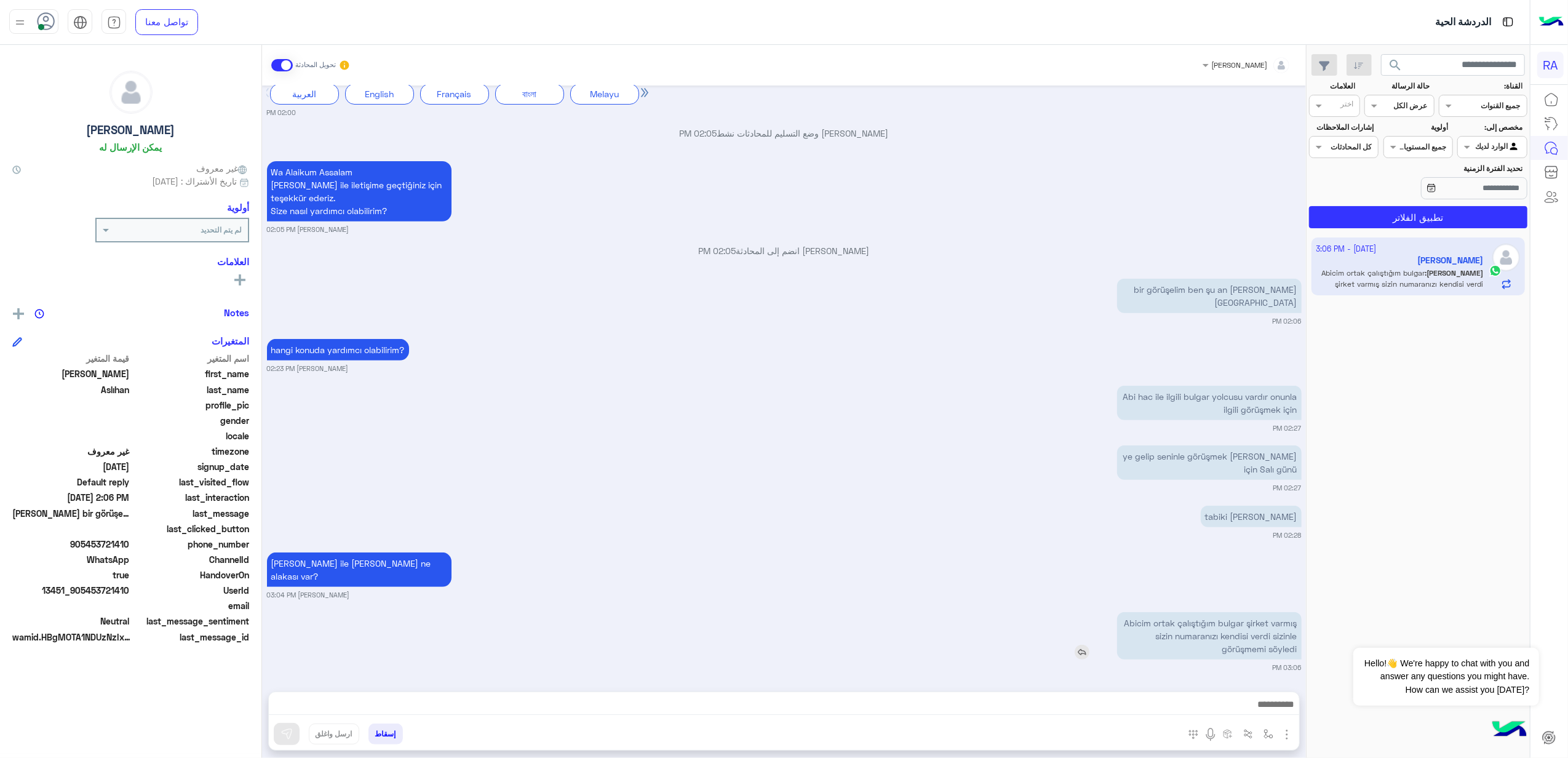
click at [1160, 646] on p "Abicim ortak çalıştığım bulgar şirket varmış sizin numaranızı kendisi verdi siz…" at bounding box center [1209, 635] width 185 height 47
click at [1179, 612] on p "Abicim ortak çalıştığım bulgar şirket varmış sizin numaranızı kendisi verdi siz…" at bounding box center [1209, 635] width 185 height 47
copy app-msgs-text
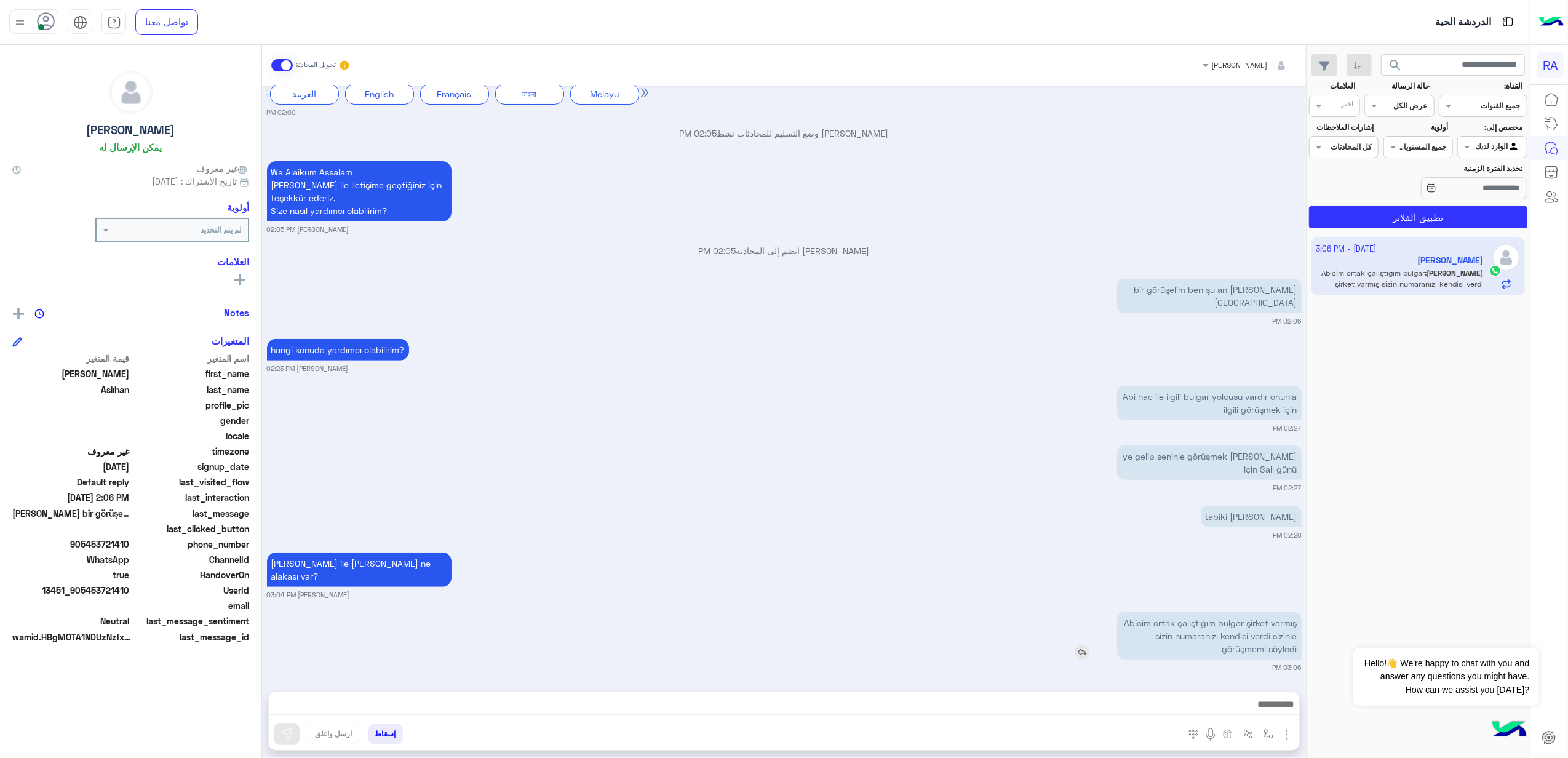
click at [1053, 628] on div "Abicim ortak çalıştığım bulgar şirket varmış sizin numaranızı kendisi verdi siz…" at bounding box center [1174, 635] width 254 height 47
click at [1249, 633] on p "Abicim ortak çalıştığım bulgar şirket varmış sizin numaranızı kendisi verdi siz…" at bounding box center [1209, 635] width 185 height 47
click at [1250, 645] on p "Abicim ortak çalıştığım bulgar şirket varmış sizin numaranızı kendisi verdi siz…" at bounding box center [1209, 635] width 185 height 47
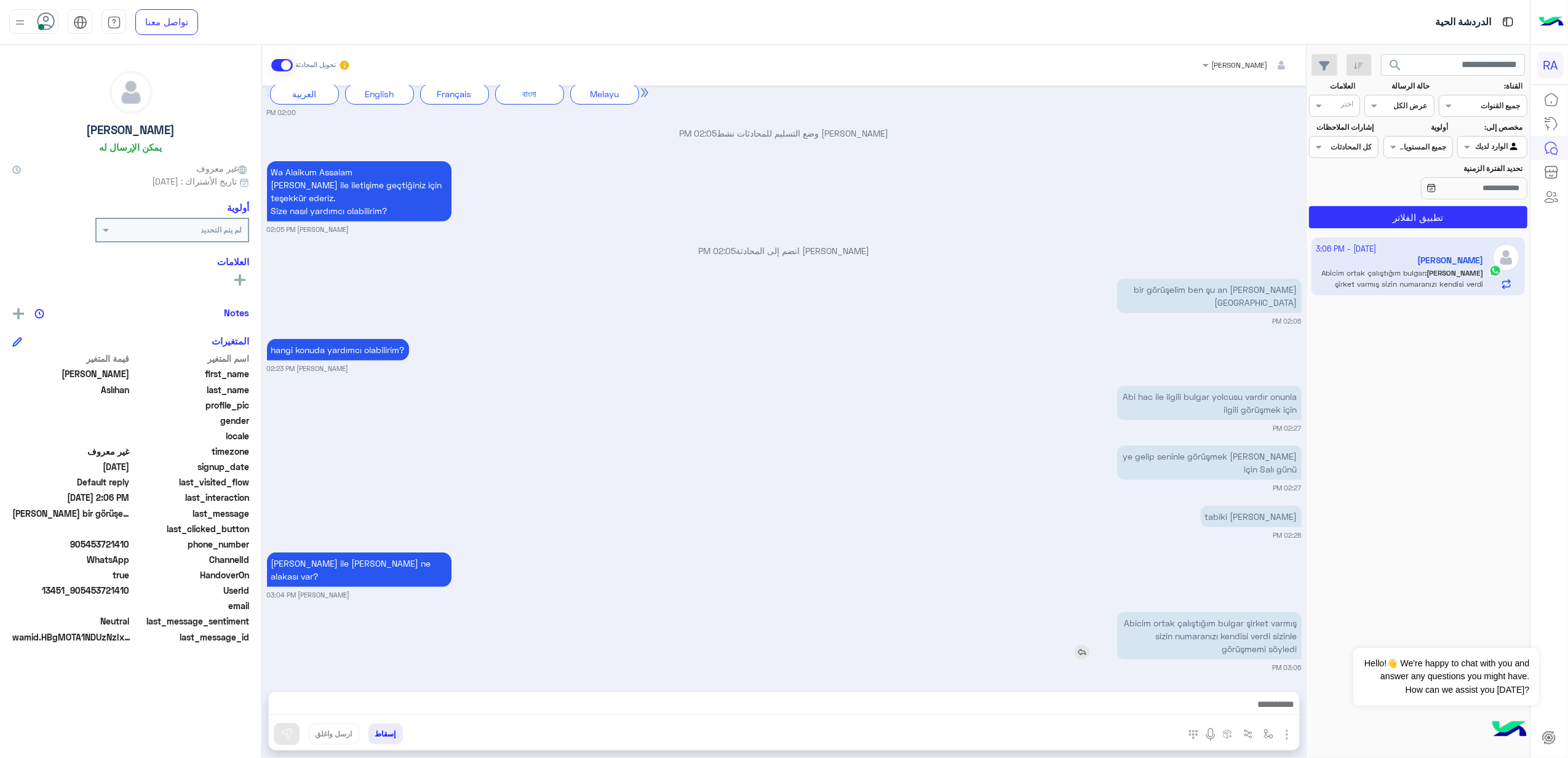
click at [1250, 645] on p "Abicim ortak çalıştığım bulgar şirket varmış sizin numaranızı kendisi verdi siz…" at bounding box center [1209, 635] width 185 height 47
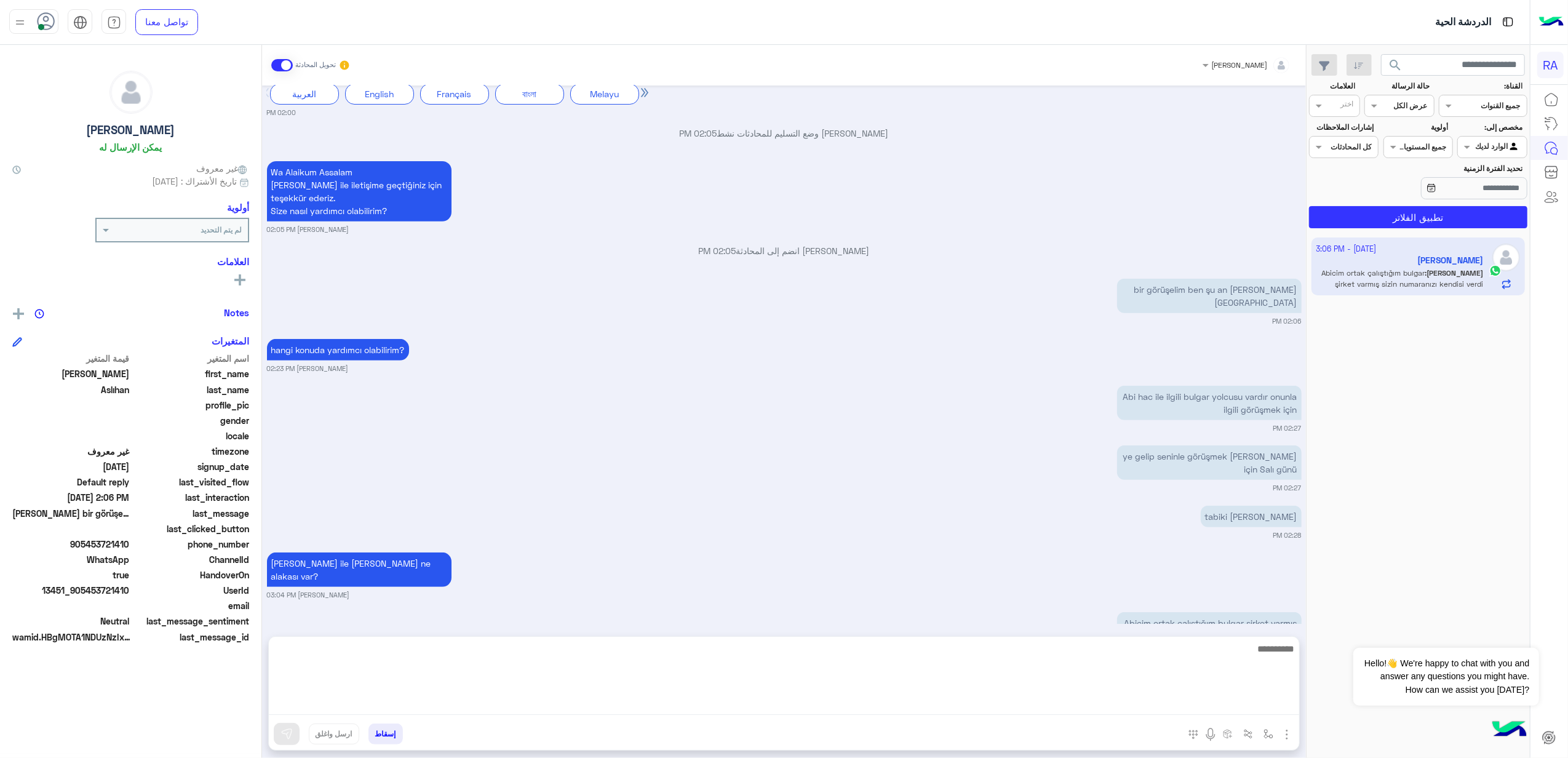
click at [1088, 701] on textarea at bounding box center [784, 678] width 1030 height 74
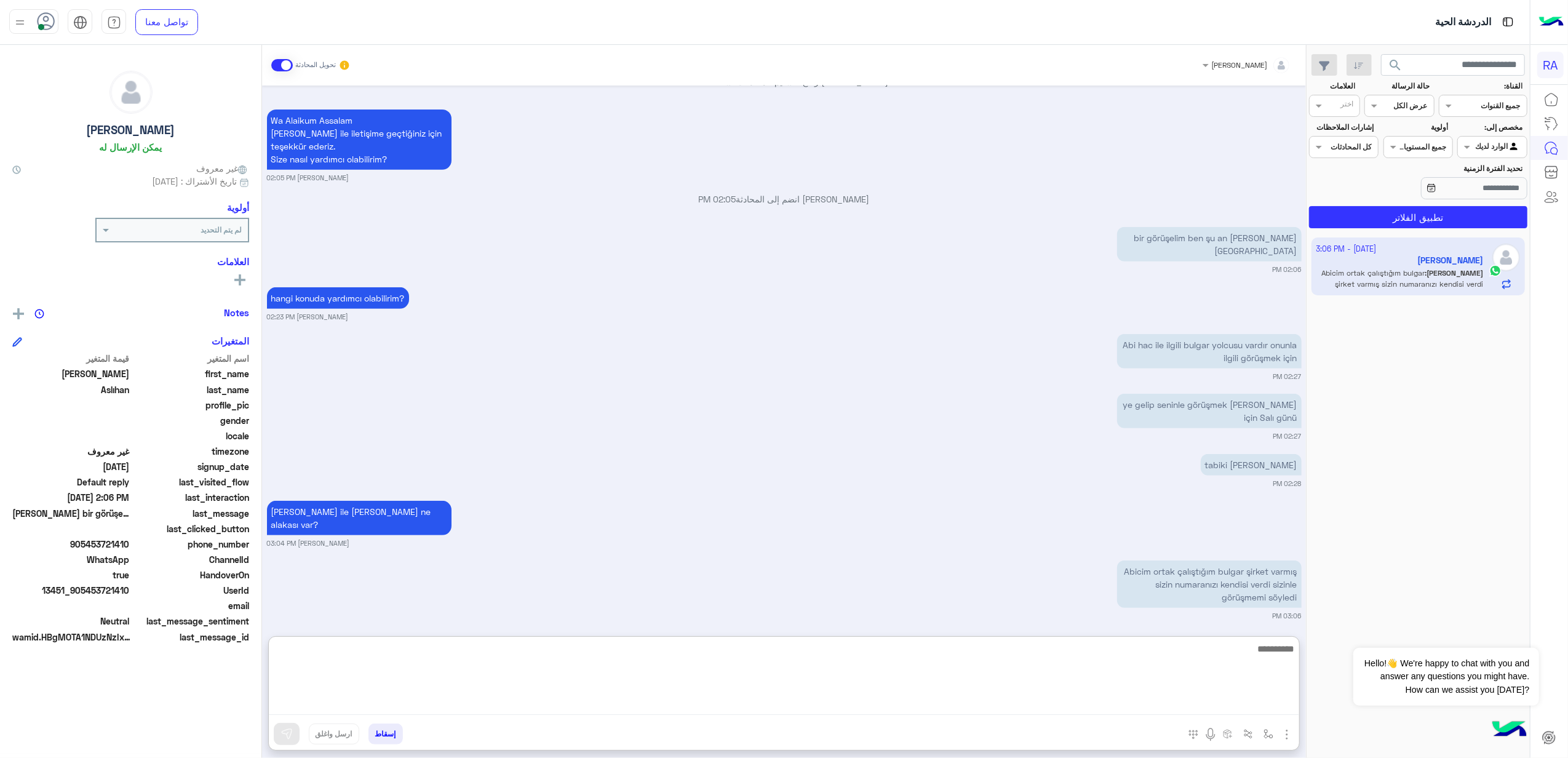
scroll to position [530, 0]
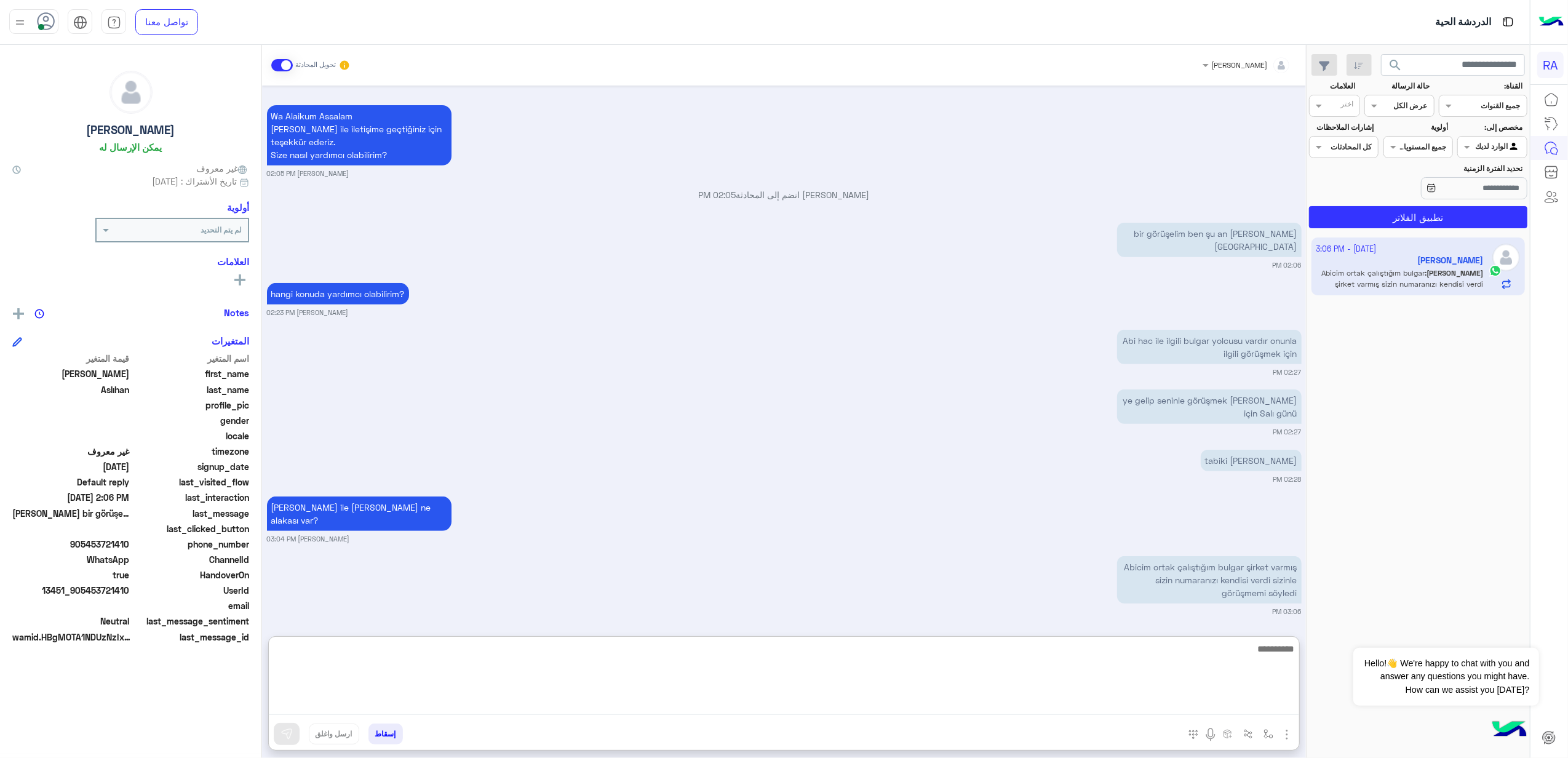
paste textarea "**********"
drag, startPoint x: 1250, startPoint y: 670, endPoint x: 1300, endPoint y: 680, distance: 51.0
click at [1300, 680] on div "[PERSON_NAME] تحويل المحادثة [DATE] Selamun aleyküm 02:00 PM مرحبا بكم في الخدم…" at bounding box center [784, 404] width 1044 height 718
click at [1295, 669] on textarea "**********" at bounding box center [784, 678] width 1030 height 74
type textarea "**********"
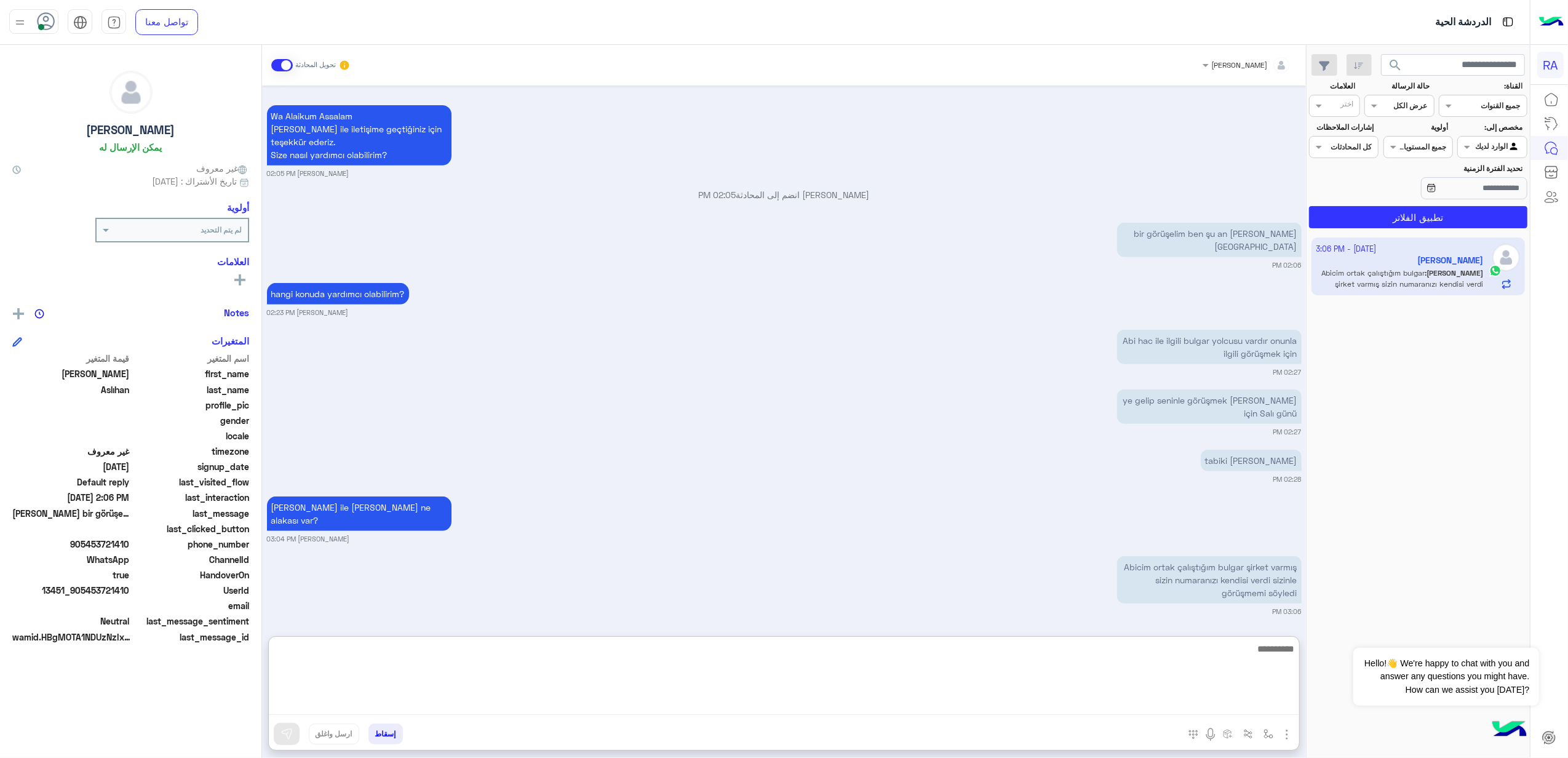
scroll to position [628, 0]
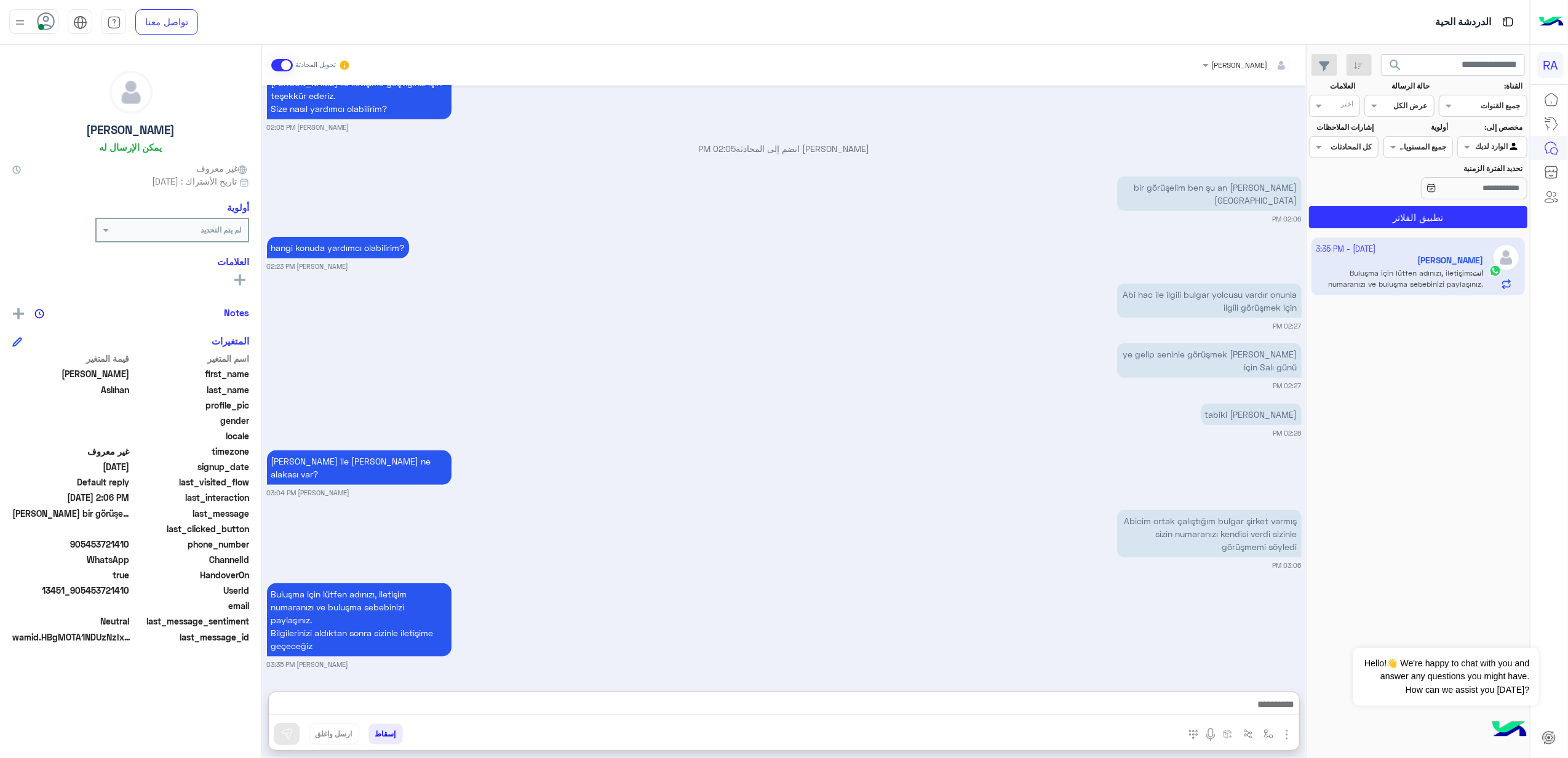
click at [1509, 144] on input "text" at bounding box center [1506, 145] width 28 height 11
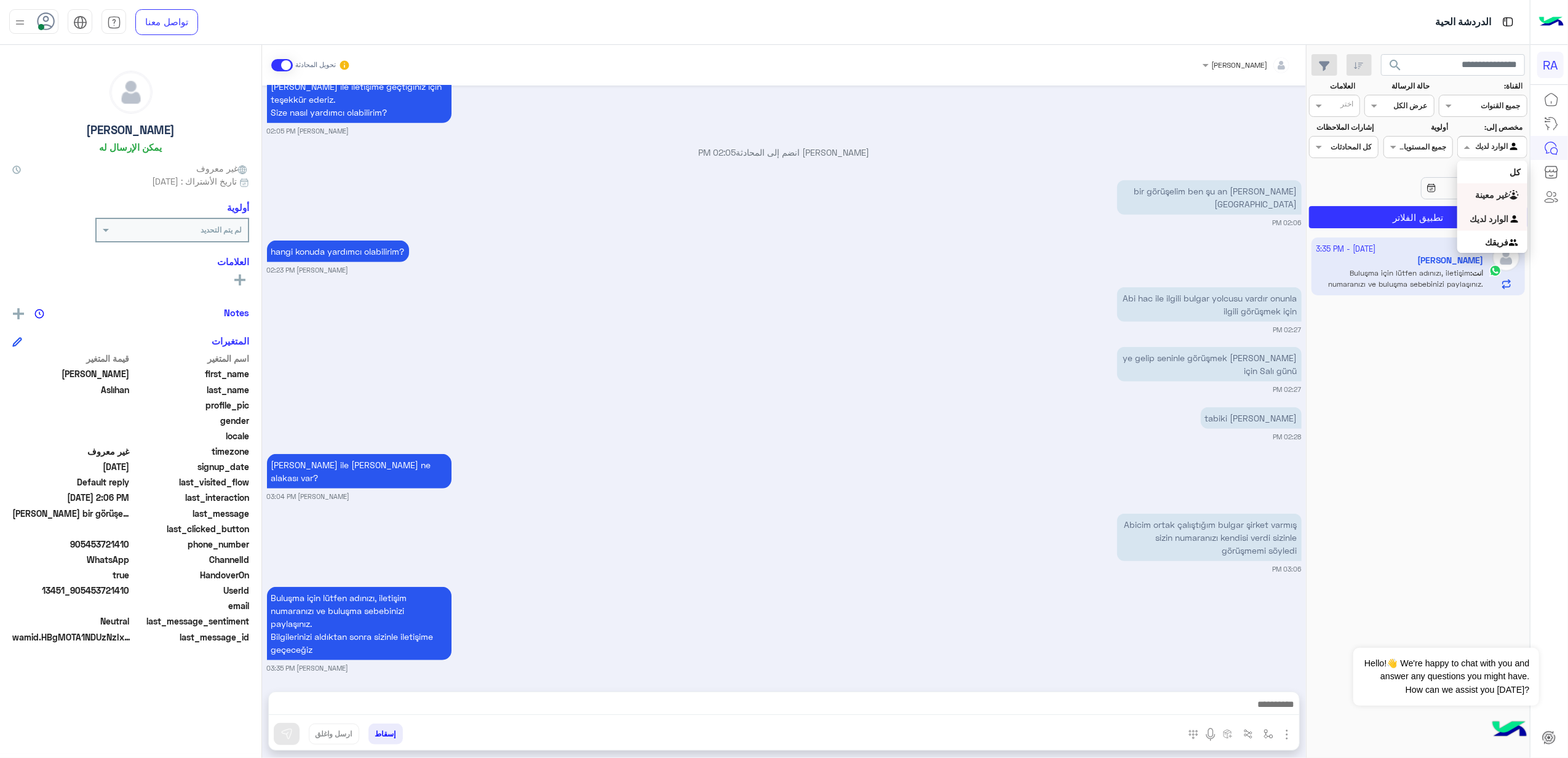
click at [1500, 203] on div "غير معينة" at bounding box center [1492, 195] width 70 height 24
click at [1485, 207] on button "تطبيق الفلاتر" at bounding box center [1418, 217] width 218 height 22
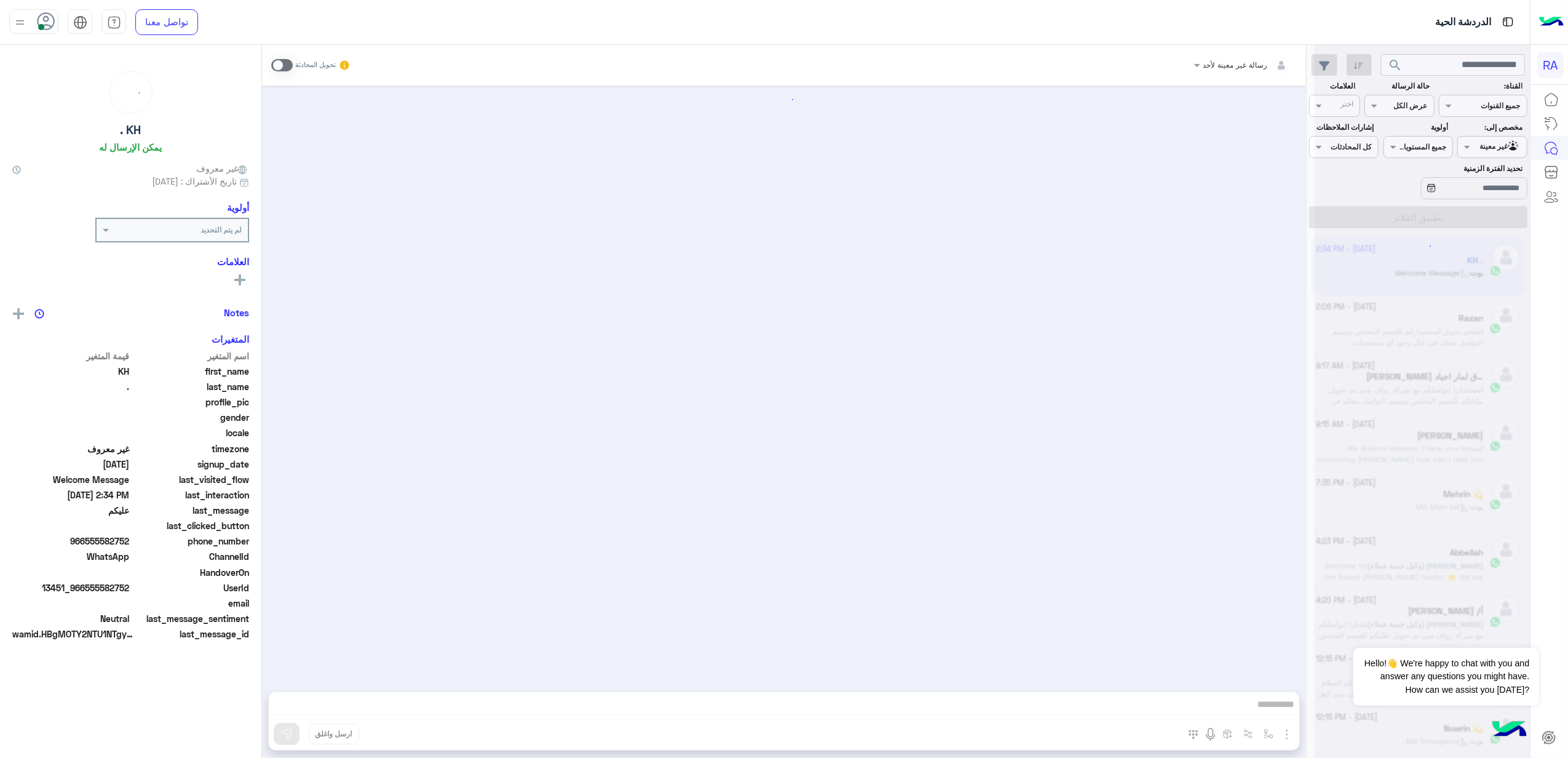
scroll to position [1962, 0]
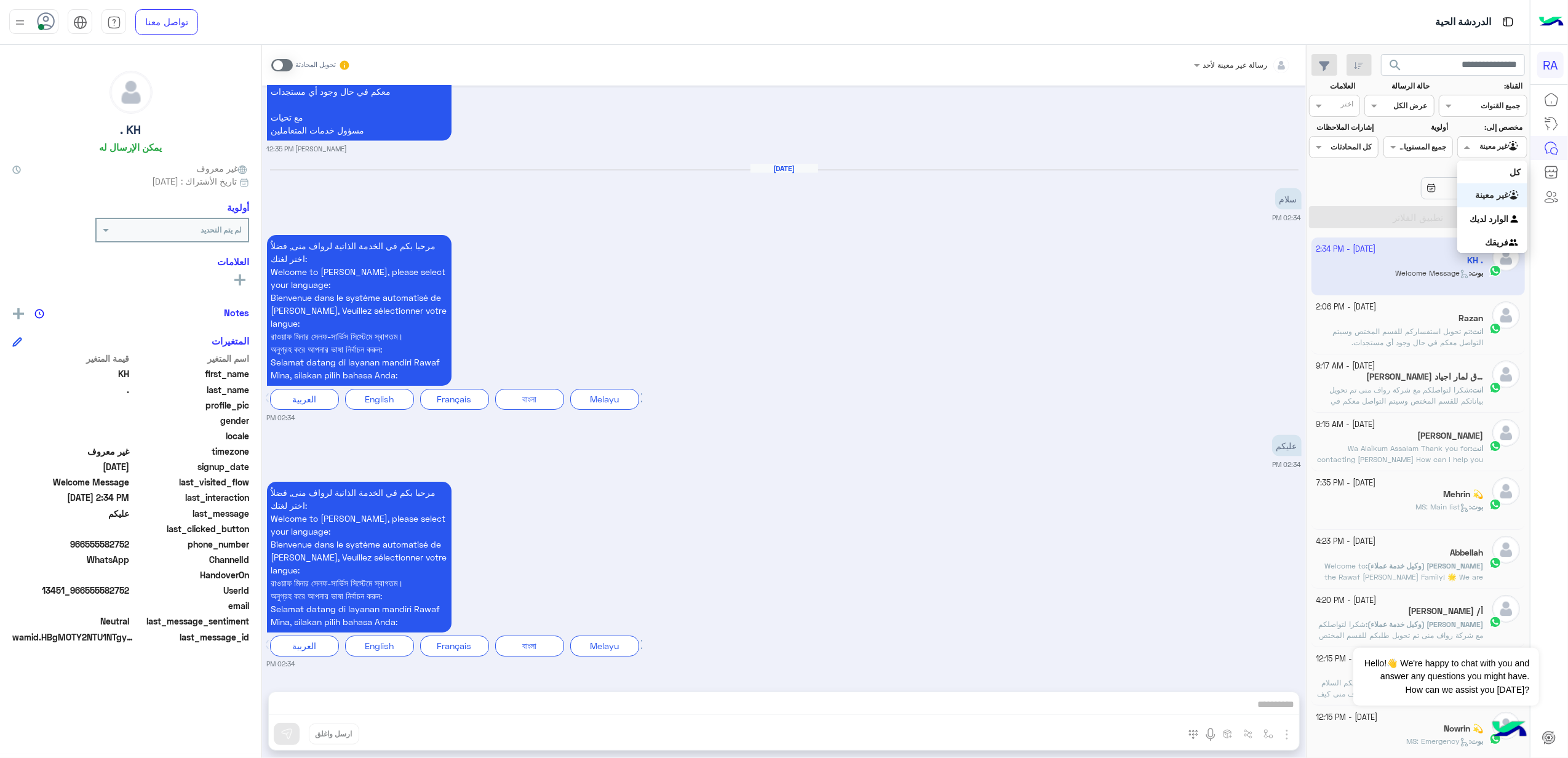
click at [1517, 149] on input "text" at bounding box center [1506, 145] width 28 height 11
click at [1495, 208] on div "الوارد لديك" at bounding box center [1492, 219] width 70 height 24
click at [1479, 215] on button "تطبيق الفلاتر" at bounding box center [1418, 217] width 218 height 22
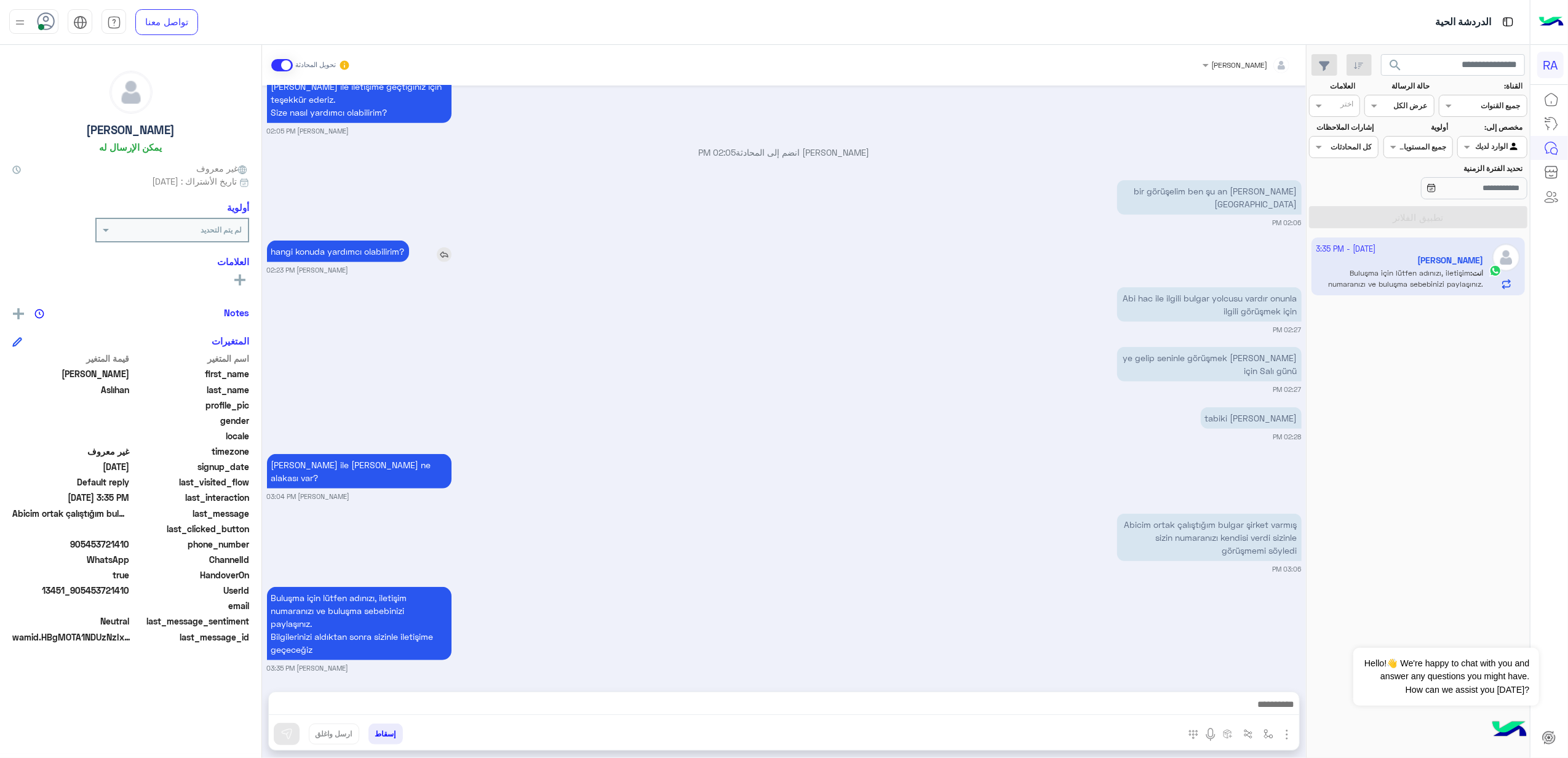
scroll to position [671, 0]
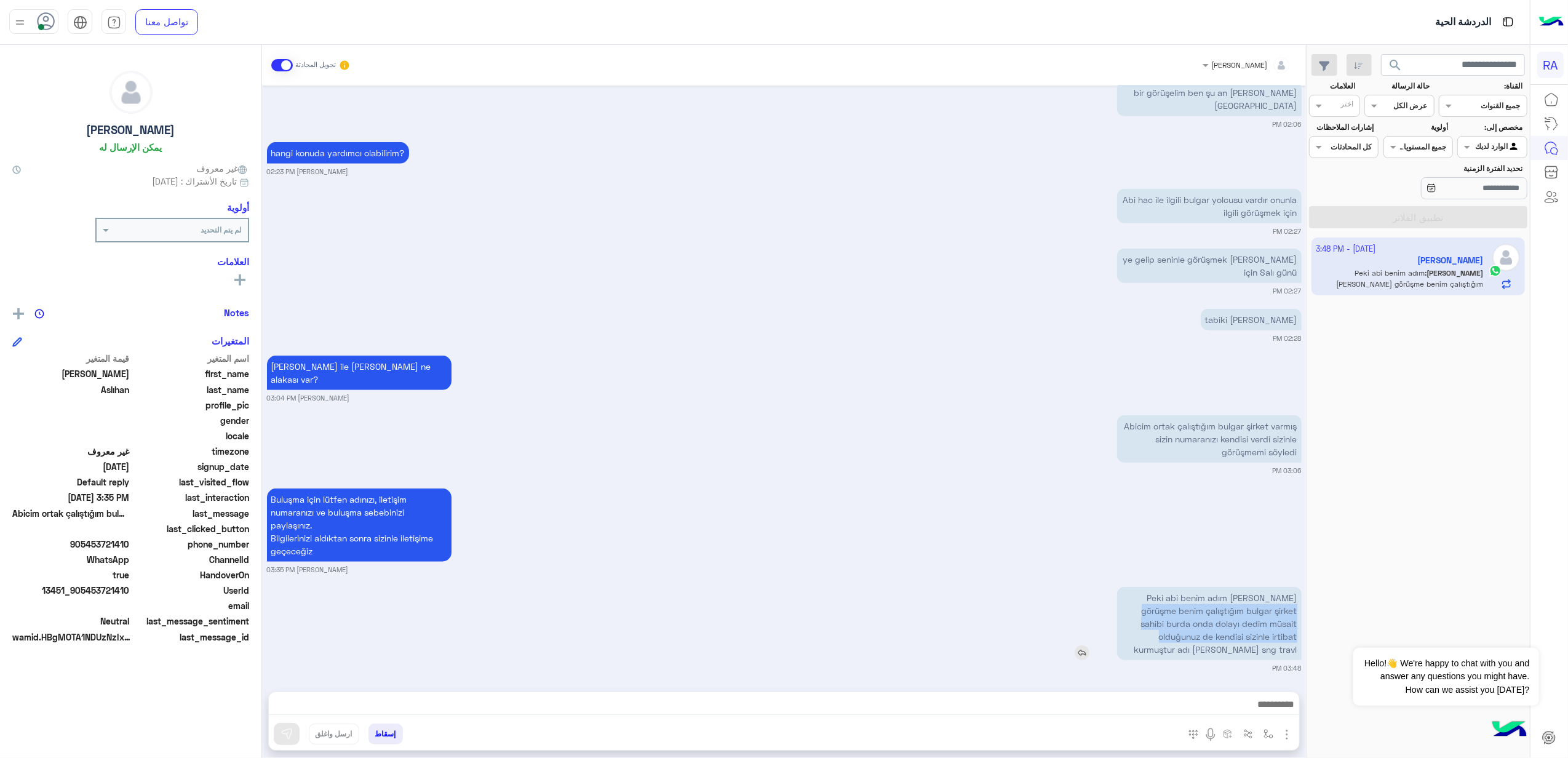
drag, startPoint x: 1298, startPoint y: 643, endPoint x: 1137, endPoint y: 587, distance: 170.5
click at [1137, 588] on p "Peki abi benim adım [PERSON_NAME] görüşme benim çalıştığım bulgar şirket sahibi…" at bounding box center [1209, 624] width 185 height 73
drag, startPoint x: 1137, startPoint y: 587, endPoint x: 1154, endPoint y: 585, distance: 17.1
click at [1154, 588] on p "Peki abi benim adım [PERSON_NAME] görüşme benim çalıştığım bulgar şirket sahibi…" at bounding box center [1209, 624] width 185 height 73
drag, startPoint x: 1154, startPoint y: 585, endPoint x: 1263, endPoint y: 648, distance: 125.9
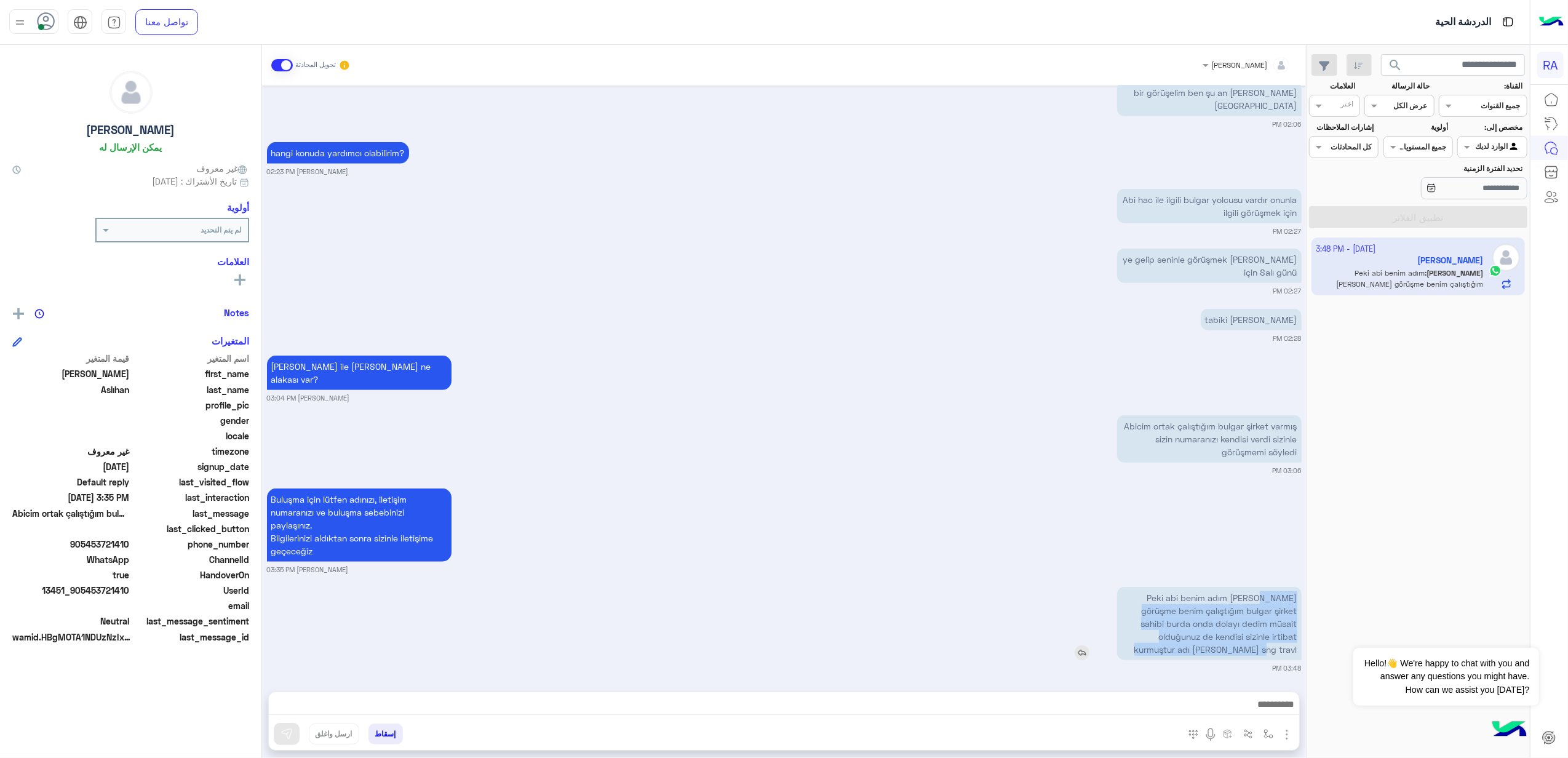
click at [1263, 648] on p "Peki abi benim adım [PERSON_NAME] görüşme benim çalıştığım bulgar şirket sahibi…" at bounding box center [1209, 624] width 185 height 73
drag, startPoint x: 1263, startPoint y: 648, endPoint x: 1261, endPoint y: 630, distance: 18.1
click at [1261, 630] on p "Peki abi benim adım [PERSON_NAME] görüşme benim çalıştığım bulgar şirket sahibi…" at bounding box center [1209, 624] width 185 height 73
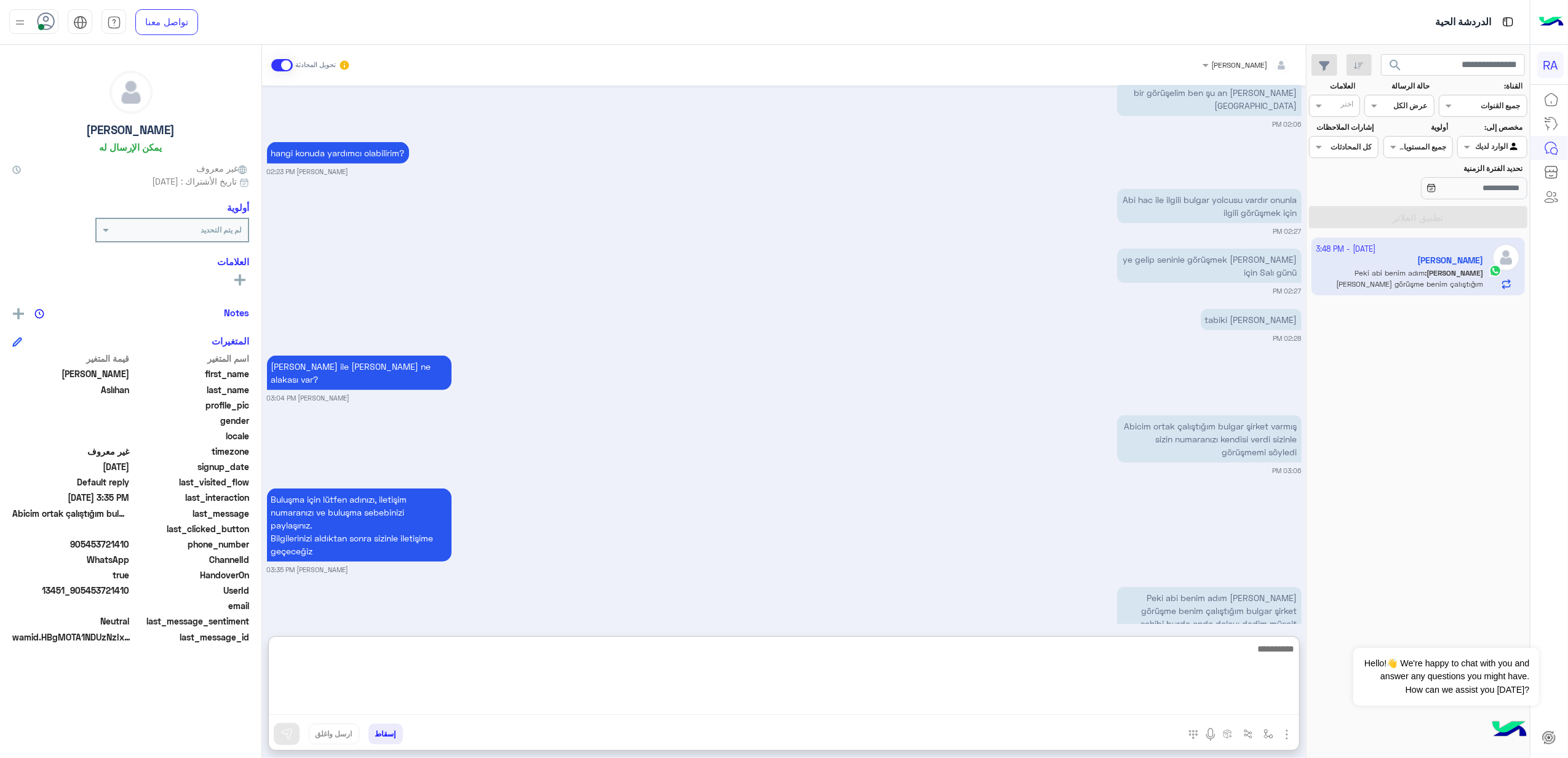
click at [726, 698] on textarea at bounding box center [784, 678] width 1030 height 74
paste textarea "**********"
drag, startPoint x: 1218, startPoint y: 646, endPoint x: 1404, endPoint y: 651, distance: 186.1
click at [1404, 651] on body "RA الدردشة الحية تواصل معنا مركز المساعدة عربي English search القناة: القناه جم…" at bounding box center [784, 379] width 1568 height 758
click at [800, 646] on textarea "**********" at bounding box center [784, 678] width 1030 height 74
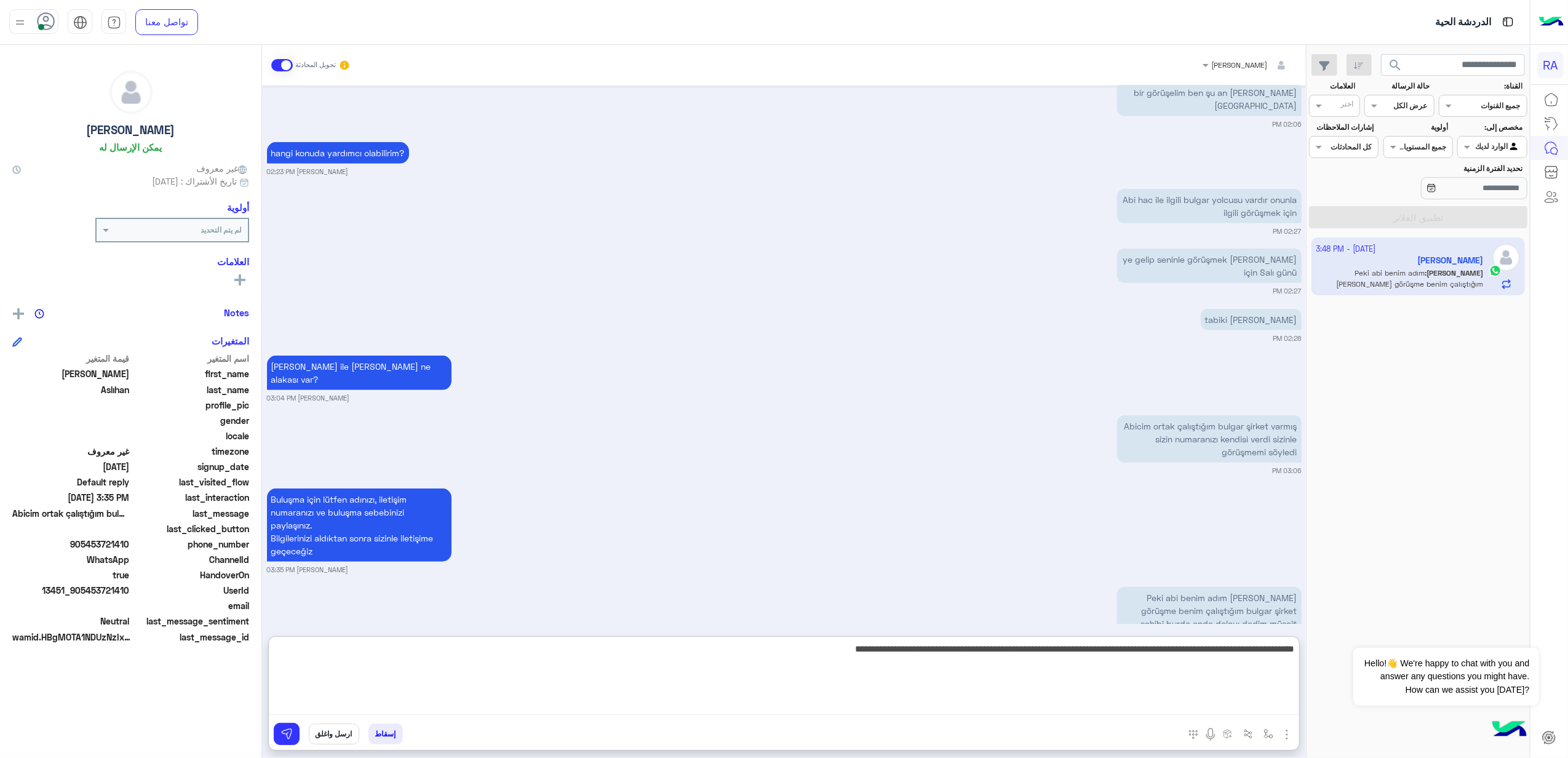
drag, startPoint x: 929, startPoint y: 648, endPoint x: 913, endPoint y: 653, distance: 16.8
click at [913, 653] on textarea "**********" at bounding box center [784, 678] width 1030 height 74
click at [1177, 651] on textarea "**********" at bounding box center [784, 678] width 1030 height 74
paste textarea "**********"
click at [1197, 648] on textarea "**********" at bounding box center [784, 678] width 1030 height 74
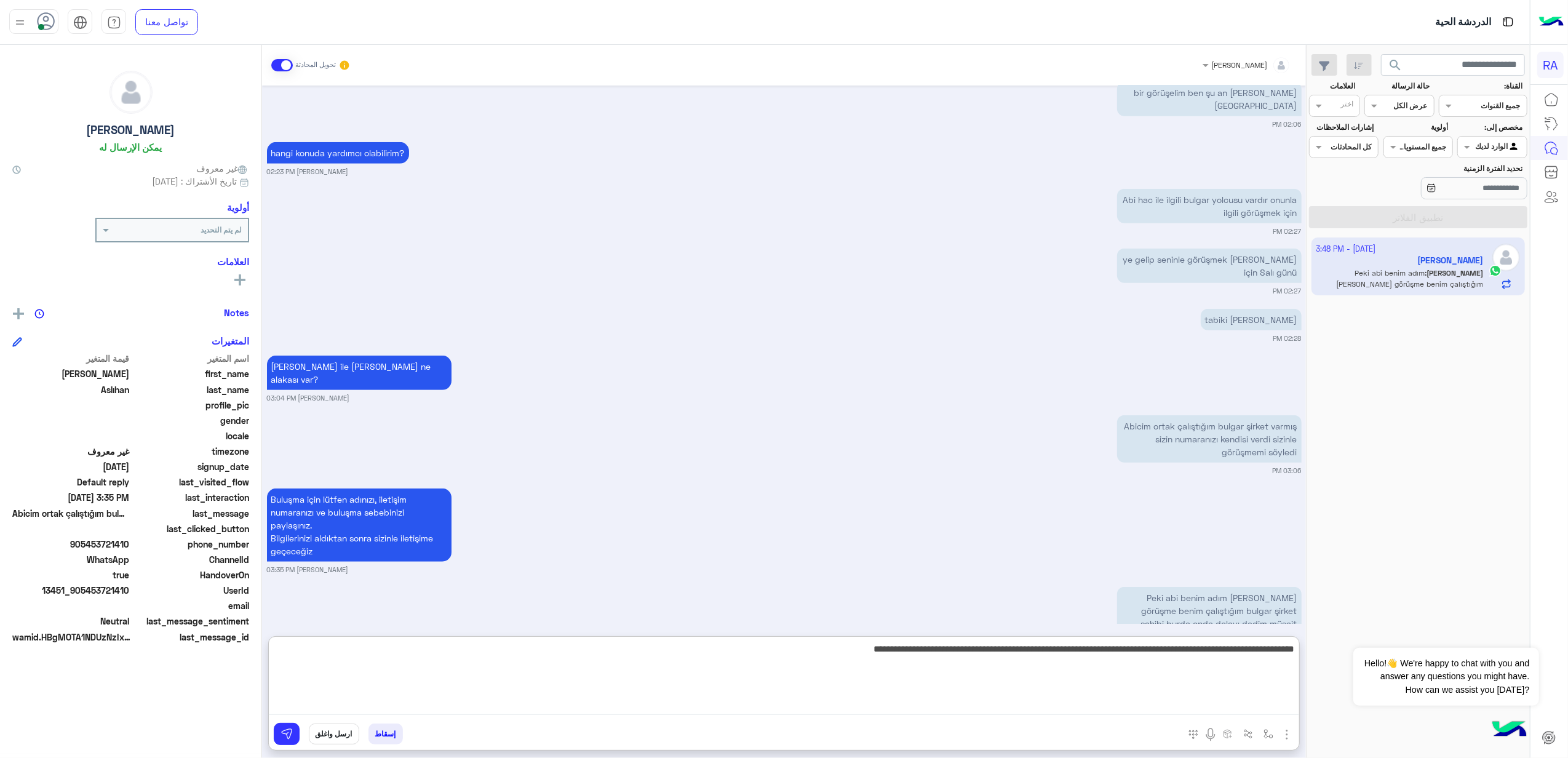
click at [1197, 648] on textarea "**********" at bounding box center [784, 678] width 1030 height 74
paste textarea "**********"
drag, startPoint x: 722, startPoint y: 654, endPoint x: 704, endPoint y: 653, distance: 18.0
click at [704, 653] on textarea "**********" at bounding box center [784, 678] width 1030 height 74
click at [1294, 648] on textarea "**********" at bounding box center [784, 678] width 1030 height 74
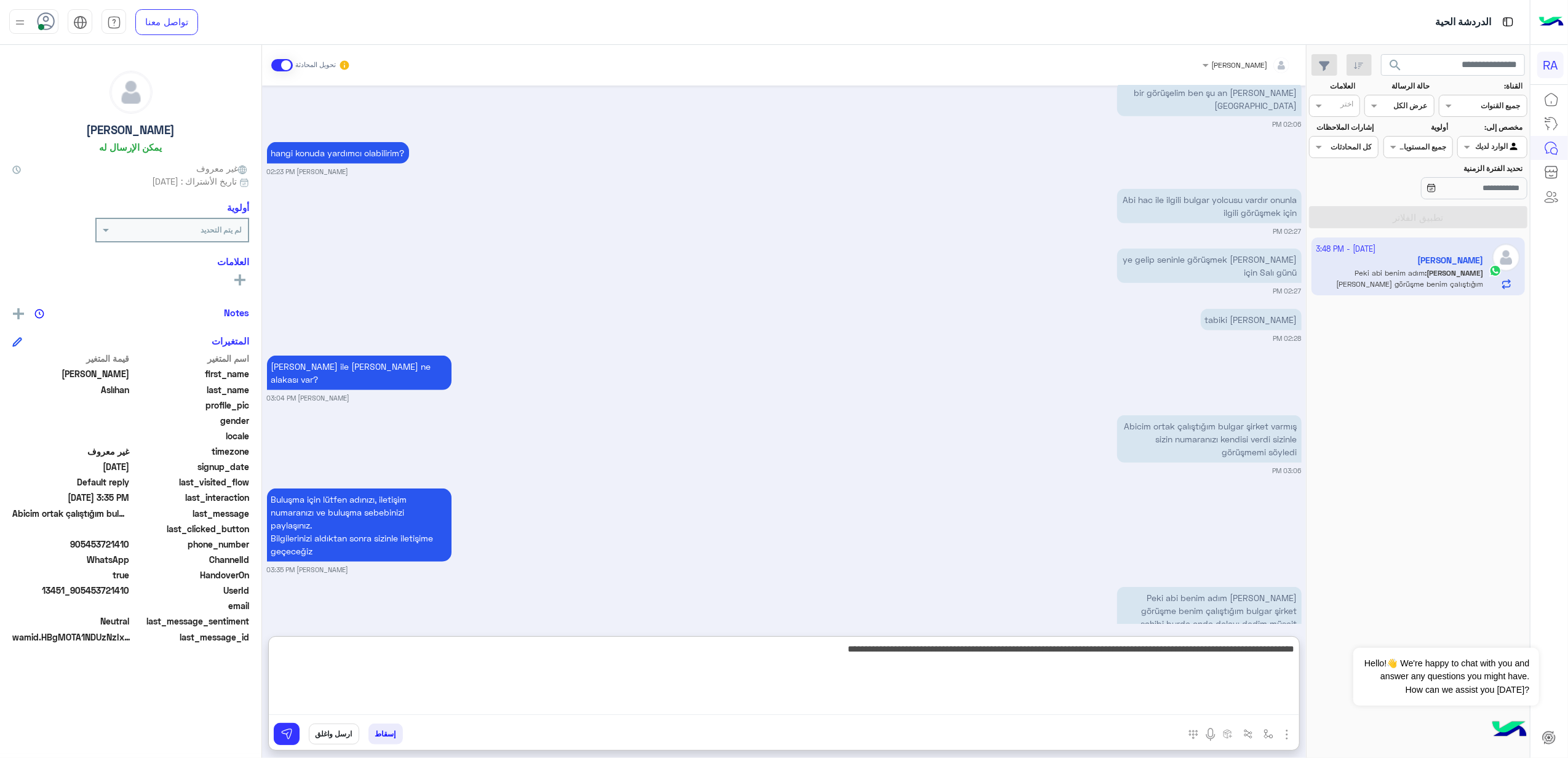
paste textarea "**********"
drag, startPoint x: 1032, startPoint y: 648, endPoint x: 985, endPoint y: 656, distance: 47.7
click at [985, 656] on textarea "**********" at bounding box center [784, 678] width 1030 height 74
type textarea "**********"
click at [1209, 685] on textarea "**********" at bounding box center [784, 678] width 1030 height 74
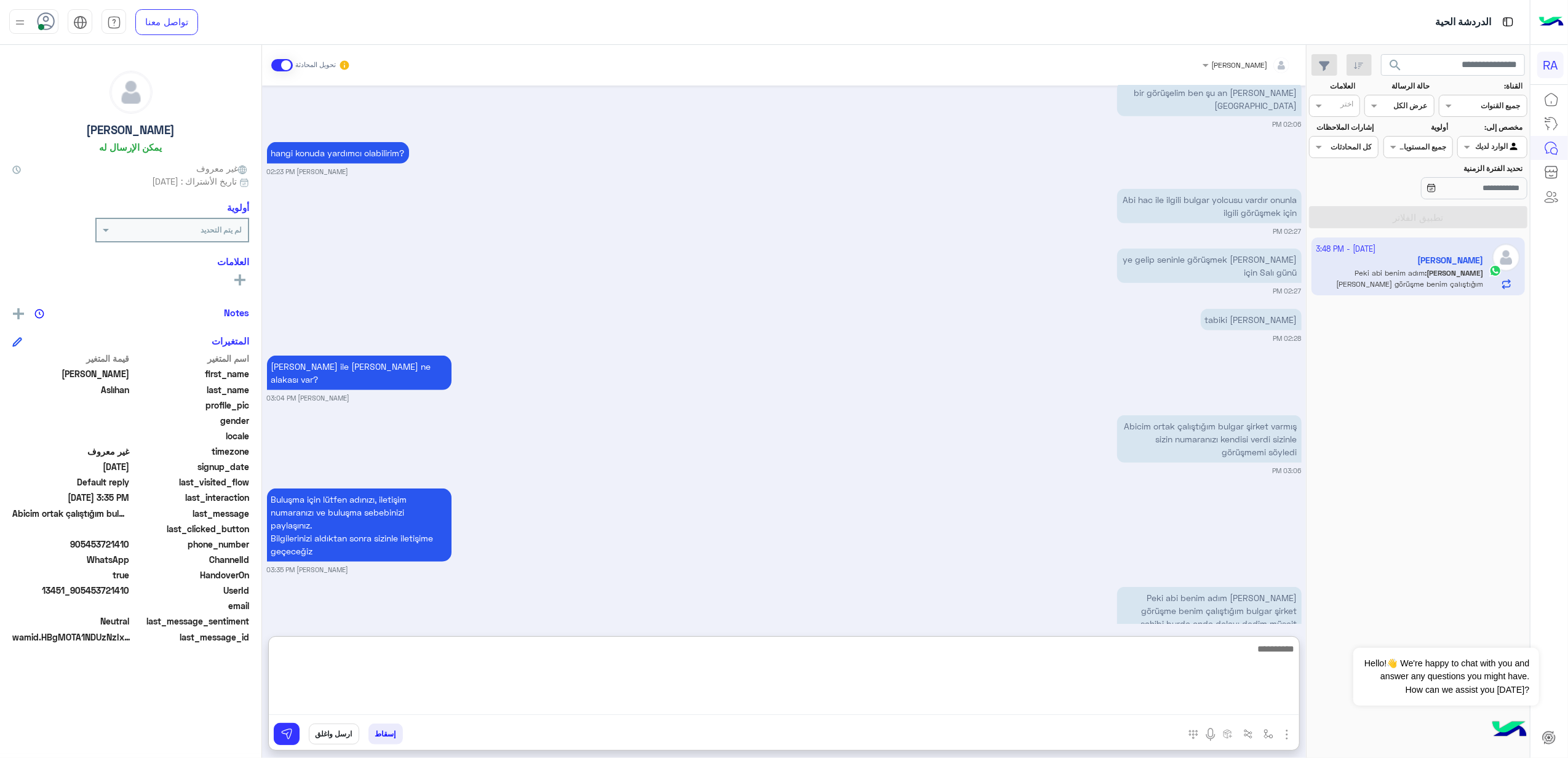
scroll to position [813, 0]
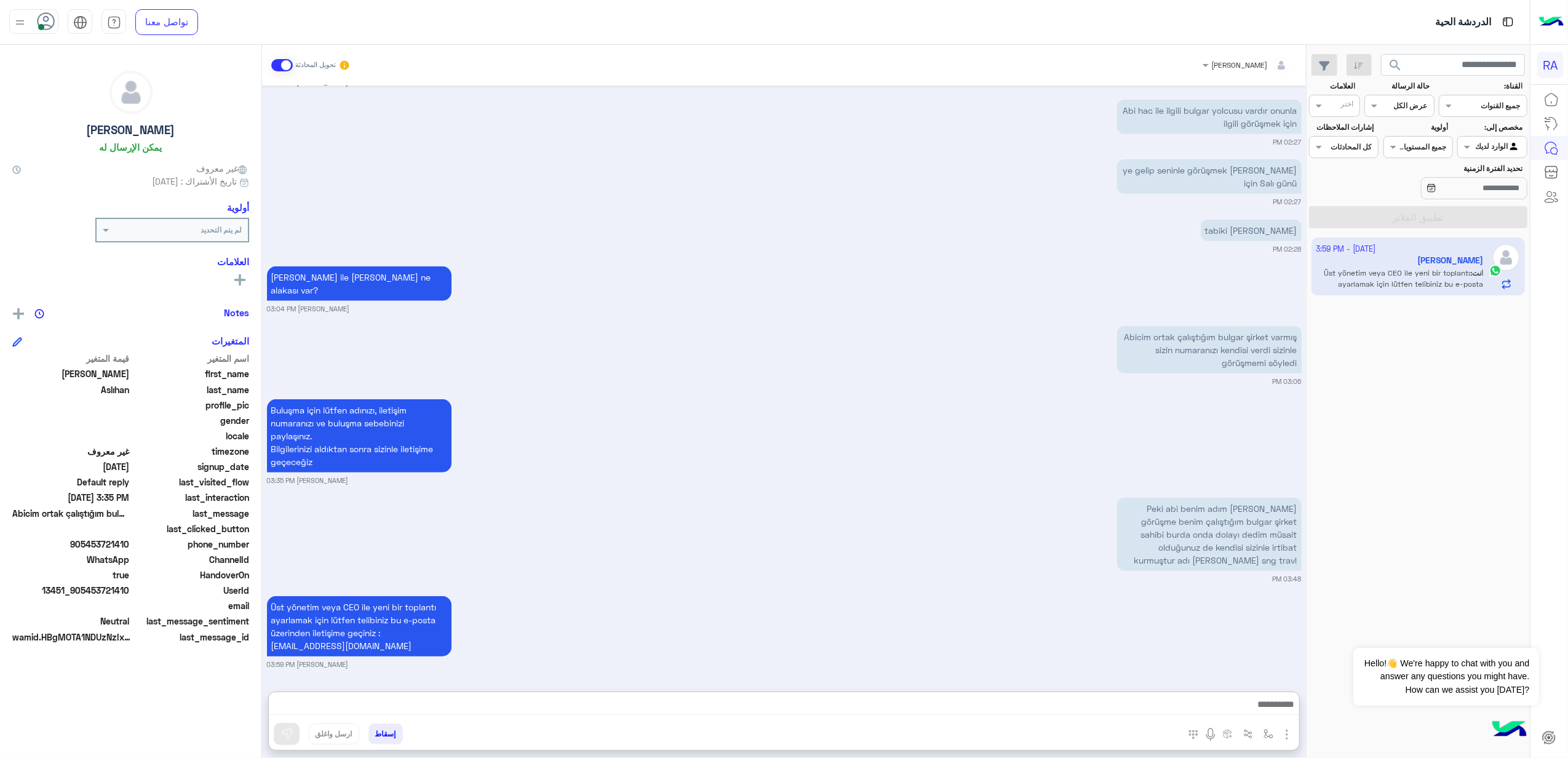
click at [278, 67] on span at bounding box center [282, 65] width 22 height 12
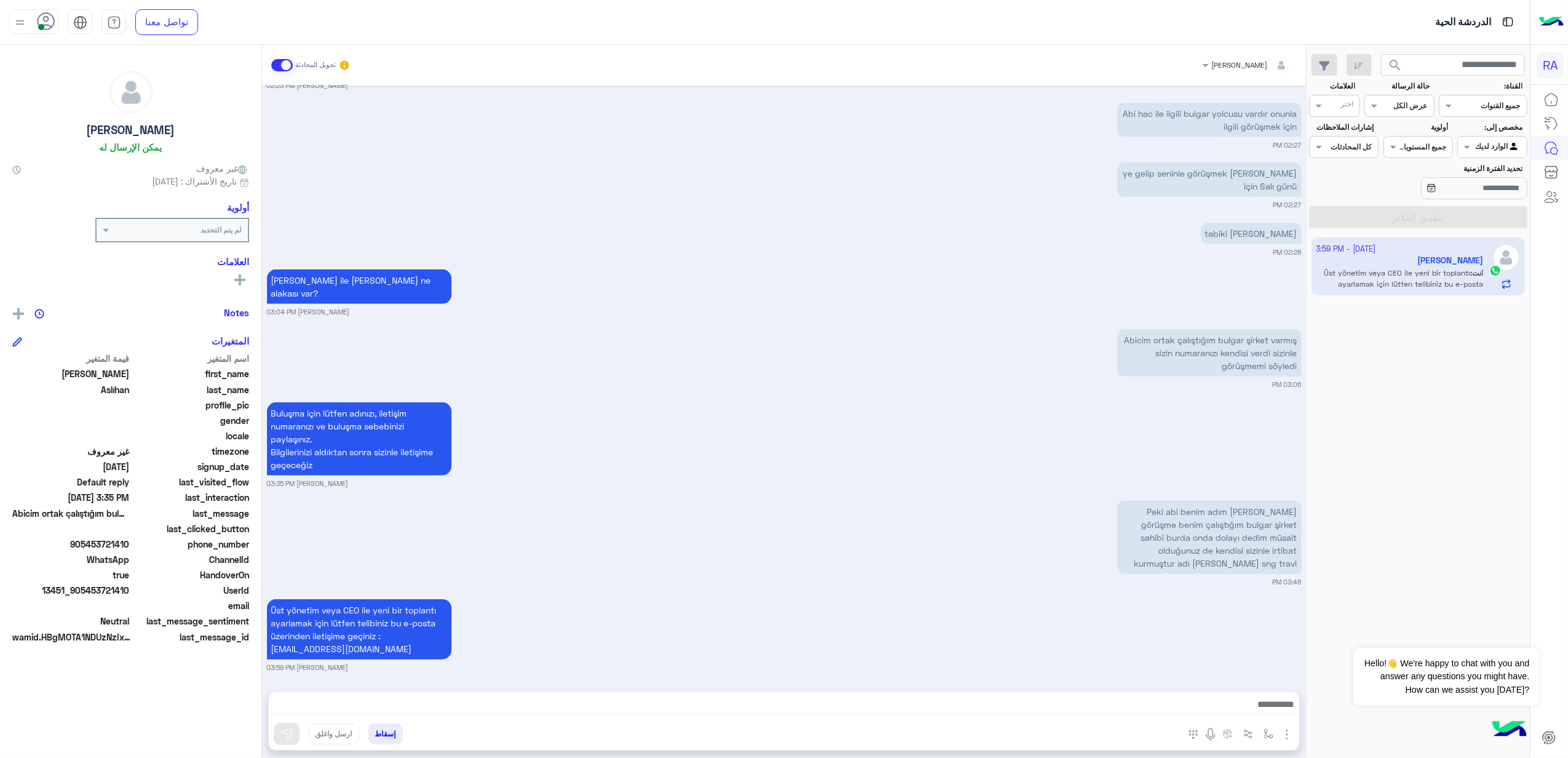
scroll to position [788, 0]
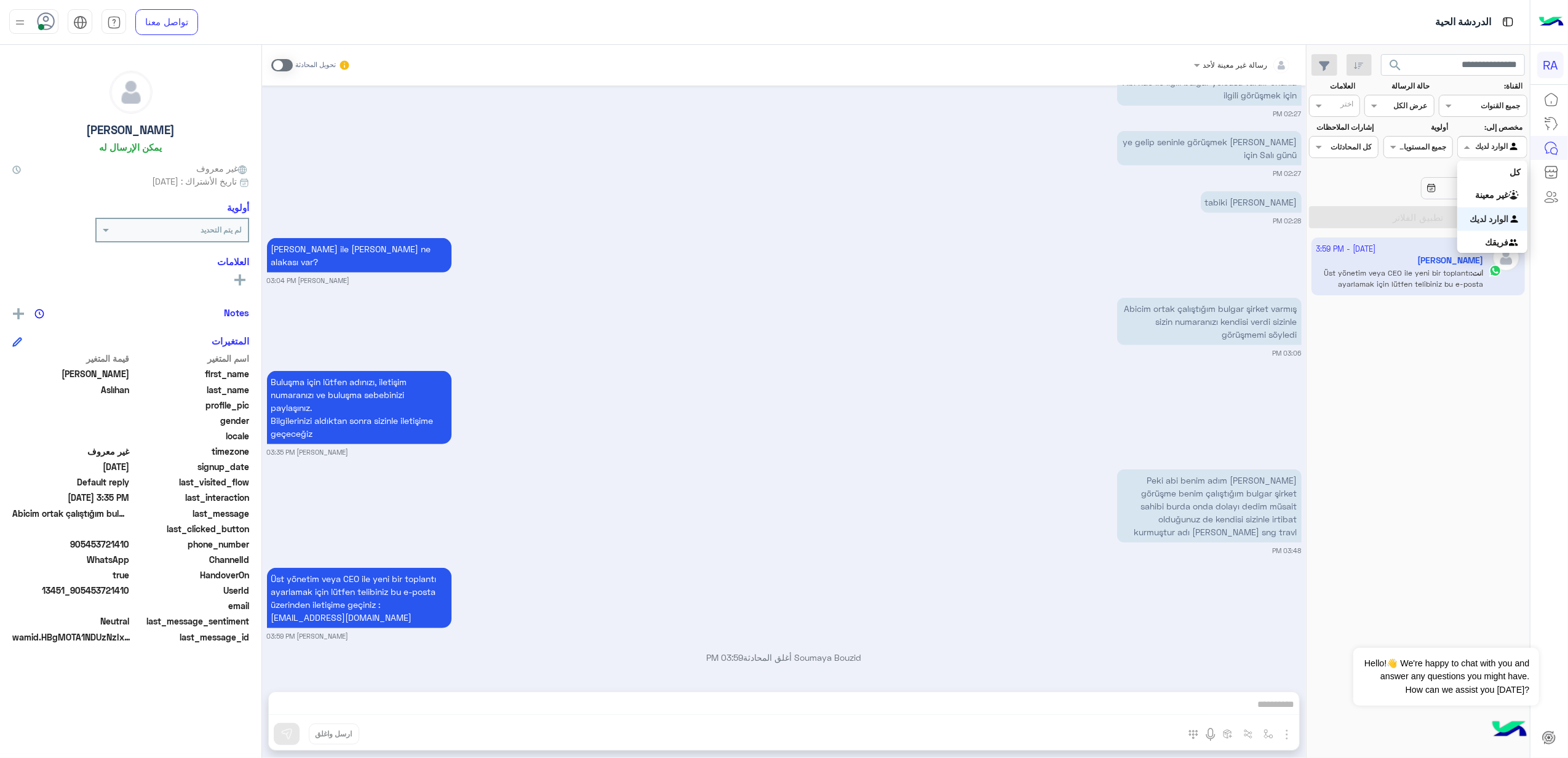
click at [1487, 147] on div at bounding box center [1492, 146] width 68 height 12
click at [1498, 189] on b "غير معينة" at bounding box center [1493, 194] width 33 height 10
click at [1495, 189] on input "تحديد الفترة الزمنية" at bounding box center [1474, 188] width 107 height 22
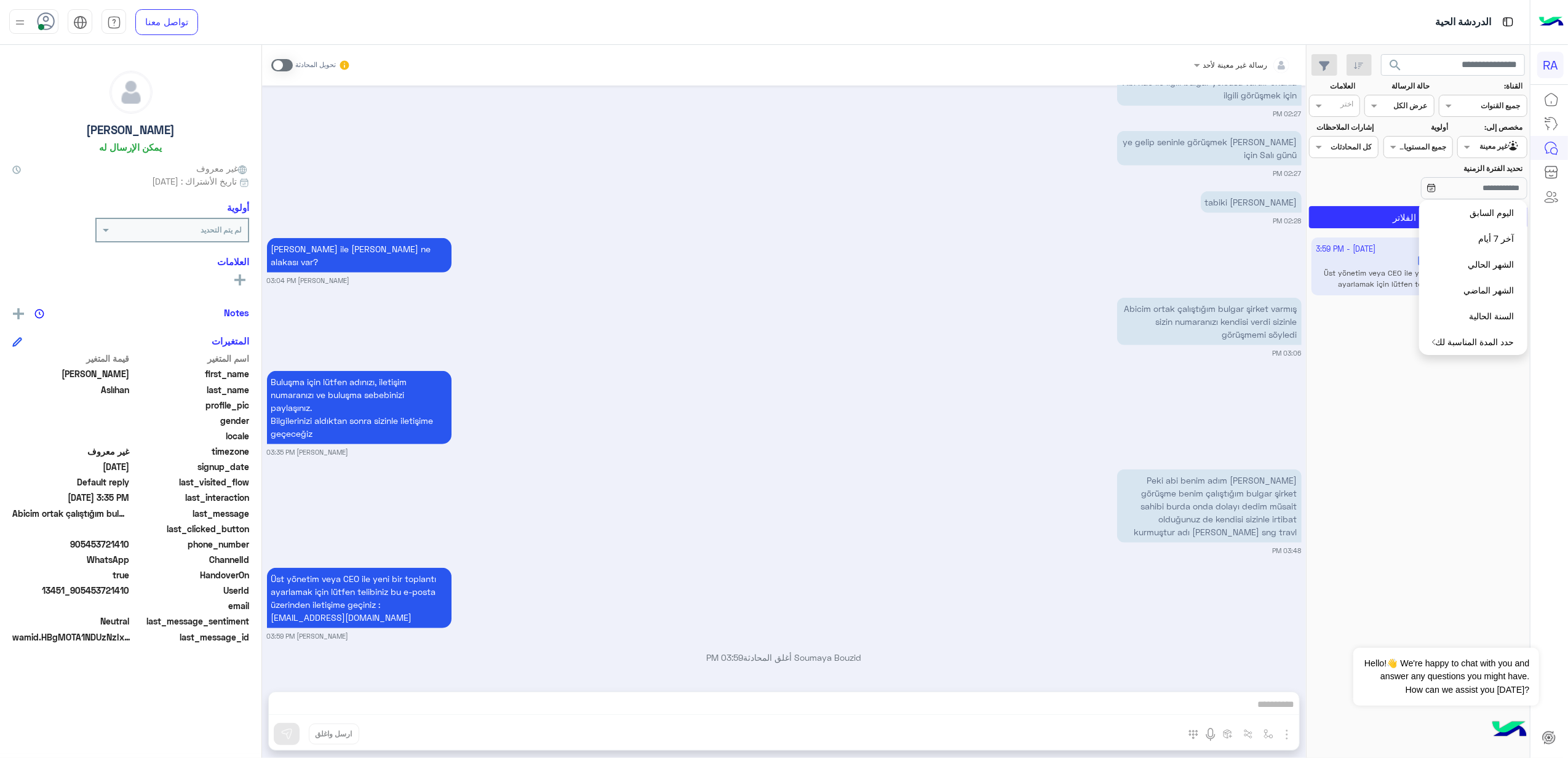
click at [1405, 205] on section "القناة: القناه جميع القنوات حالة الرسالة القناه عرض الكل العلامات اختر مخصص إلى…" at bounding box center [1418, 155] width 205 height 148
click at [1394, 221] on button "تطبيق الفلاتر" at bounding box center [1418, 217] width 218 height 22
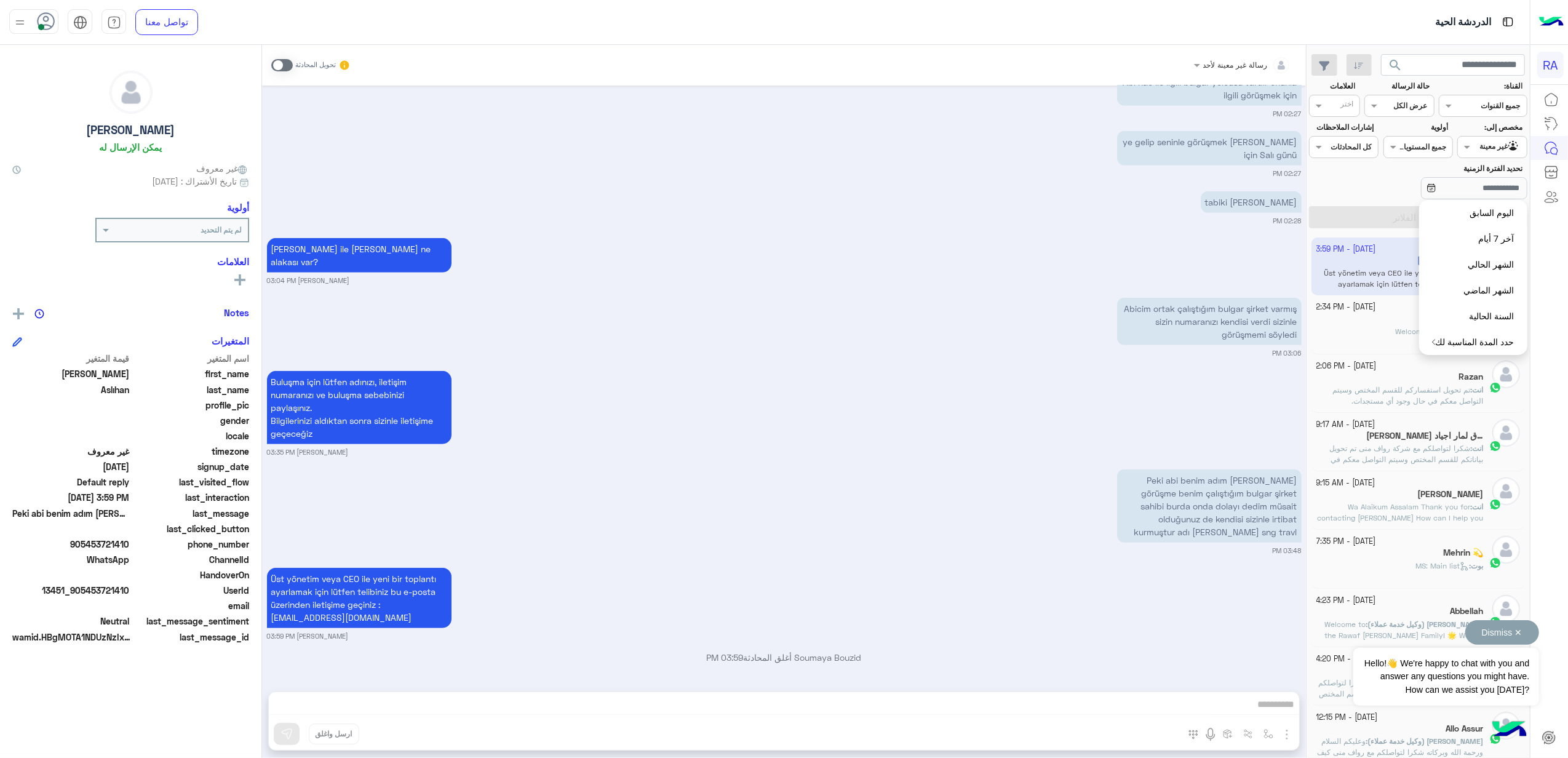
click at [1519, 628] on button "Dismiss ✕" at bounding box center [1502, 633] width 74 height 25
